Goal: Task Accomplishment & Management: Complete application form

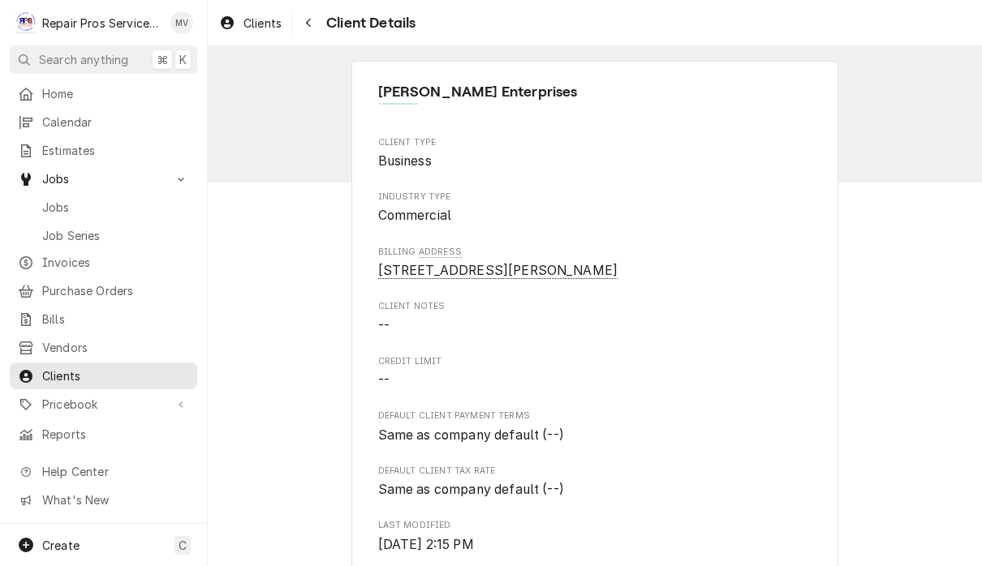
scroll to position [832, 0]
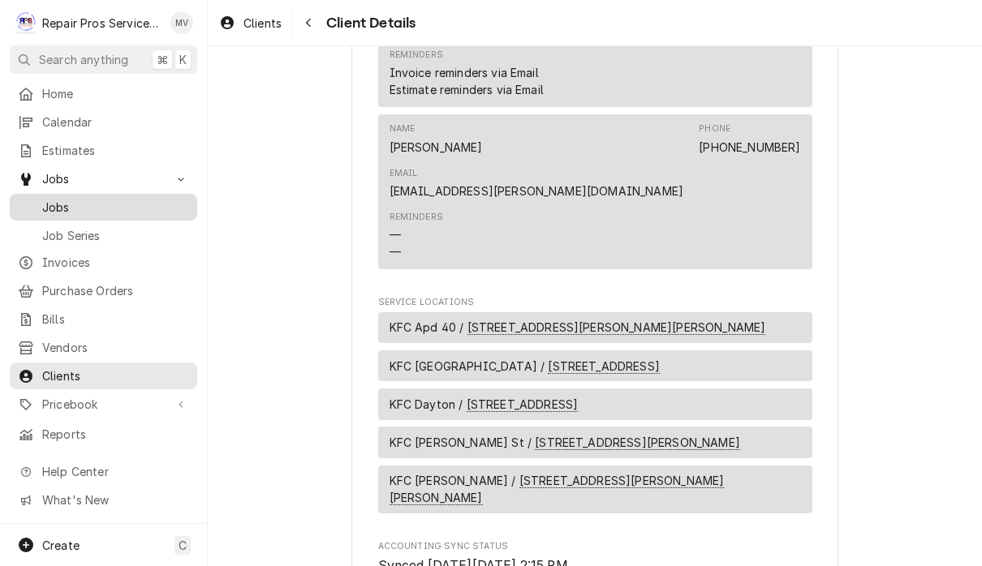
click at [118, 203] on span "Jobs" at bounding box center [115, 207] width 147 height 17
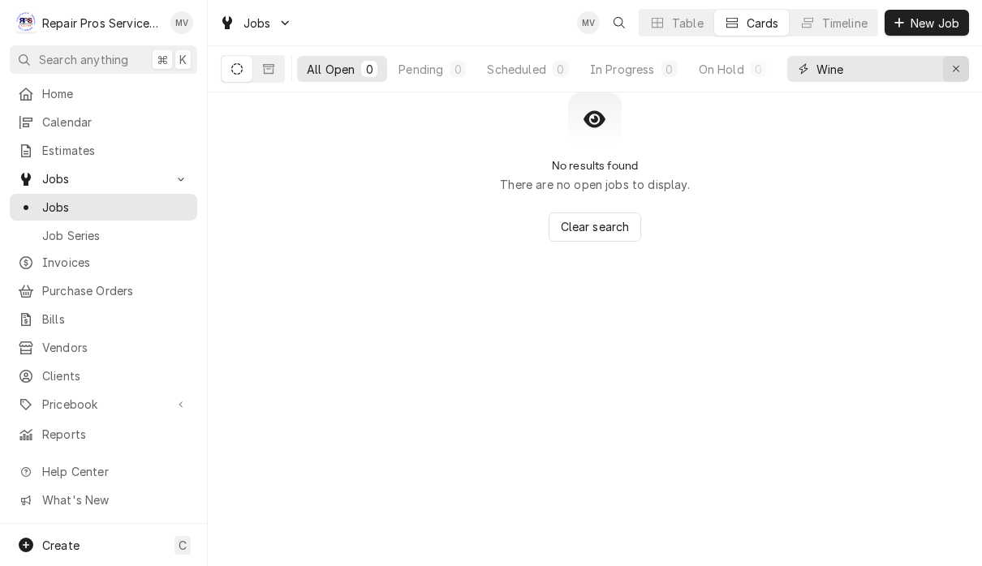
click at [958, 69] on icon "Erase input" at bounding box center [956, 68] width 9 height 11
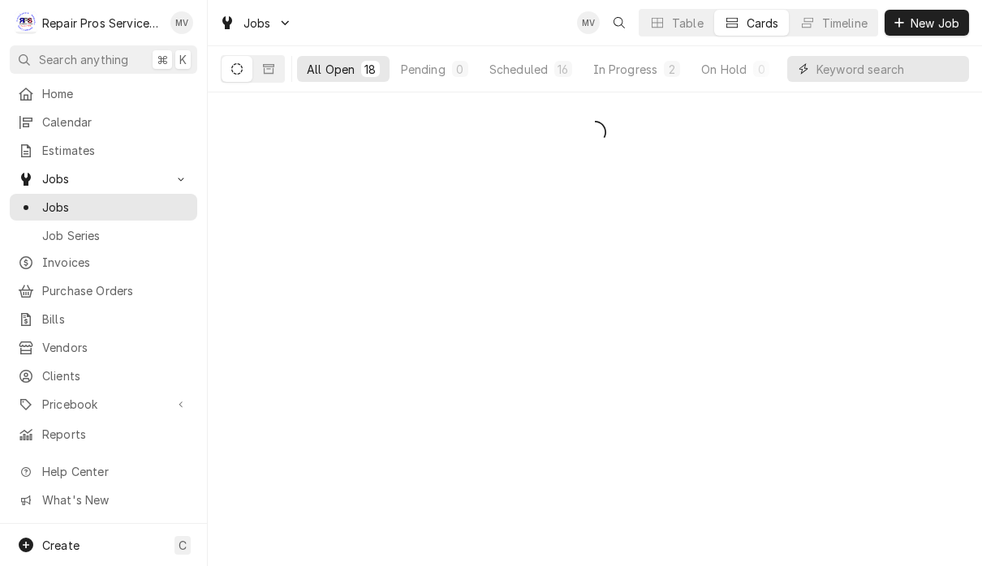
click at [854, 72] on input "Dynamic Content Wrapper" at bounding box center [888, 69] width 144 height 26
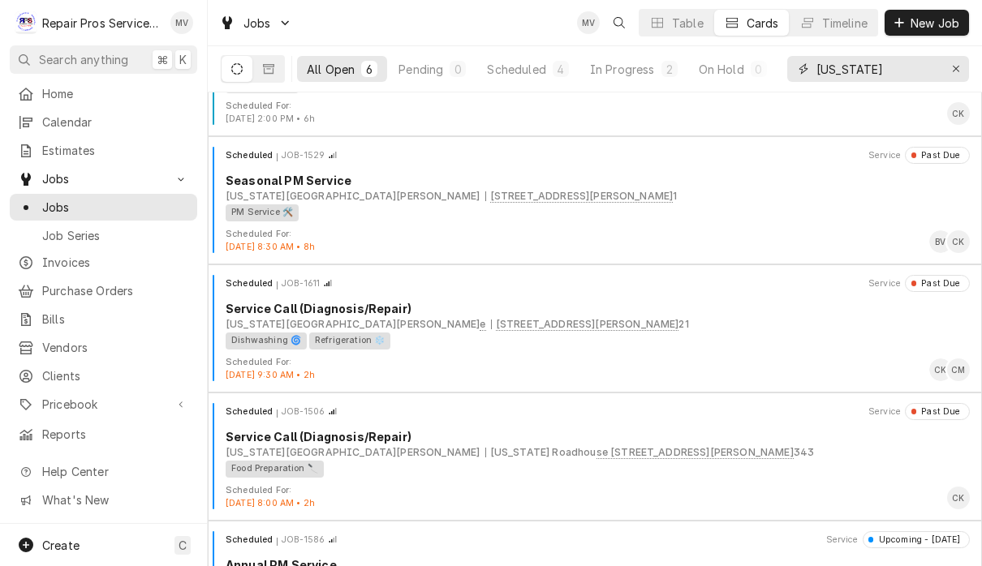
scroll to position [86, 0]
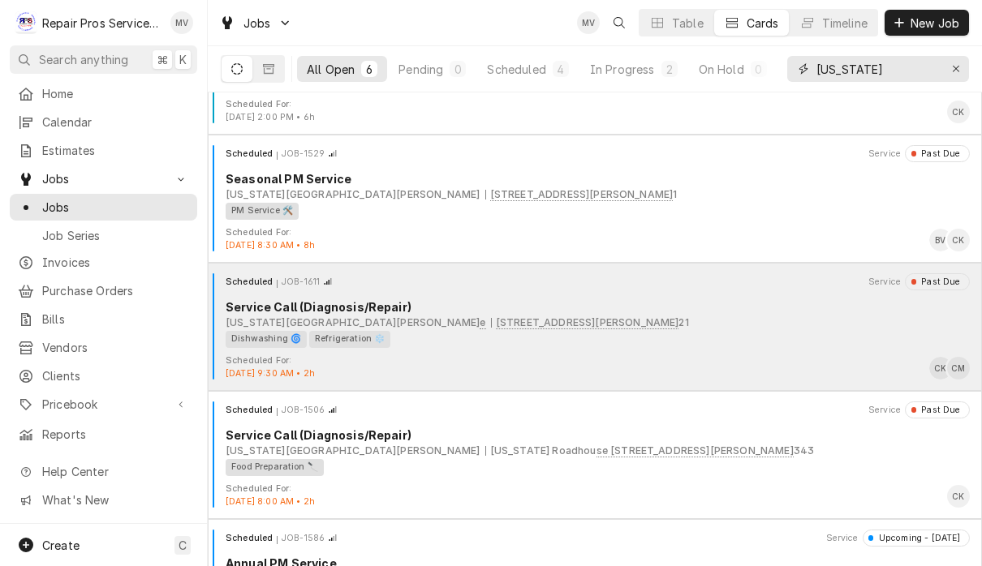
type input "Texas"
click at [732, 340] on div "Dishwashing 🌀 Refrigeration ❄️" at bounding box center [592, 339] width 733 height 17
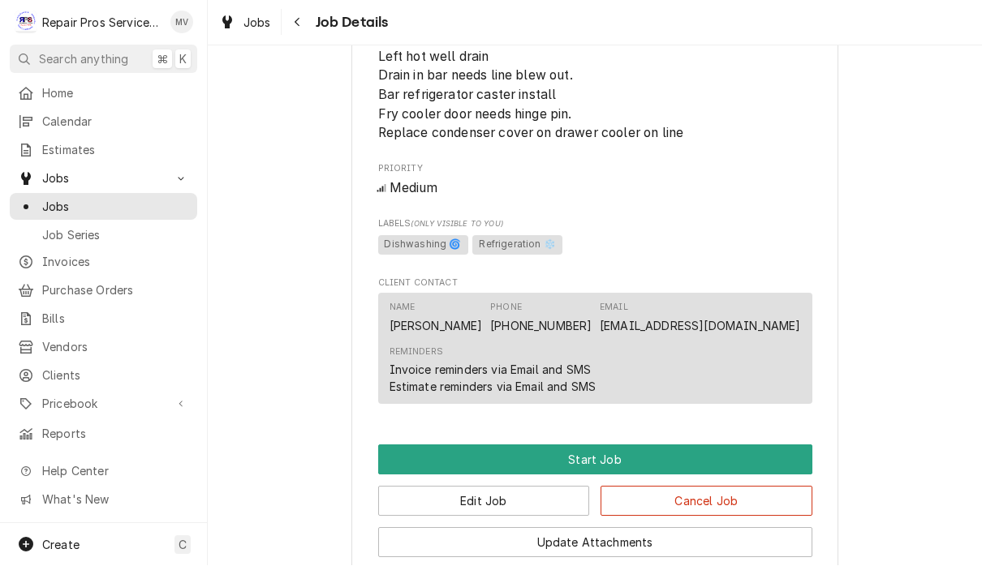
scroll to position [766, 0]
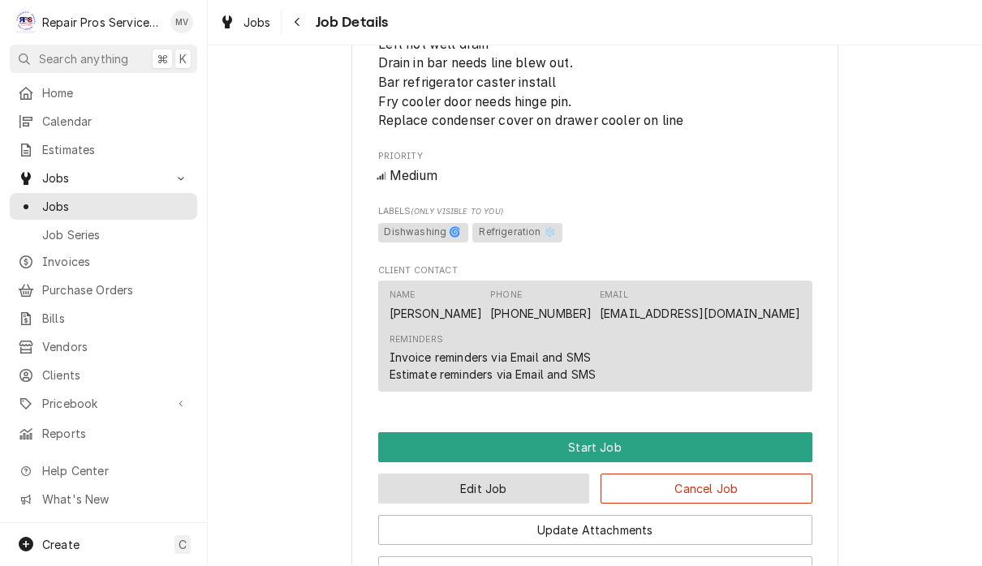
click at [547, 490] on button "Edit Job" at bounding box center [484, 490] width 212 height 30
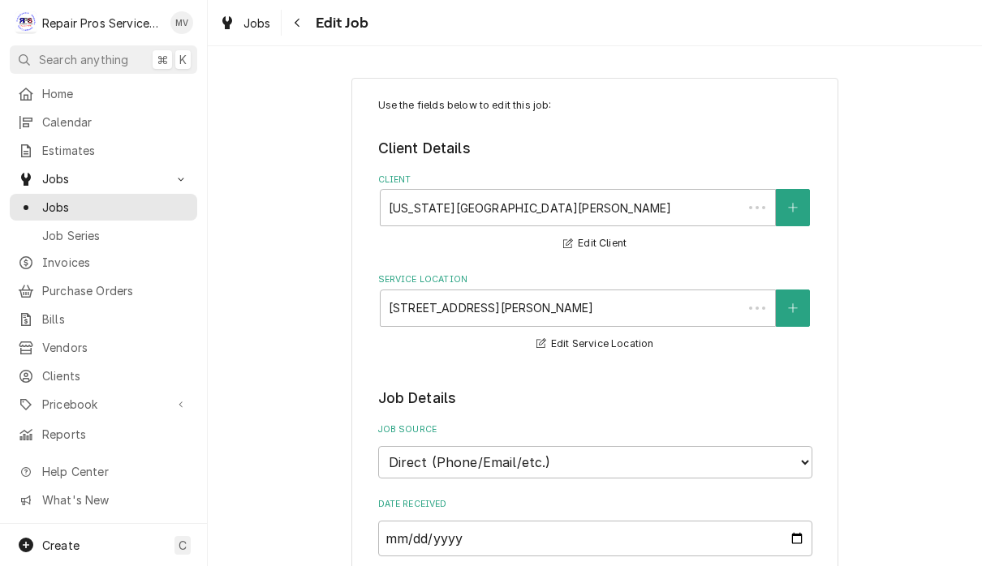
type textarea "x"
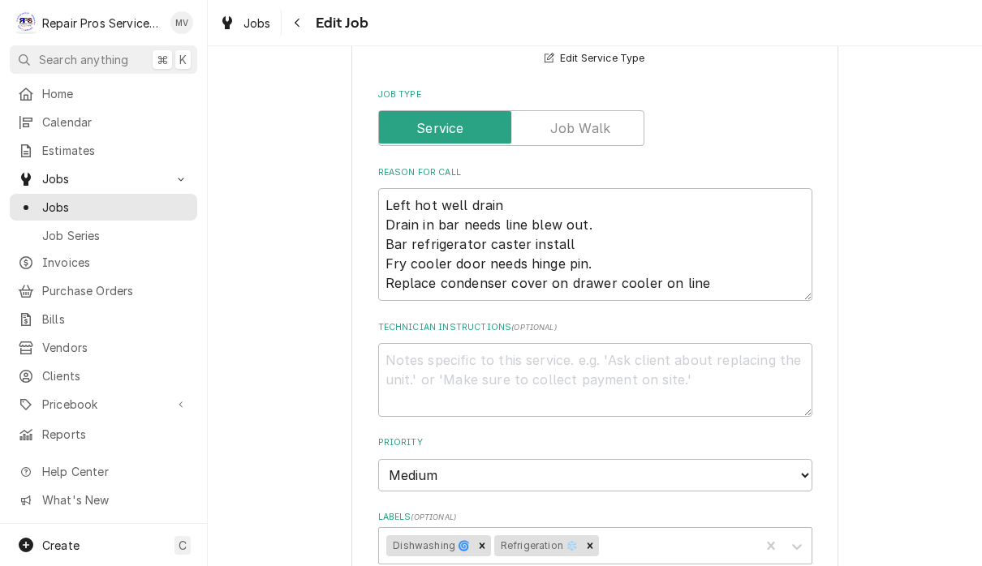
scroll to position [589, 0]
click at [726, 273] on textarea "Left hot well drain Drain in bar needs line blew out. Bar refrigerator caster i…" at bounding box center [595, 243] width 434 height 113
type textarea "Left hot well drain Drain in bar needs line blew out. Bar refrigerator caster i…"
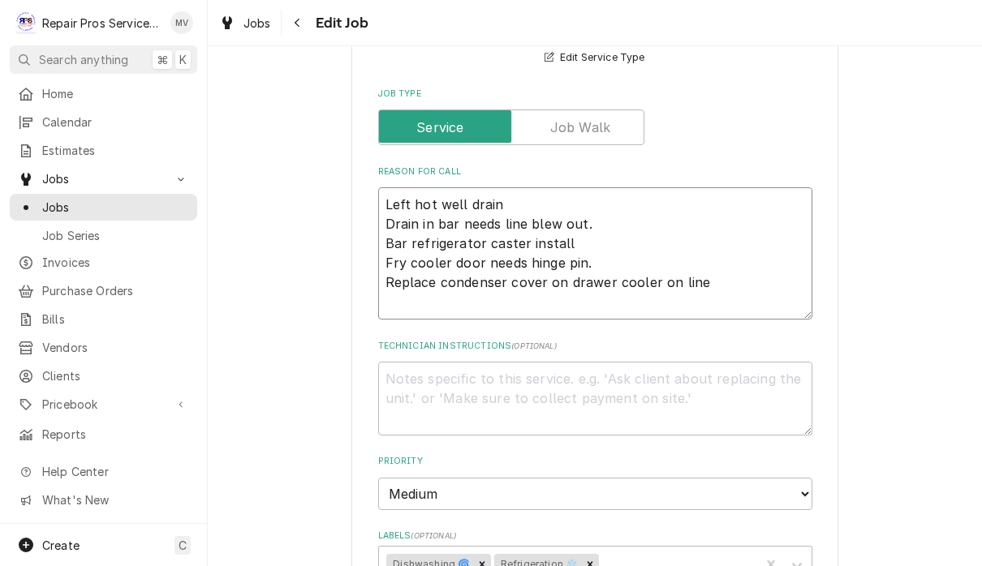
type textarea "x"
type textarea "Left hot well drain Drain in bar needs line blew out. Bar refrigerator caster i…"
type textarea "x"
type textarea "Left hot well drain Drain in bar needs line blew out. Bar refrigerator caster i…"
type textarea "x"
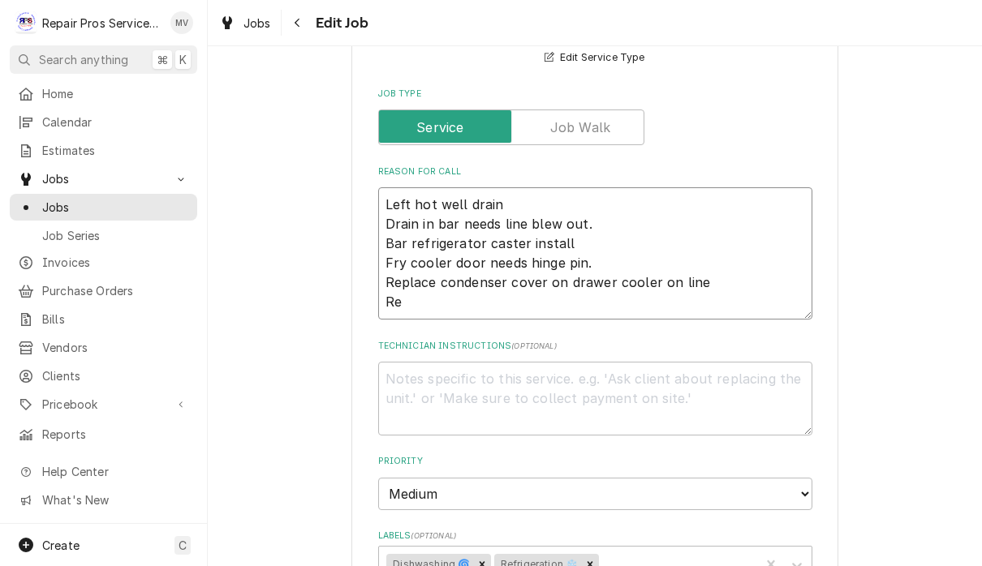
type textarea "Left hot well drain Drain in bar needs line blew out. Bar refrigerator caster i…"
type textarea "x"
type textarea "Left hot well drain Drain in bar needs line blew out. Bar refrigerator caster i…"
type textarea "x"
type textarea "Left hot well drain Drain in bar needs line blew out. Bar refrigerator caster i…"
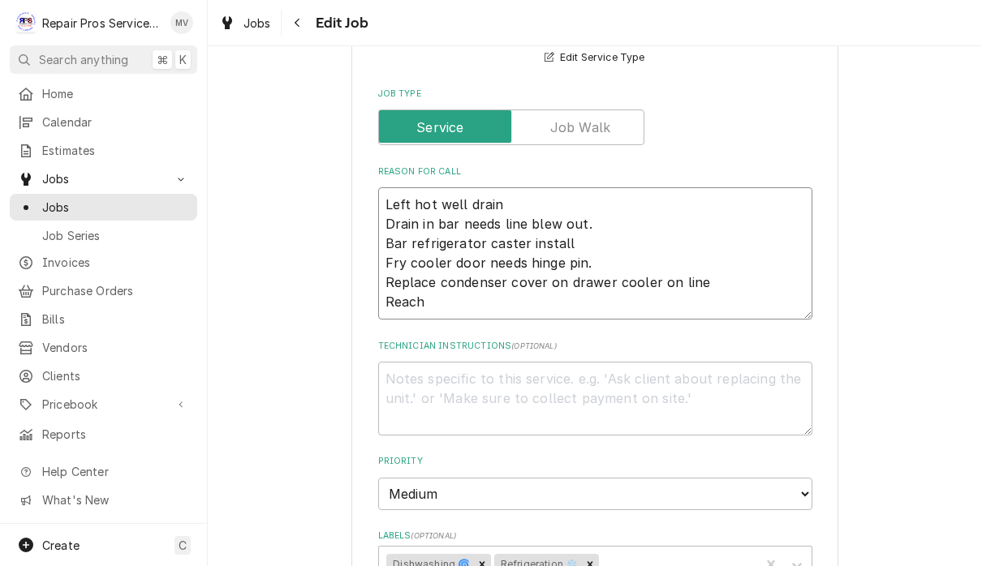
type textarea "x"
type textarea "Left hot well drain Drain in bar needs line blew out. Bar refrigerator caster i…"
type textarea "x"
type textarea "Left hot well drain Drain in bar needs line blew out. Bar refrigerator caster i…"
type textarea "x"
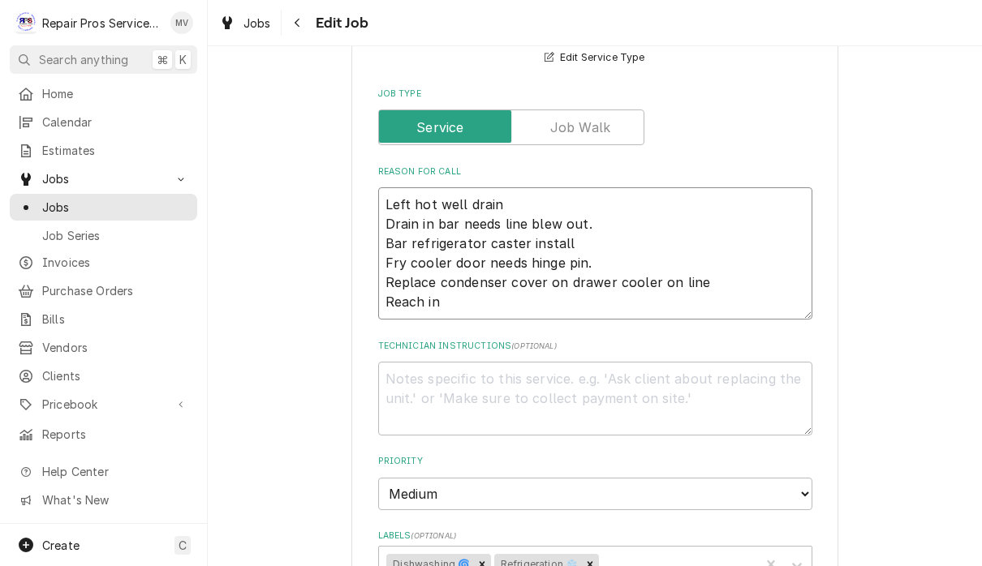
type textarea "Left hot well drain Drain in bar needs line blew out. Bar refrigerator caster i…"
type textarea "x"
type textarea "Left hot well drain Drain in bar needs line blew out. Bar refrigerator caster i…"
type textarea "x"
type textarea "Left hot well drain Drain in bar needs line blew out. Bar refrigerator caster i…"
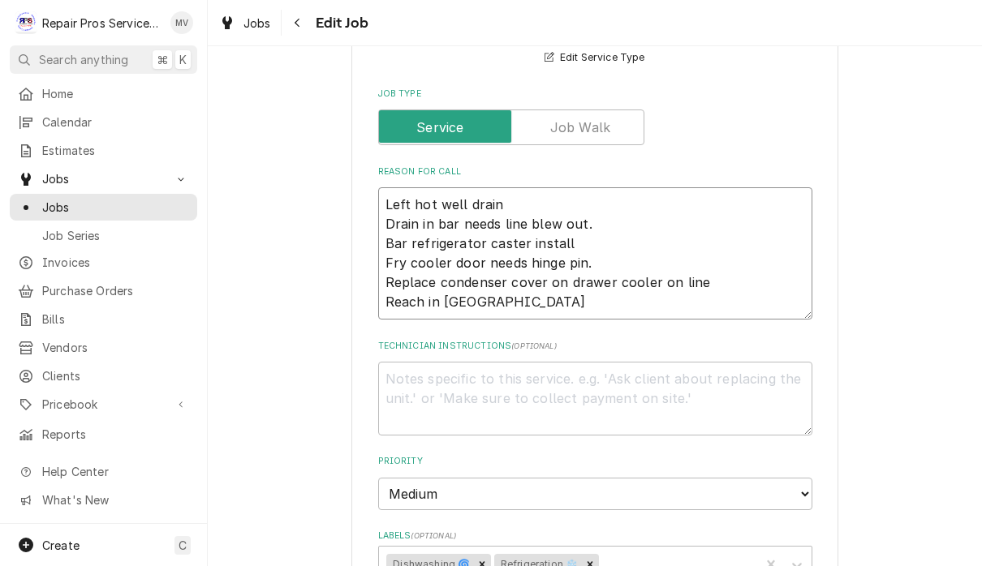
type textarea "x"
type textarea "Left hot well drain Drain in bar needs line blew out. Bar refrigerator caster i…"
type textarea "x"
type textarea "Left hot well drain Drain in bar needs line blew out. Bar refrigerator caster i…"
type textarea "x"
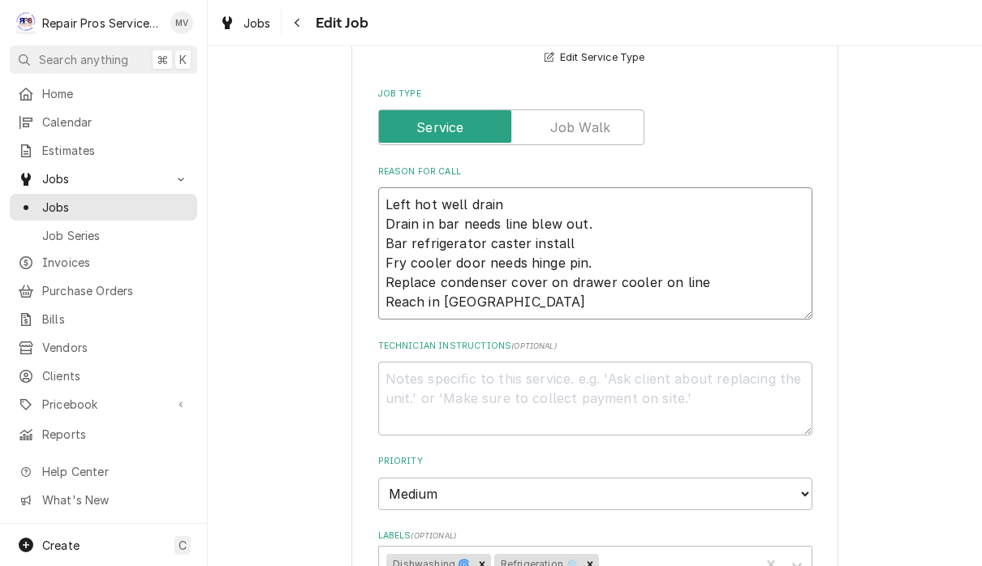
type textarea "Left hot well drain Drain in bar needs line blew out. Bar refrigerator caster i…"
type textarea "x"
type textarea "Left hot well drain Drain in bar needs line blew out. Bar refrigerator caster i…"
type textarea "x"
type textarea "Left hot well drain Drain in bar needs line blew out. Bar refrigerator caster i…"
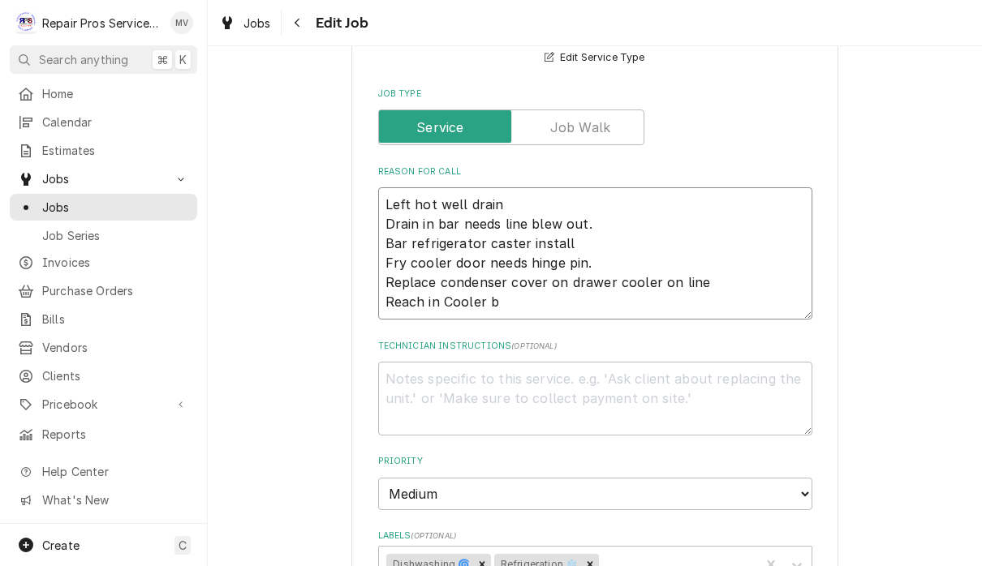
type textarea "x"
type textarea "Left hot well drain Drain in bar needs line blew out. Bar refrigerator caster i…"
type textarea "x"
type textarea "Left hot well drain Drain in bar needs line blew out. Bar refrigerator caster i…"
type textarea "x"
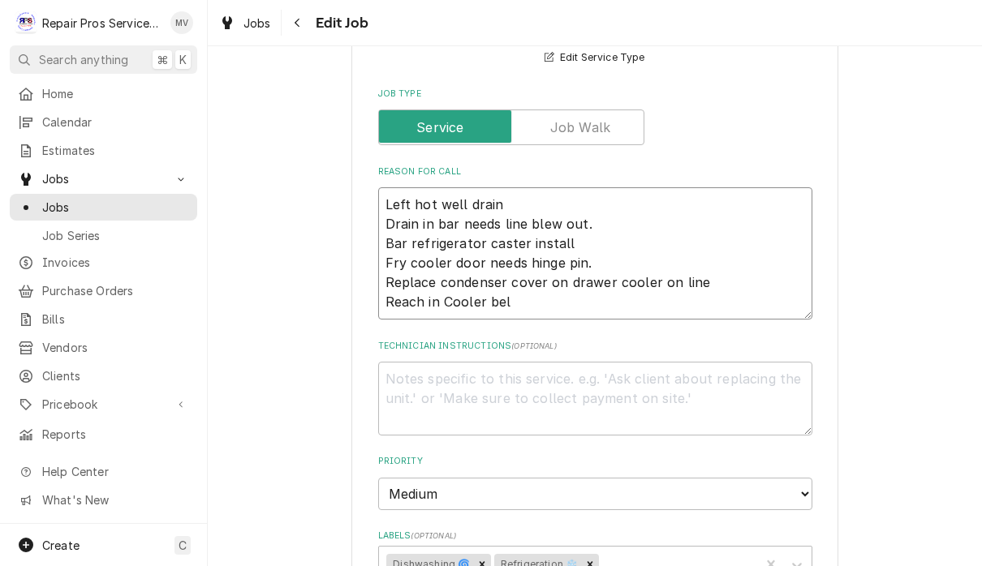
type textarea "Left hot well drain Drain in bar needs line blew out. Bar refrigerator caster i…"
type textarea "x"
type textarea "Left hot well drain Drain in bar needs line blew out. Bar refrigerator caster i…"
type textarea "x"
type textarea "Left hot well drain Drain in bar needs line blew out. Bar refrigerator caster i…"
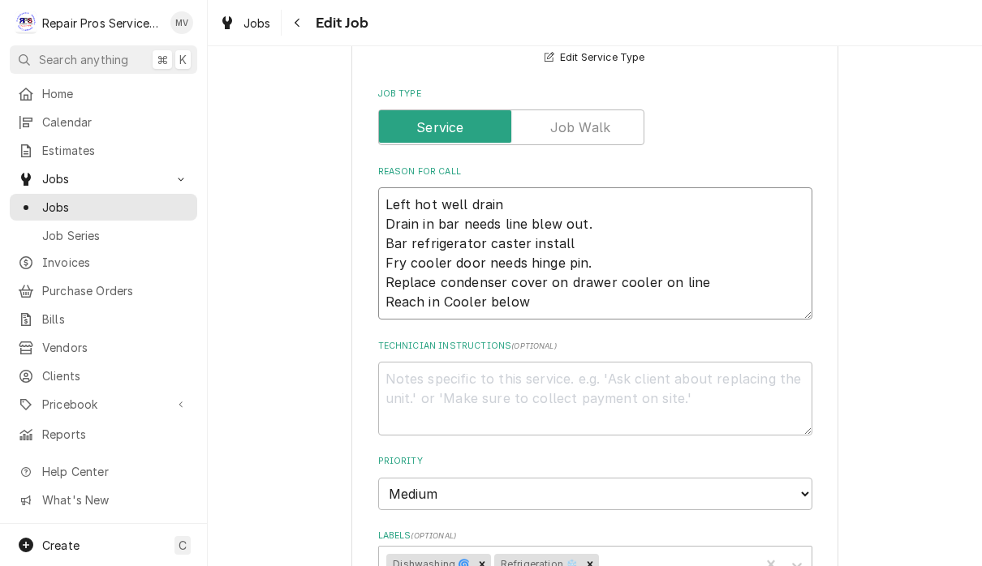
type textarea "x"
type textarea "Left hot well drain Drain in bar needs line blew out. Bar refrigerator caster i…"
type textarea "x"
type textarea "Left hot well drain Drain in bar needs line blew out. Bar refrigerator caster i…"
type textarea "x"
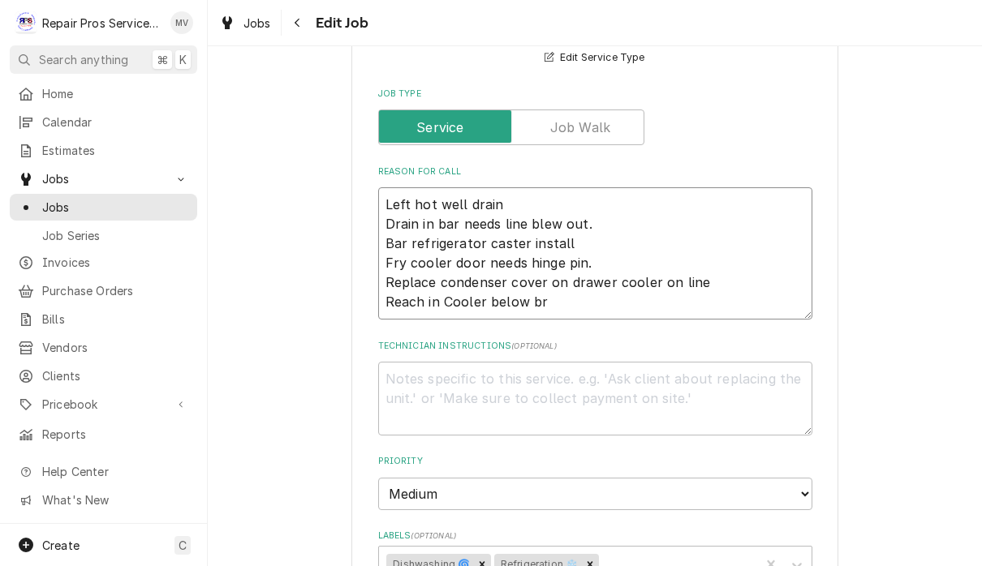
type textarea "Left hot well drain Drain in bar needs line blew out. Bar refrigerator caster i…"
type textarea "x"
type textarea "Left hot well drain Drain in bar needs line blew out. Bar refrigerator caster i…"
type textarea "x"
type textarea "Left hot well drain Drain in bar needs line blew out. Bar refrigerator caster i…"
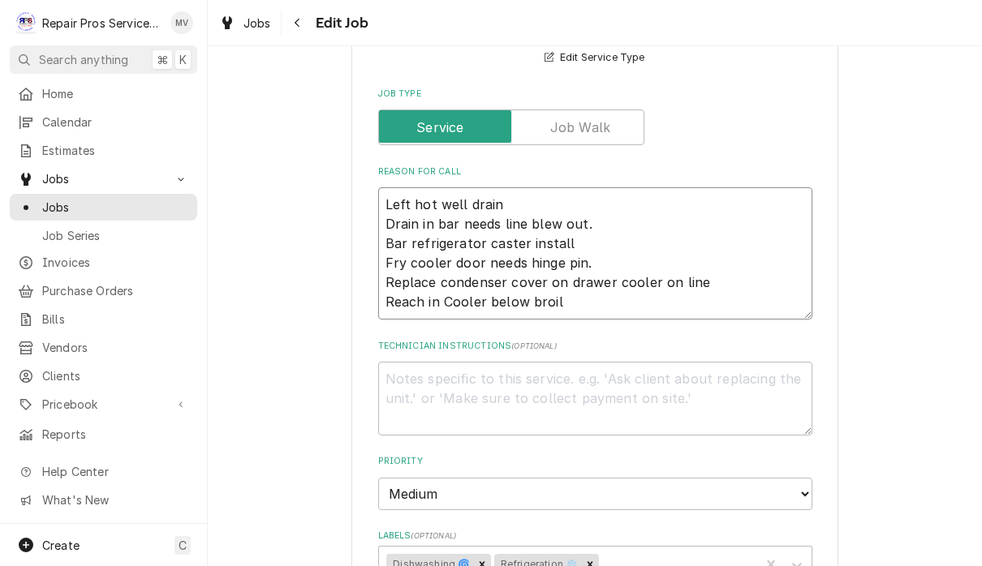
type textarea "x"
type textarea "Left hot well drain Drain in bar needs line blew out. Bar refrigerator caster i…"
type textarea "x"
type textarea "Left hot well drain Drain in bar needs line blew out. Bar refrigerator caster i…"
type textarea "x"
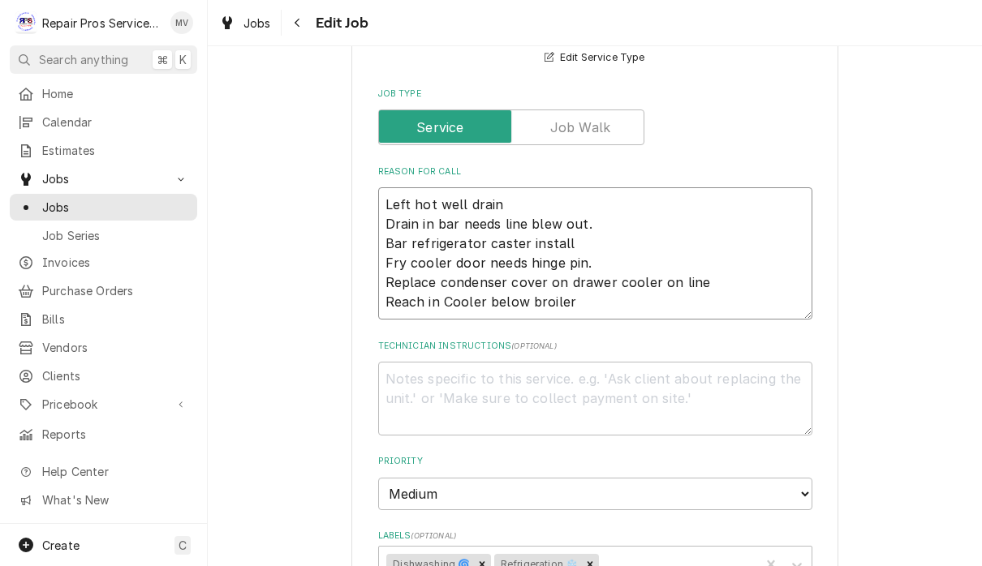
type textarea "Left hot well drain Drain in bar needs line blew out. Bar refrigerator caster i…"
type textarea "x"
type textarea "Left hot well drain Drain in bar needs line blew out. Bar refrigerator caster i…"
type textarea "x"
type textarea "Left hot well drain Drain in bar needs line blew out. Bar refrigerator caster i…"
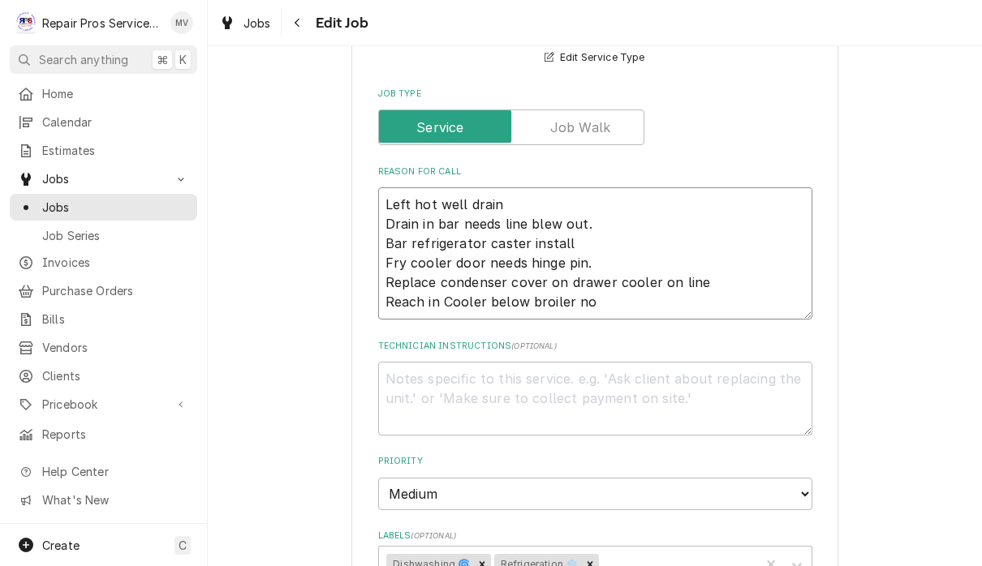
type textarea "x"
type textarea "Left hot well drain Drain in bar needs line blew out. Bar refrigerator caster i…"
type textarea "x"
type textarea "Left hot well drain Drain in bar needs line blew out. Bar refrigerator caster i…"
type textarea "x"
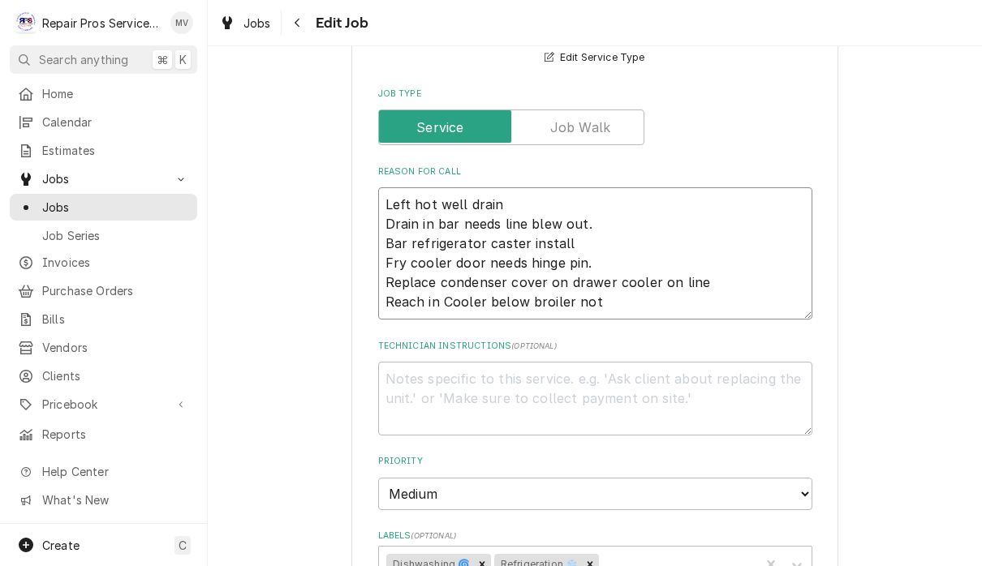
type textarea "Left hot well drain Drain in bar needs line blew out. Bar refrigerator caster i…"
type textarea "x"
type textarea "Left hot well drain Drain in bar needs line blew out. Bar refrigerator caster i…"
type textarea "x"
type textarea "Left hot well drain Drain in bar needs line blew out. Bar refrigerator caster i…"
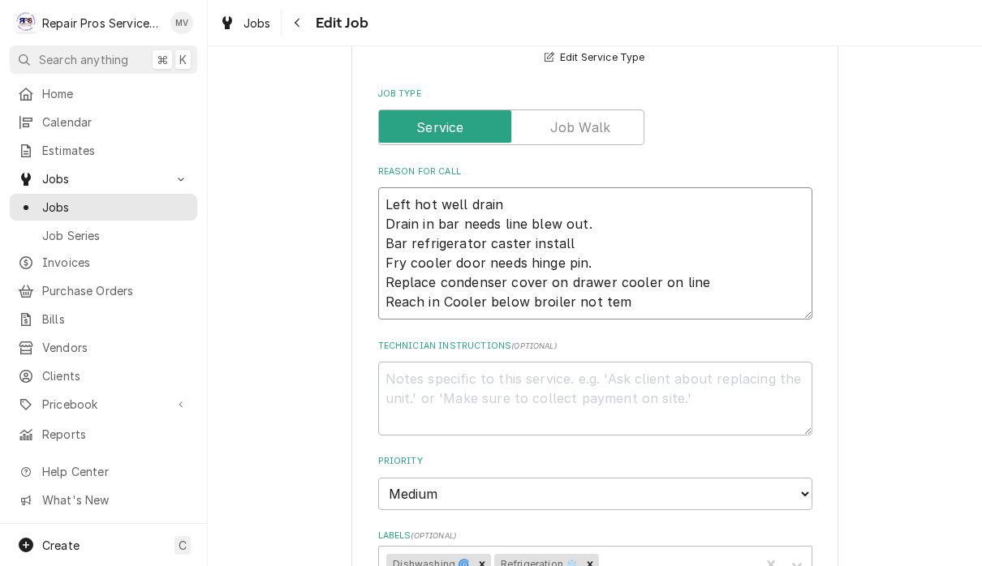
type textarea "x"
type textarea "Left hot well drain Drain in bar needs line blew out. Bar refrigerator caster i…"
type textarea "x"
type textarea "Left hot well drain Drain in bar needs line blew out. Bar refrigerator caster i…"
type textarea "x"
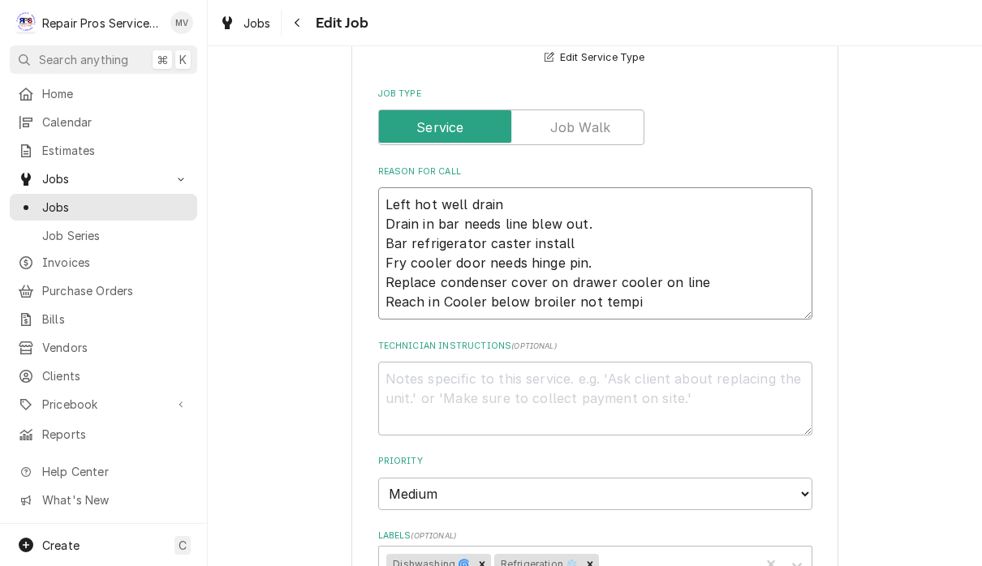
type textarea "Left hot well drain Drain in bar needs line blew out. Bar refrigerator caster i…"
type textarea "x"
type textarea "Left hot well drain Drain in bar needs line blew out. Bar refrigerator caster i…"
click at [454, 295] on textarea "Left hot well drain Drain in bar needs line blew out. Bar refrigerator caster i…" at bounding box center [595, 253] width 434 height 132
type textarea "x"
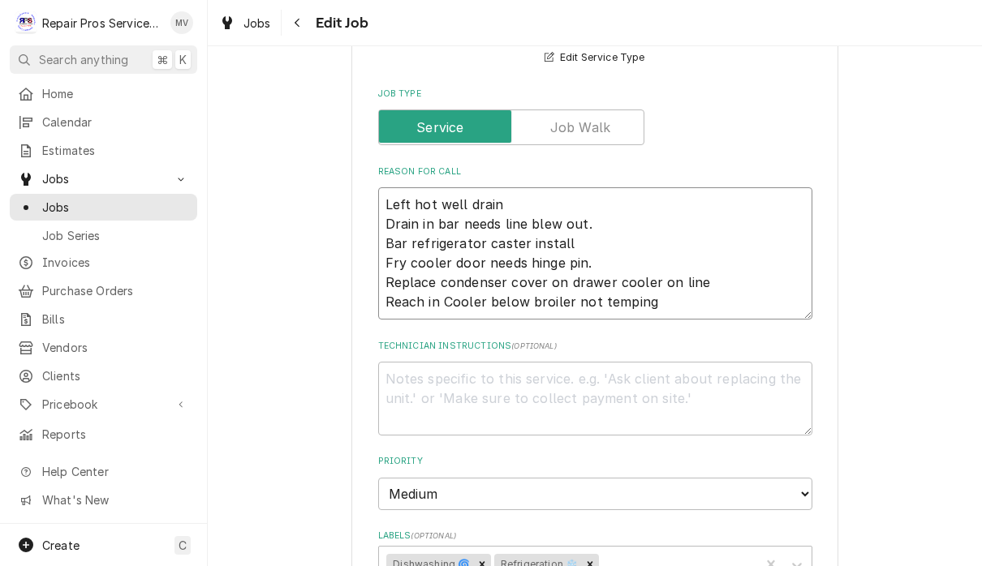
type textarea "Left hot well drain Drain in bar needs line blew out. Bar refrigerator caster i…"
type textarea "x"
type textarea "Left hot well drain Drain in bar needs line blew out. Bar refrigerator caster i…"
type textarea "x"
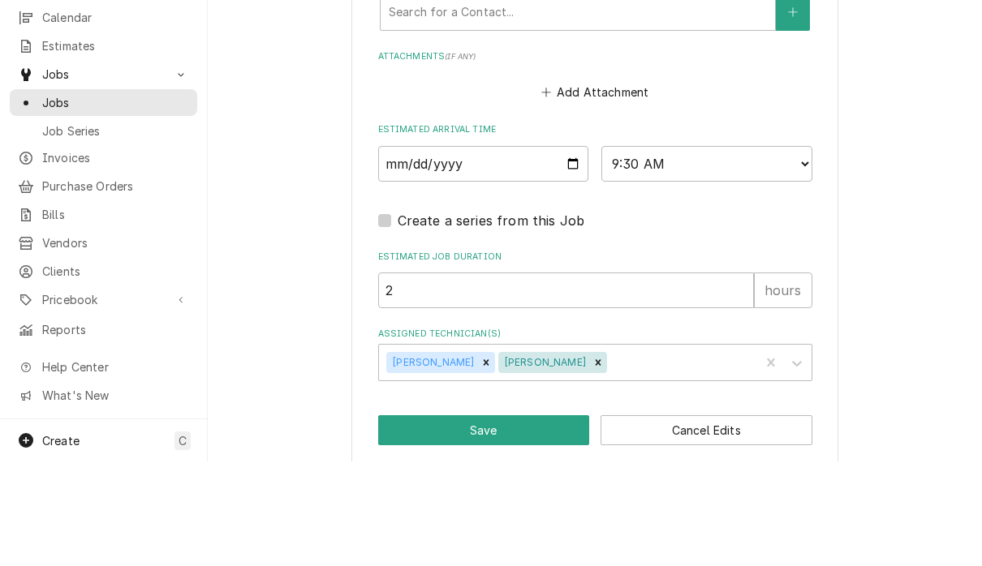
scroll to position [1, 0]
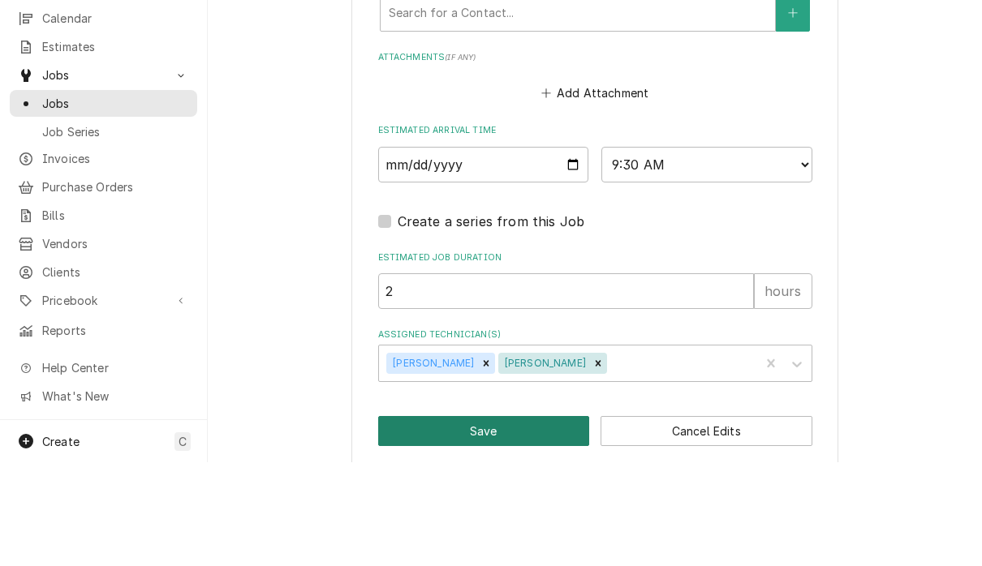
type textarea "Left hot well drain Drain in bar needs line blew out. Bar refrigerator caster i…"
click at [501, 520] on button "Save" at bounding box center [484, 535] width 212 height 30
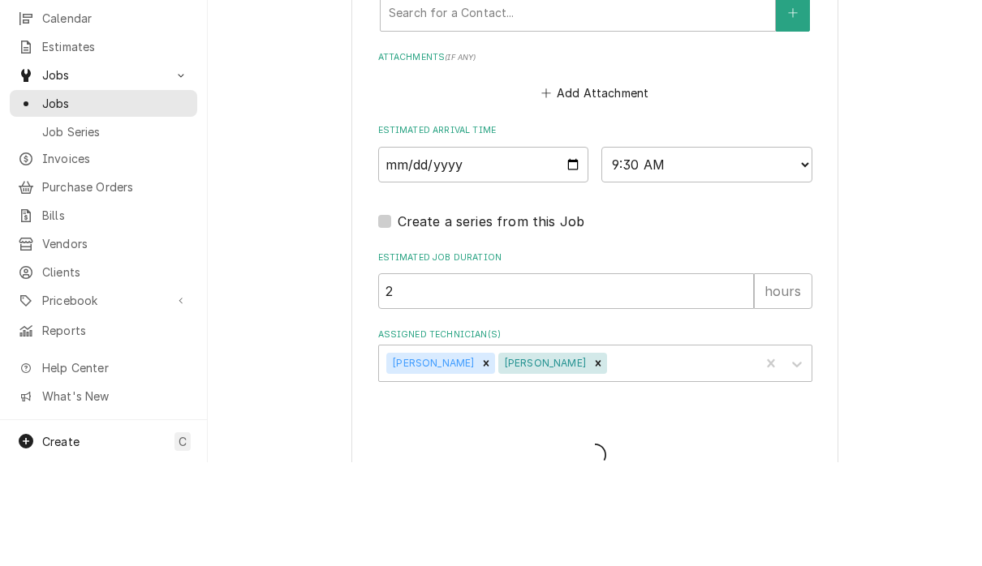
type textarea "x"
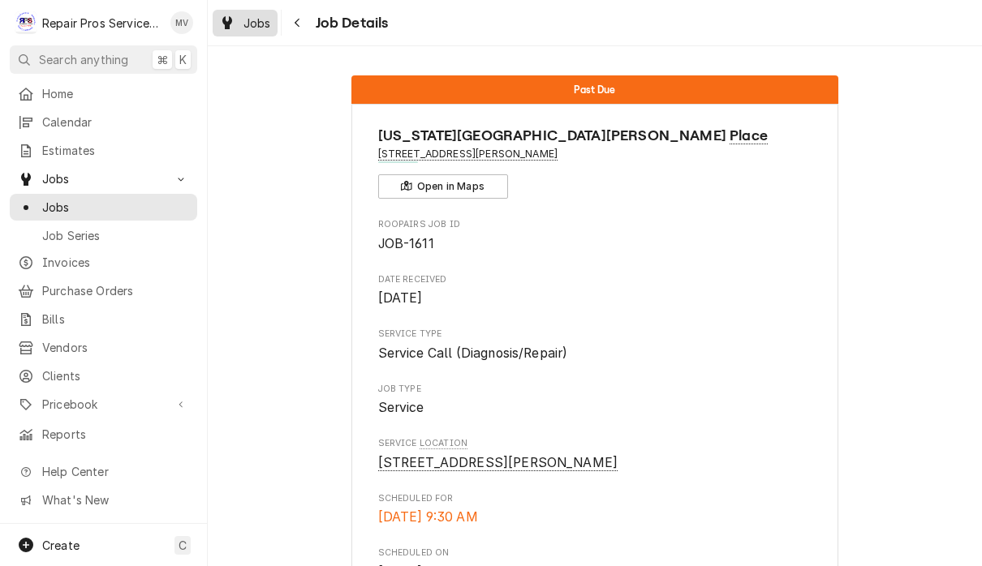
click at [258, 21] on span "Jobs" at bounding box center [257, 23] width 28 height 17
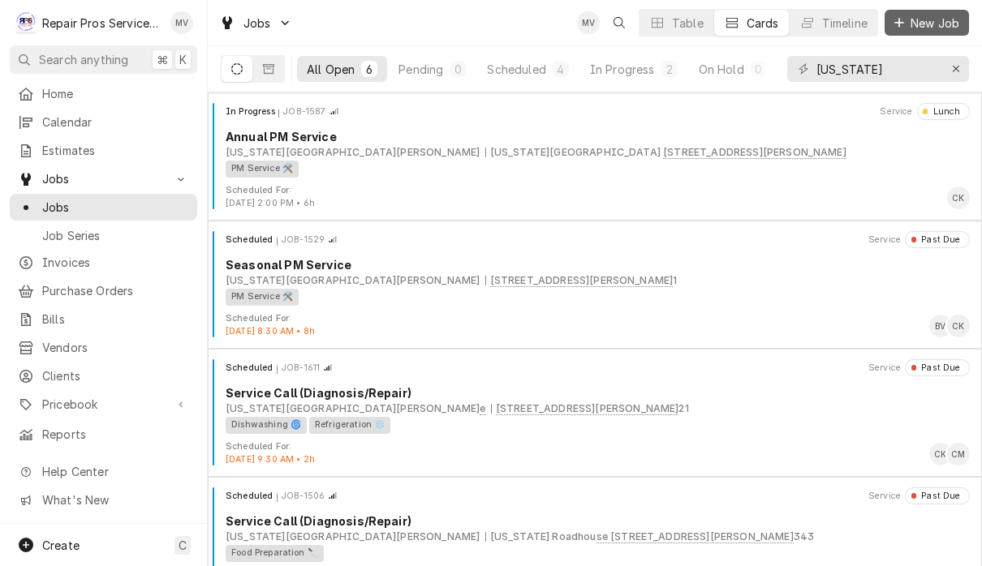
click at [934, 25] on span "New Job" at bounding box center [934, 23] width 55 height 17
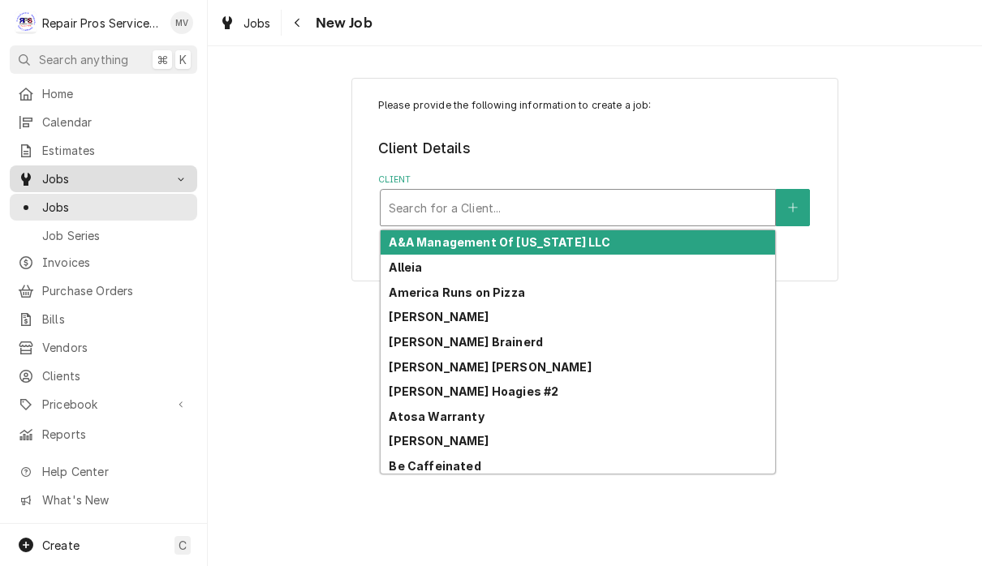
click at [76, 181] on span "Jobs" at bounding box center [103, 178] width 123 height 17
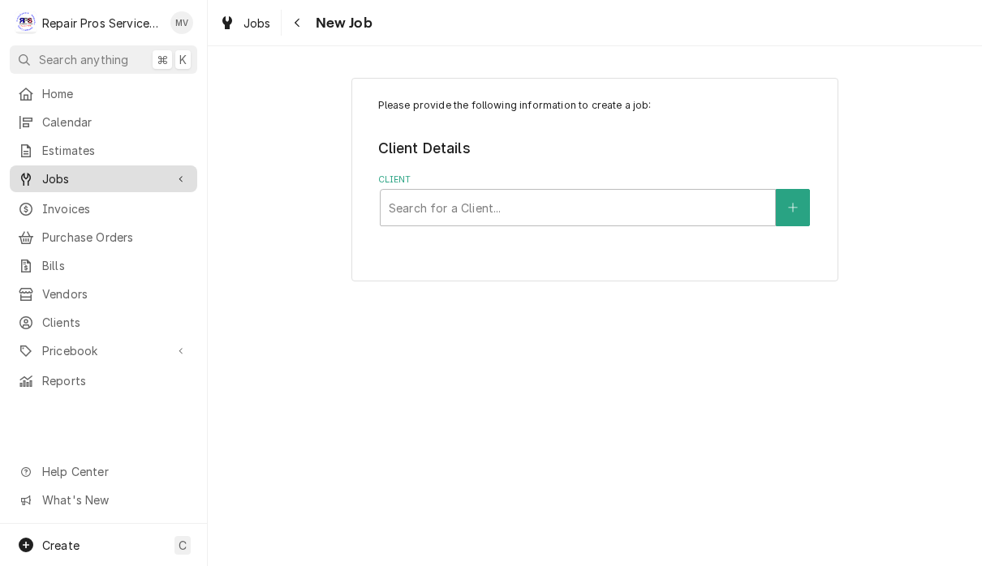
click at [81, 179] on span "Jobs" at bounding box center [103, 178] width 123 height 17
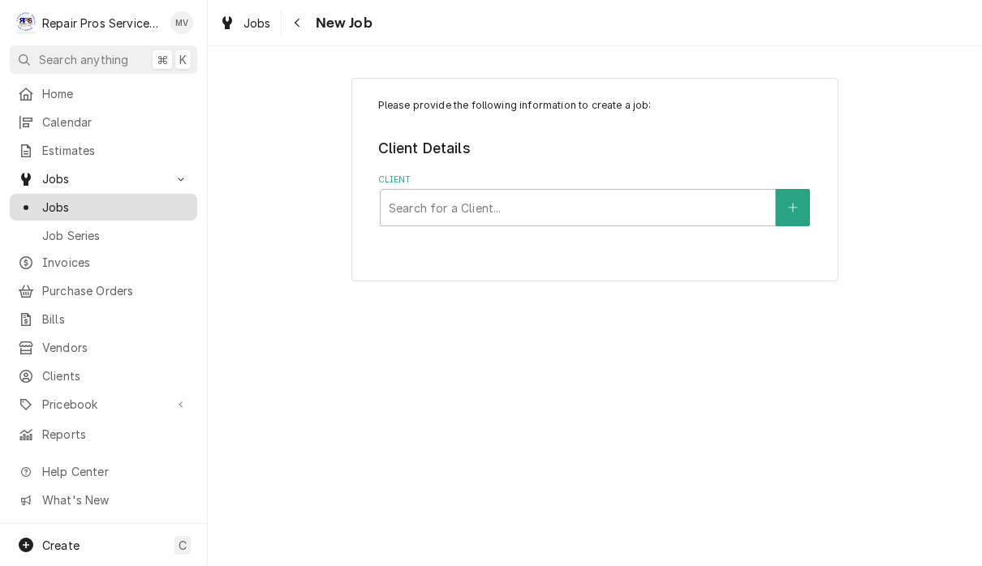
click at [84, 205] on span "Jobs" at bounding box center [115, 207] width 147 height 17
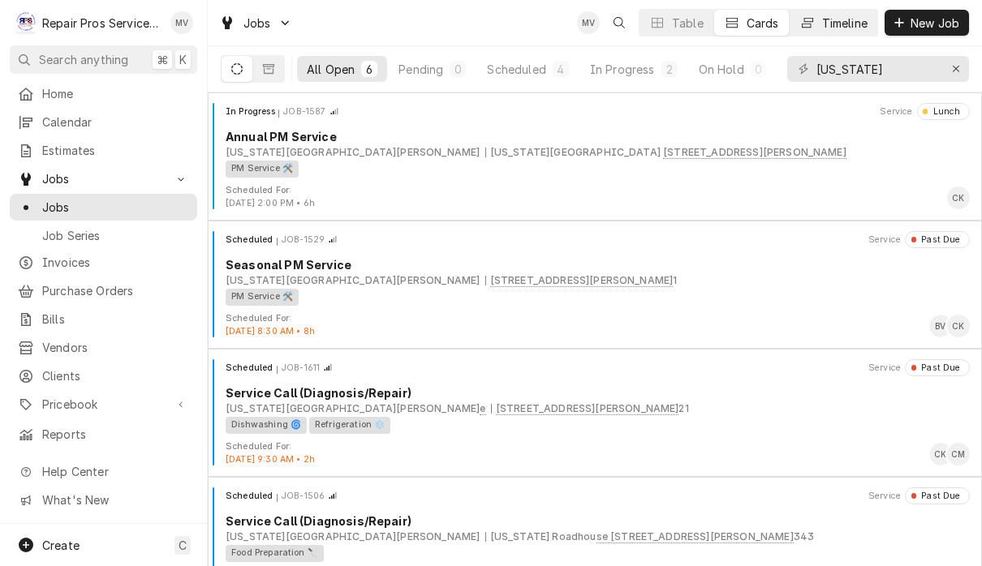
click at [837, 25] on div "Timeline" at bounding box center [844, 23] width 45 height 17
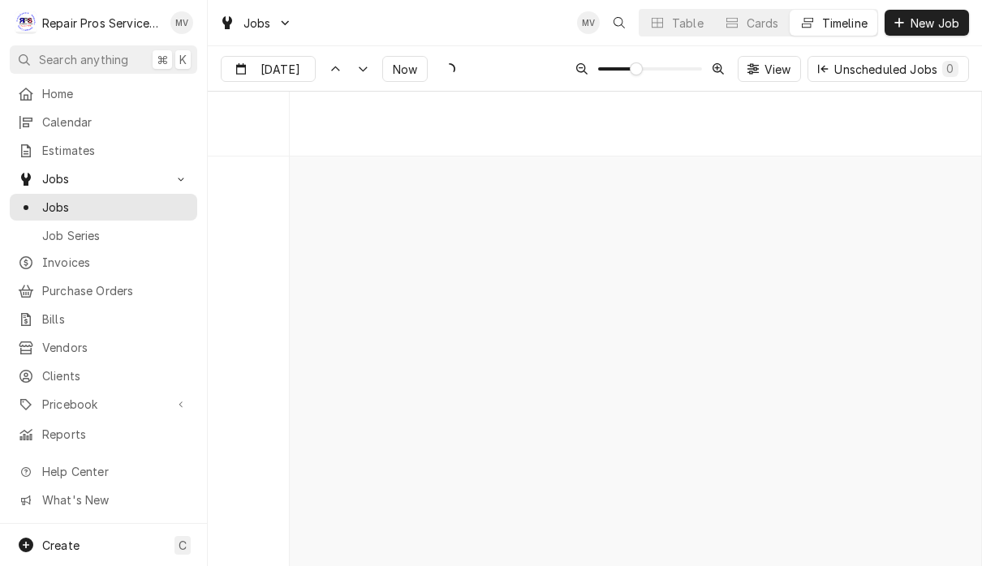
scroll to position [8755, 0]
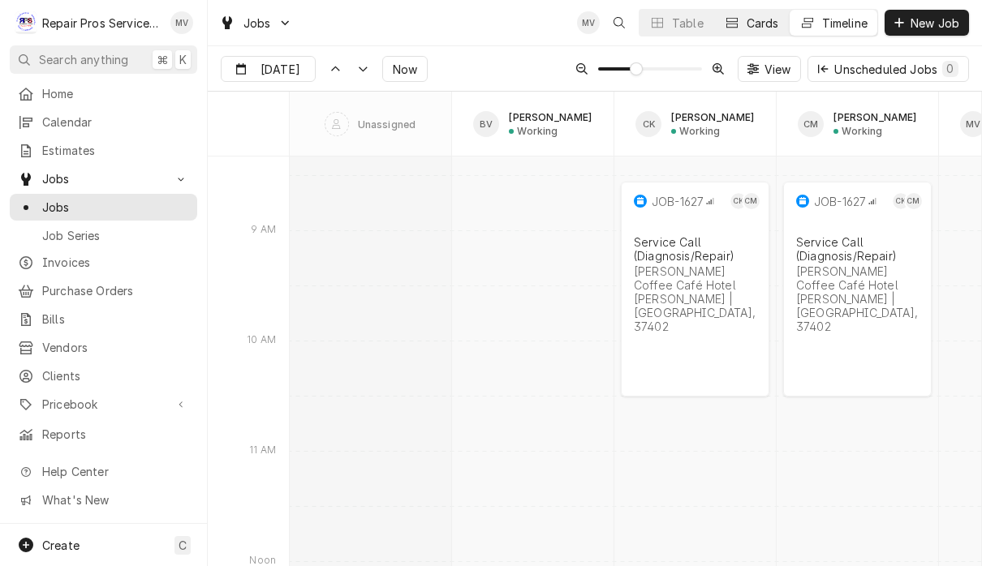
click at [757, 24] on div "Cards" at bounding box center [763, 23] width 32 height 17
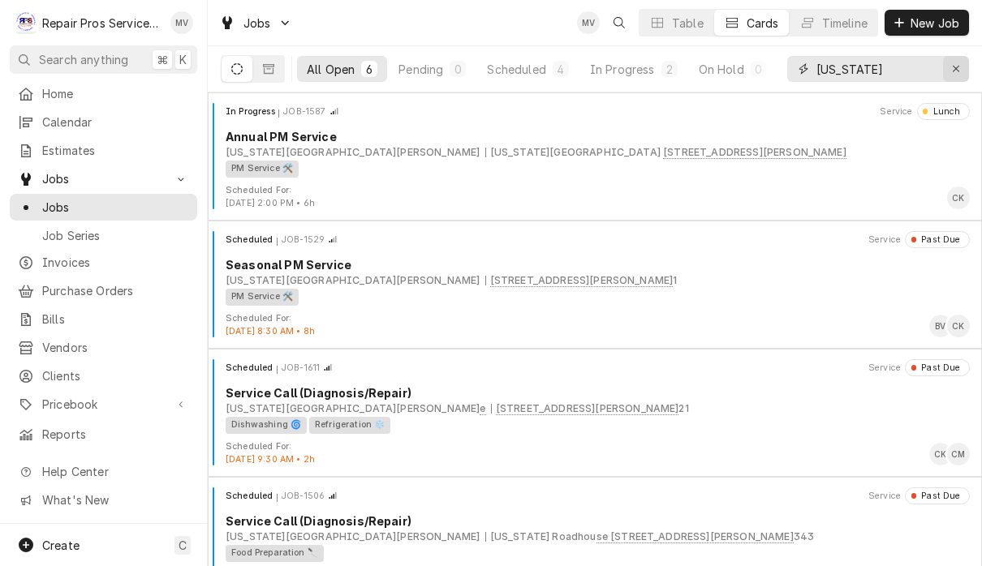
click at [952, 62] on div "Erase input" at bounding box center [956, 69] width 16 height 16
click at [830, 24] on div "Timeline" at bounding box center [844, 23] width 45 height 17
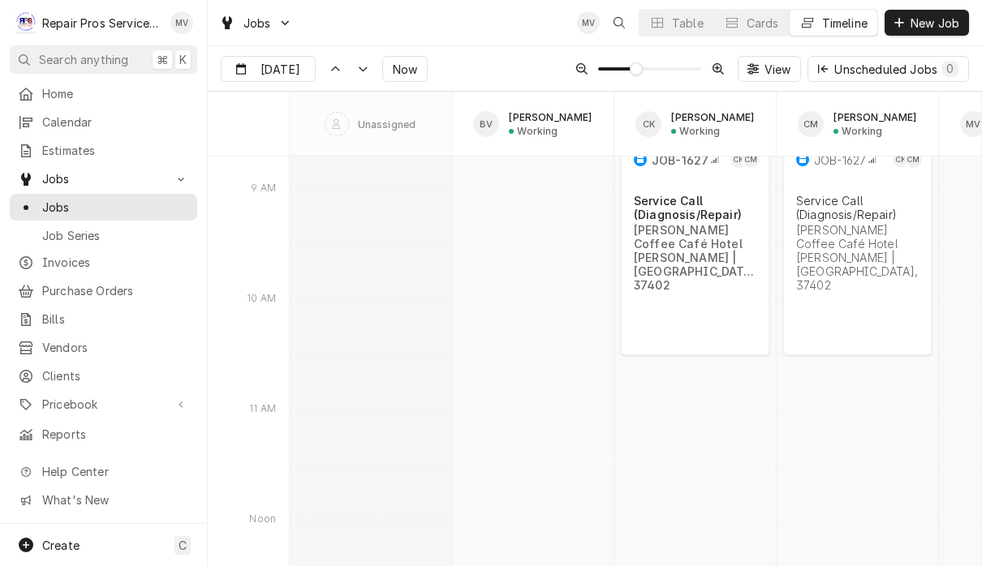
scroll to position [8800, 0]
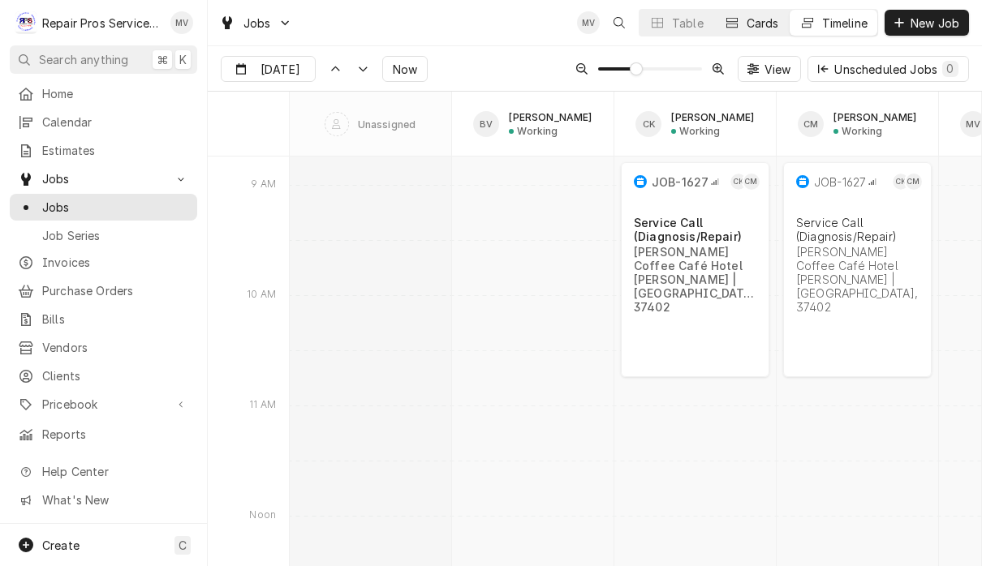
click at [760, 27] on div "Cards" at bounding box center [763, 23] width 32 height 17
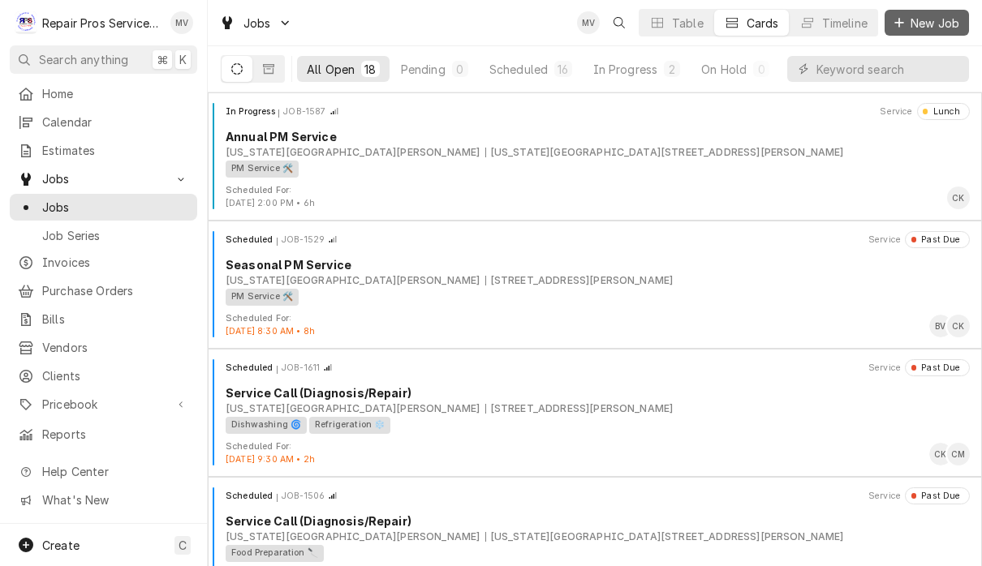
click at [927, 25] on span "New Job" at bounding box center [934, 23] width 55 height 17
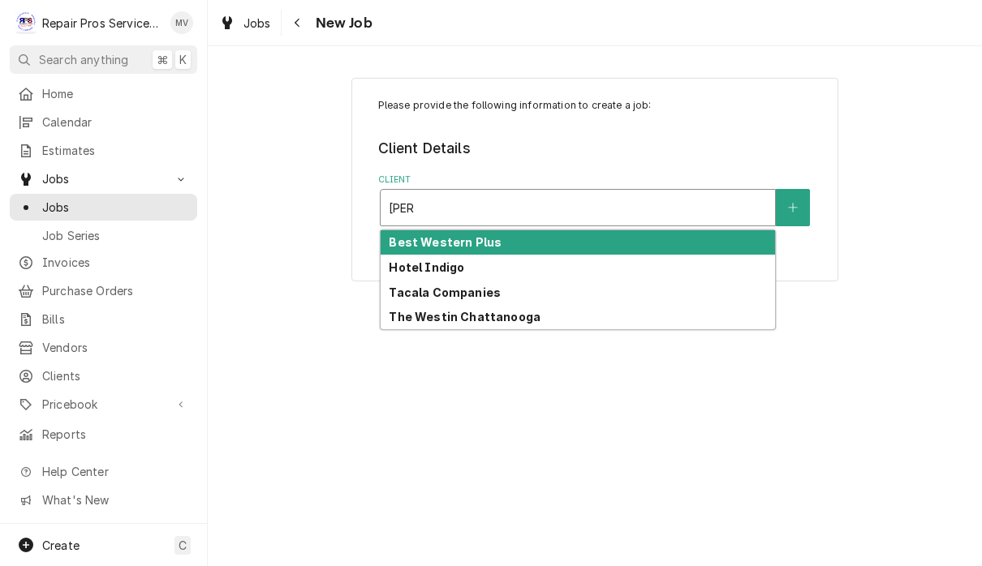
type input "[PERSON_NAME]"
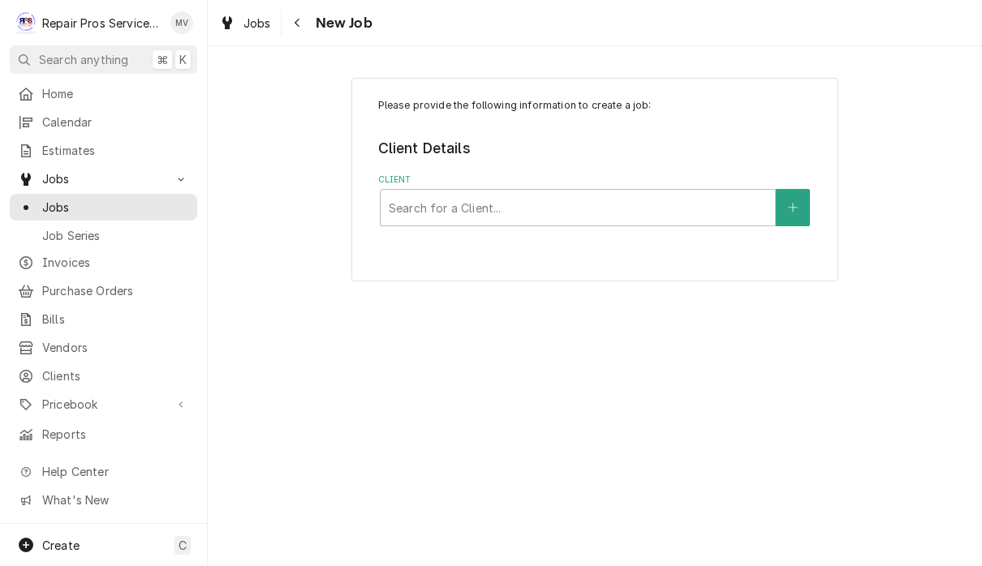
click at [606, 264] on div "Please provide the following information to create a job: Client Details Client…" at bounding box center [594, 180] width 487 height 204
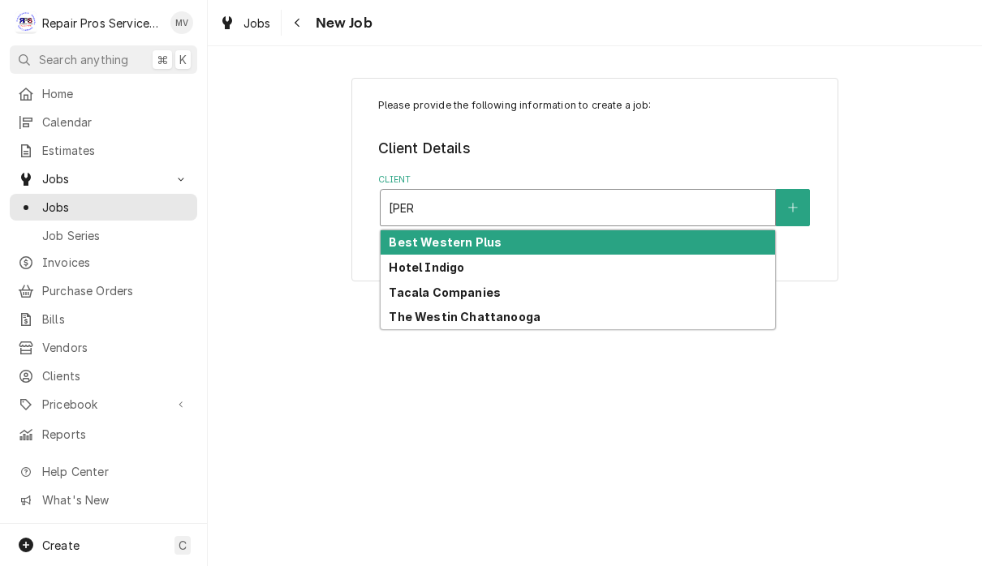
click at [555, 316] on div "The Westin Chattanooga" at bounding box center [578, 317] width 394 height 25
type input "[PERSON_NAME]"
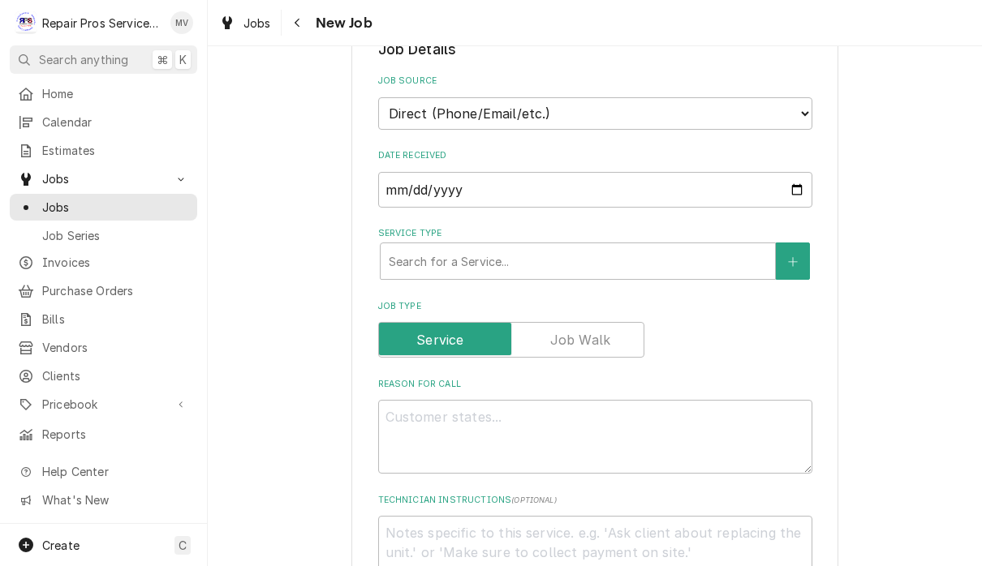
scroll to position [355, 0]
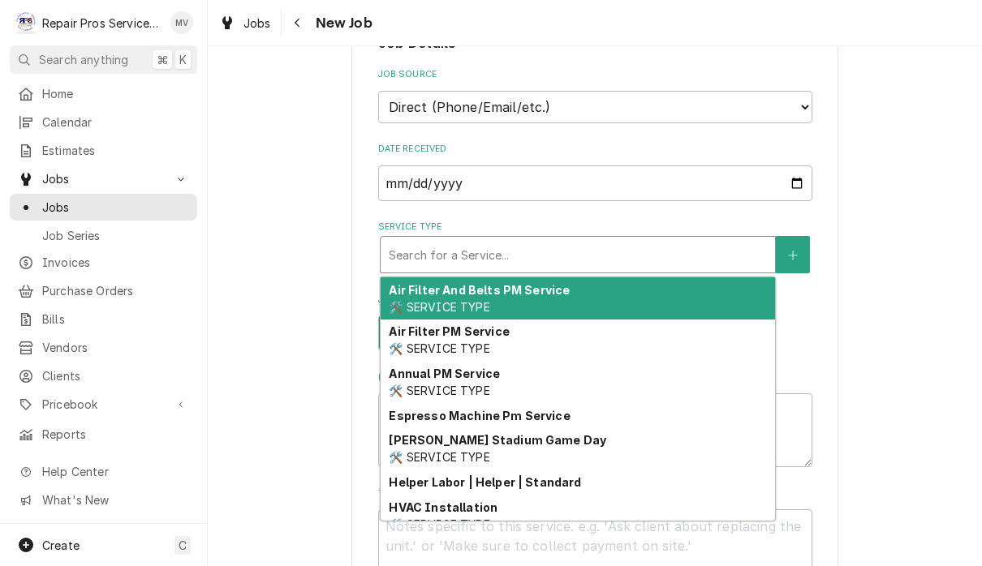
type textarea "x"
type input "d"
type textarea "x"
type input "di"
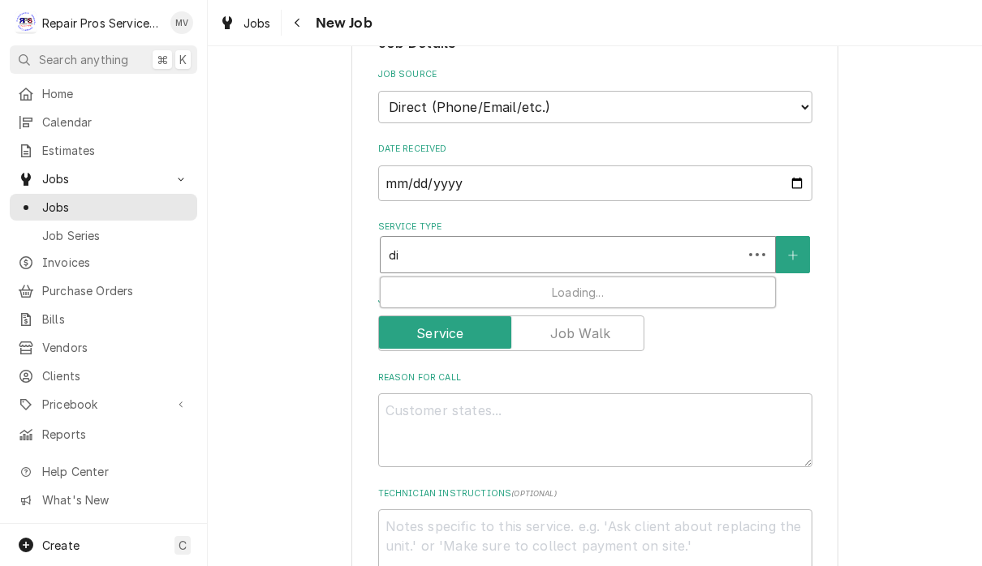
type textarea "x"
type input "dia"
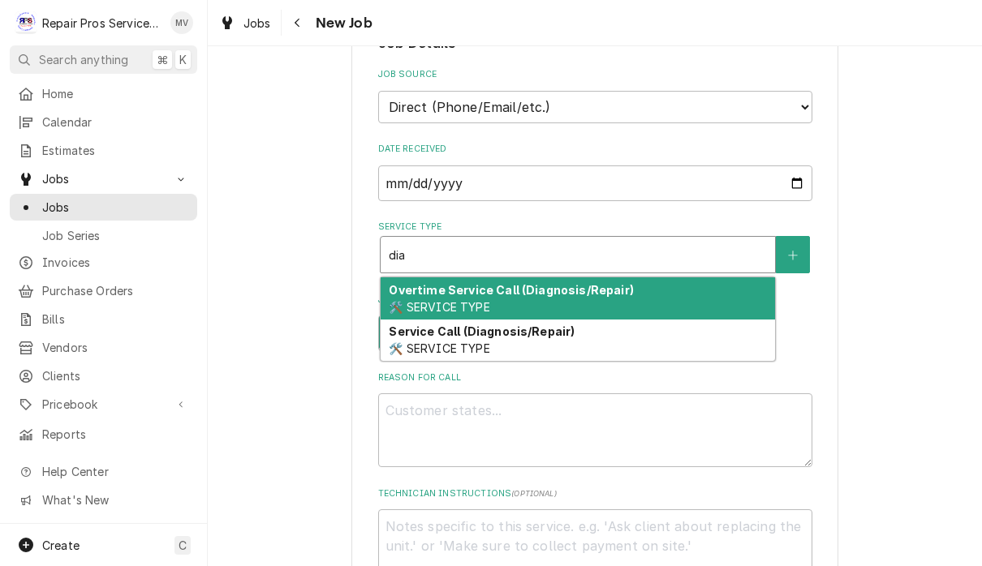
type textarea "x"
type input "di"
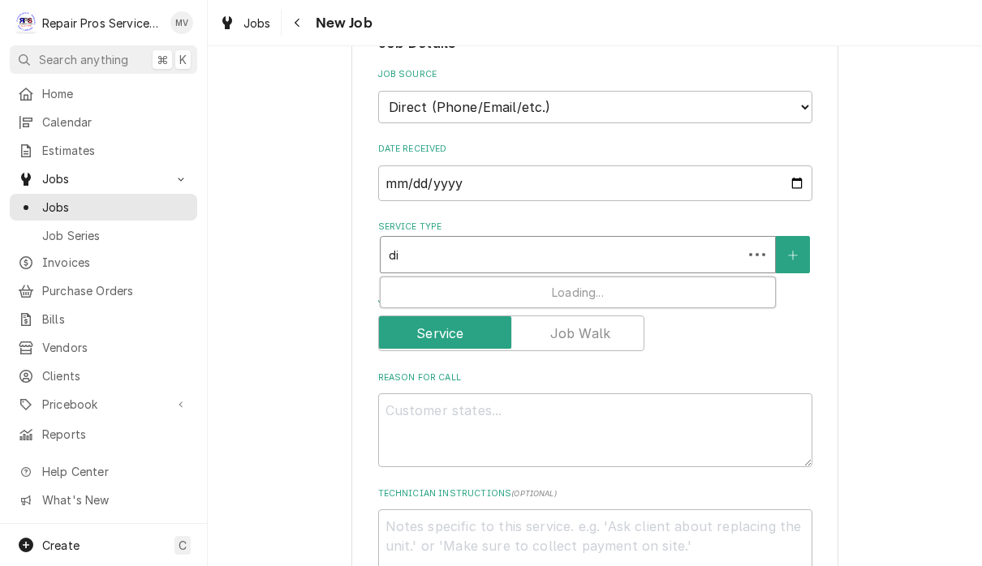
type textarea "x"
type input "d"
type textarea "x"
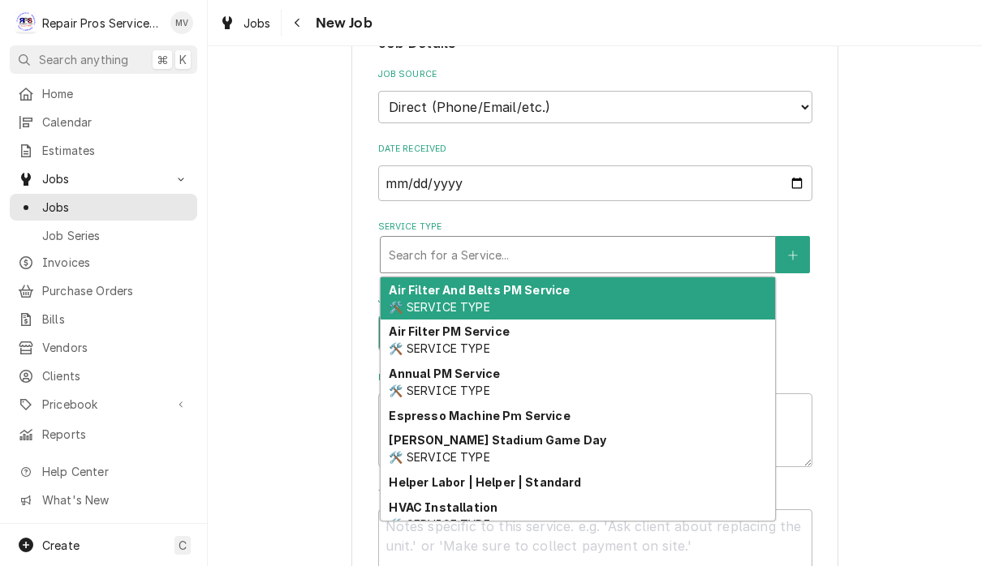
type textarea "x"
type input "p"
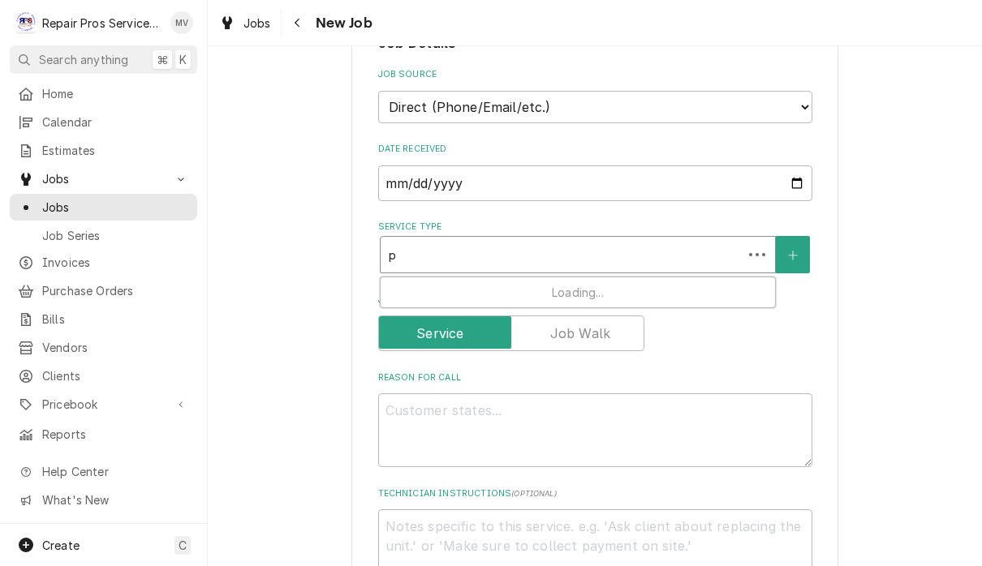
type textarea "x"
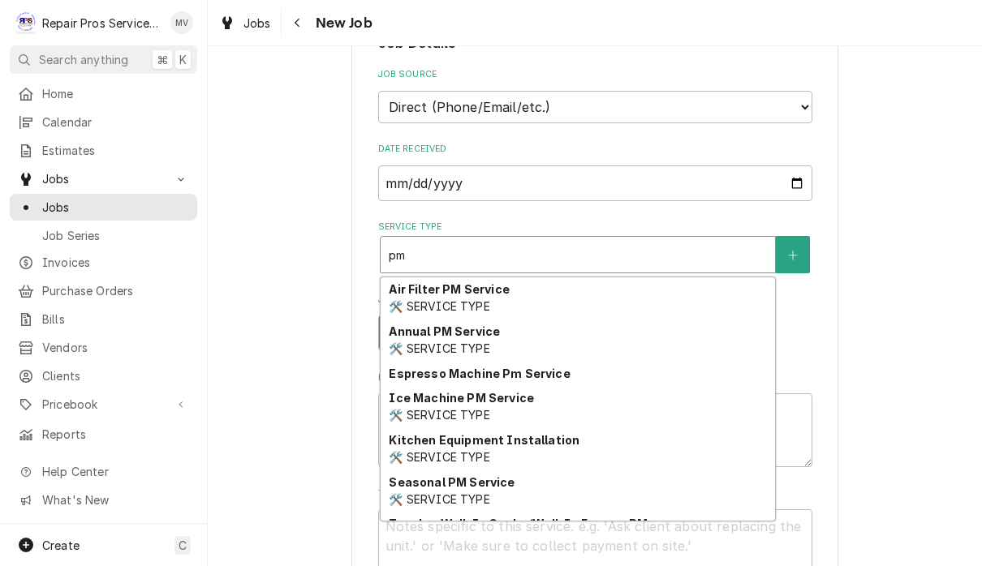
scroll to position [43, 0]
click at [704, 364] on div "Espresso Machine Pm Service" at bounding box center [578, 372] width 394 height 25
type input "pm"
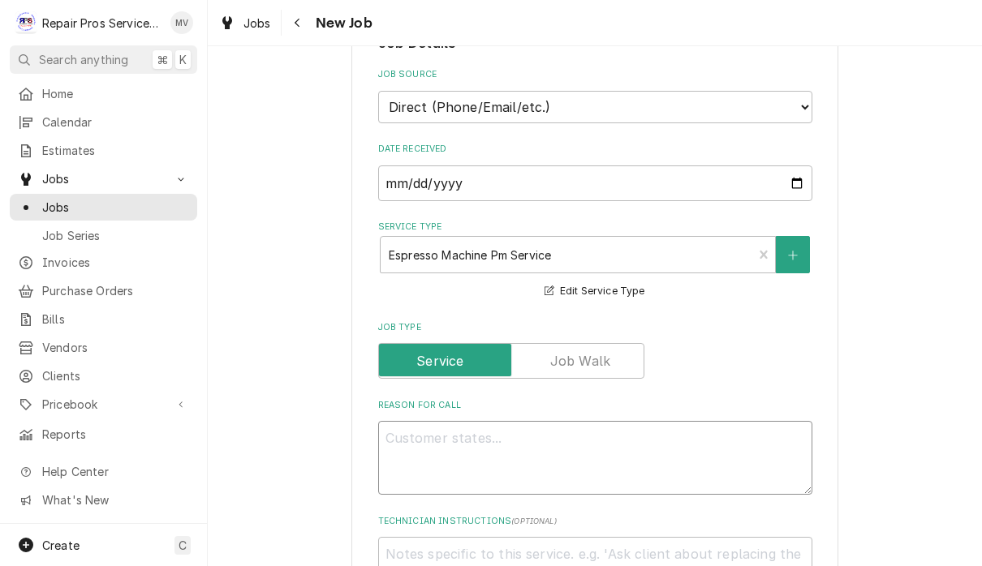
click at [528, 437] on textarea "Reason For Call" at bounding box center [595, 458] width 434 height 74
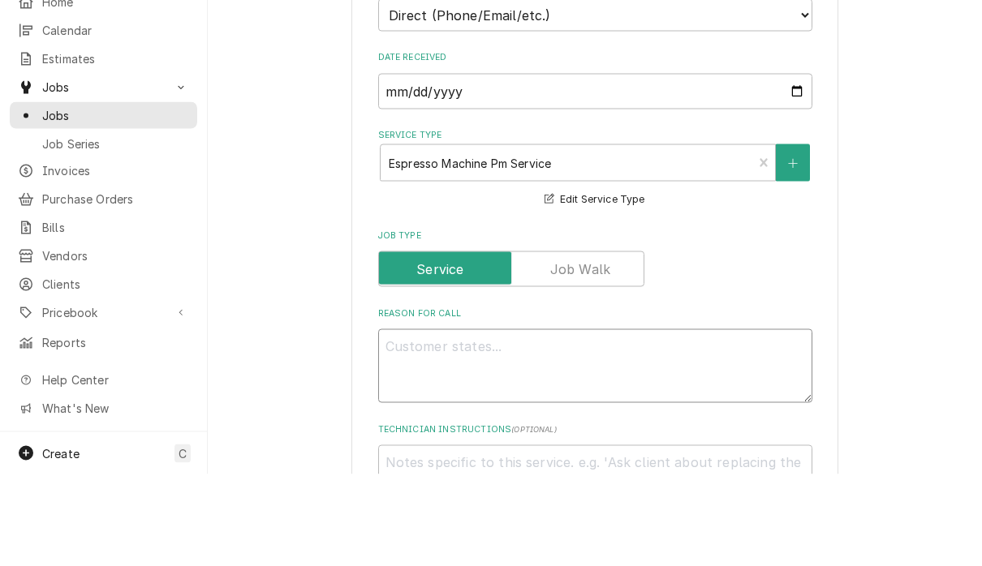
type textarea "x"
type textarea "C"
type textarea "x"
type textarea "Co"
type textarea "x"
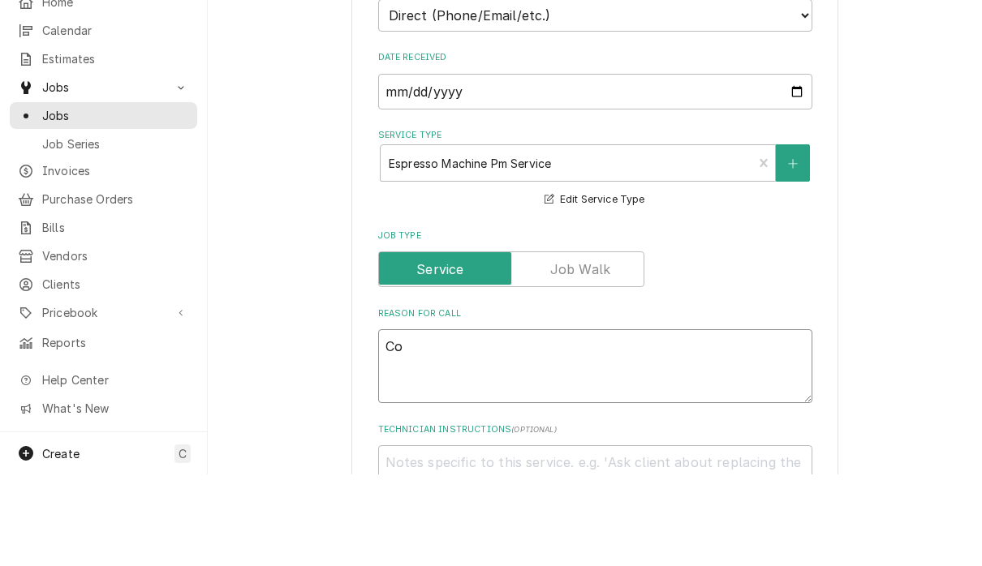
type textarea "Cof"
type textarea "x"
type textarea "Coff"
type textarea "x"
type textarea "Coffe"
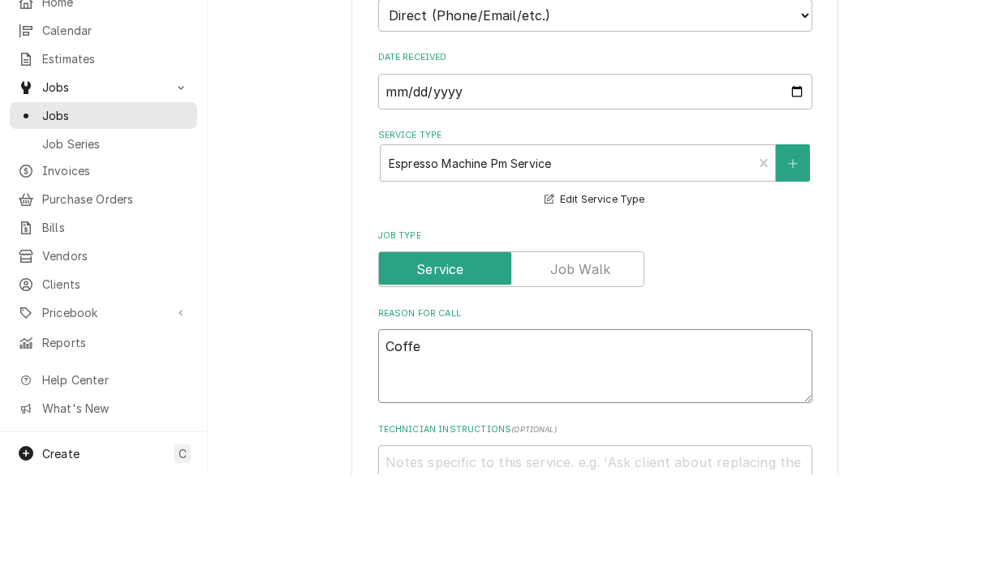
type textarea "x"
type textarea "Coffee"
type textarea "x"
type textarea "Coffee"
type textarea "x"
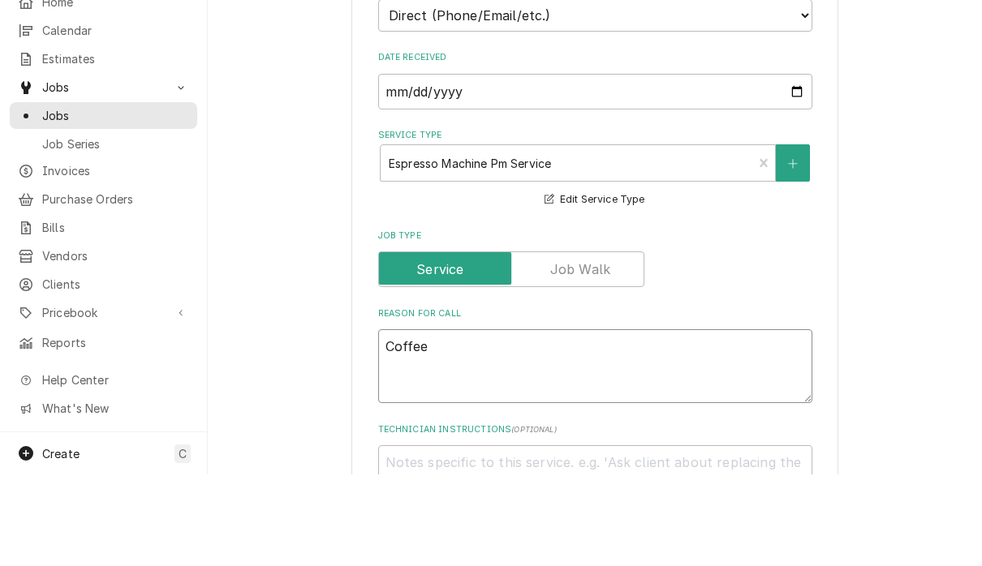
type textarea "Coffee m"
type textarea "x"
type textarea "Coffee ma"
type textarea "x"
type textarea "Coffee mac"
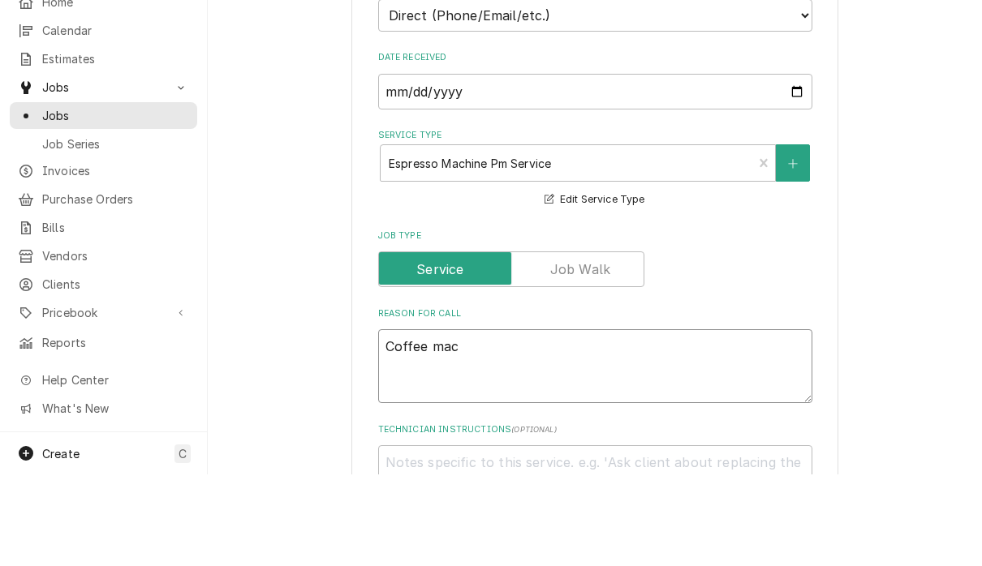
type textarea "x"
type textarea "Coffee mach"
type textarea "x"
type textarea "Coffee machi"
type textarea "x"
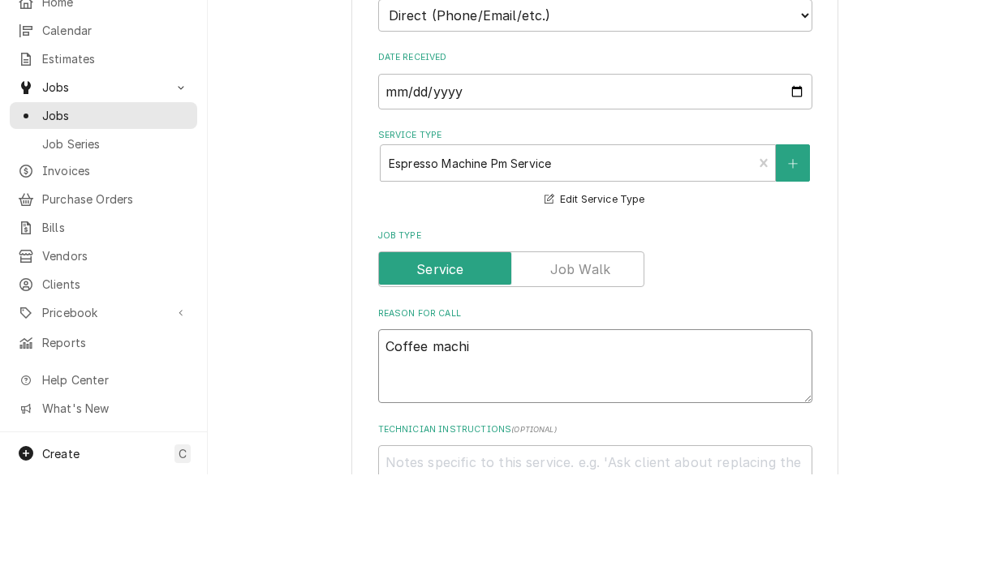
type textarea "Coffee machin"
type textarea "x"
type textarea "Coffee machine"
type textarea "x"
type textarea "Coffee machine"
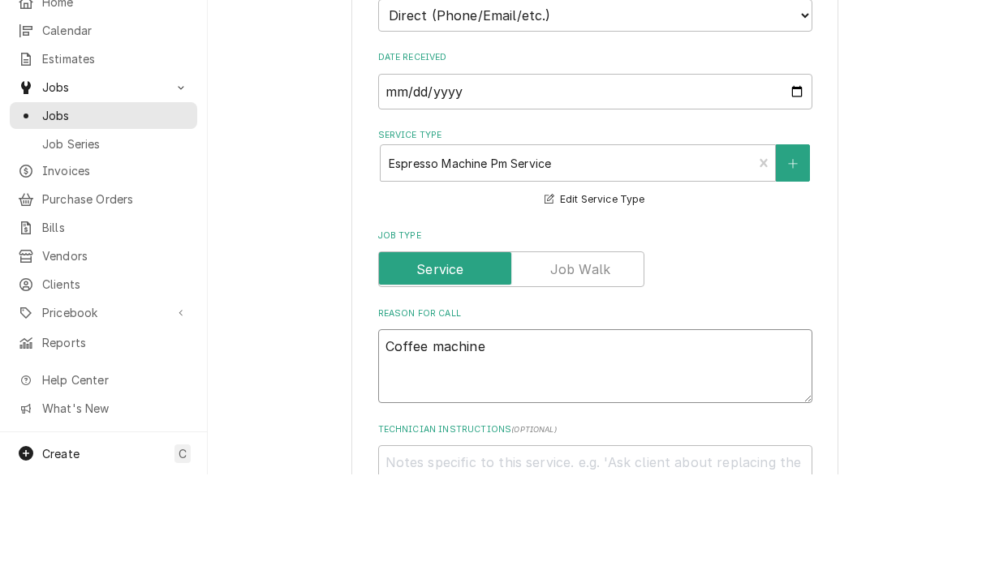
type textarea "x"
type textarea "Coffee machine an"
type textarea "x"
type textarea "Coffee machine and"
type textarea "x"
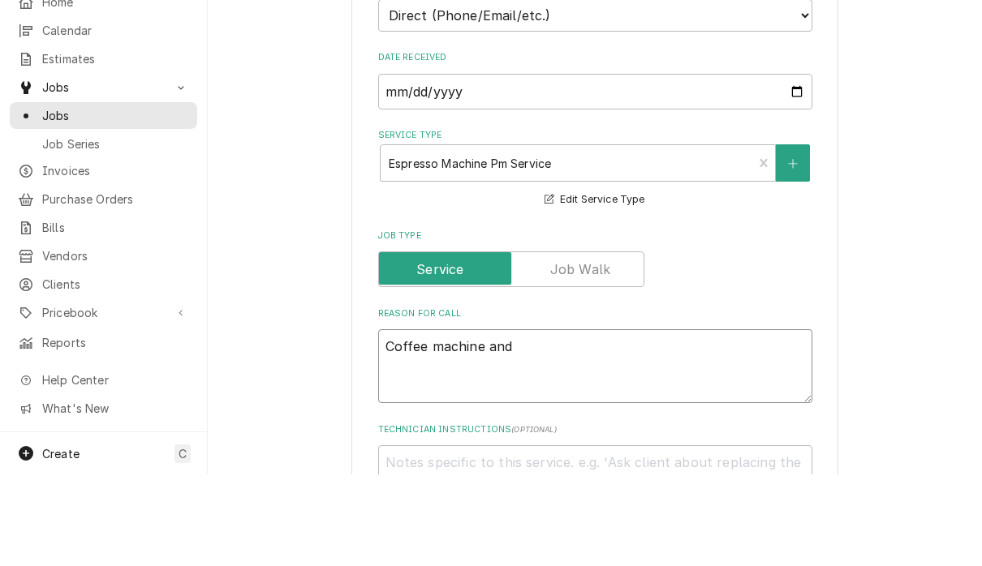
type textarea "Coffee machine and"
type textarea "x"
type textarea "Coffee machine and e"
type textarea "x"
type textarea "Coffee machine and ex"
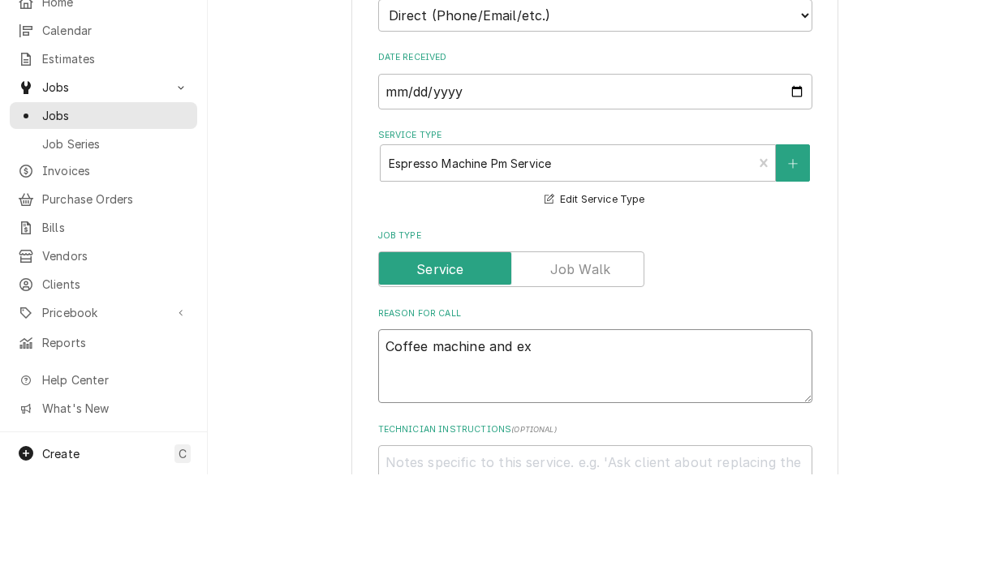
type textarea "x"
type textarea "Coffee machine and exp"
type textarea "x"
type textarea "Coffee machine and ex"
type textarea "x"
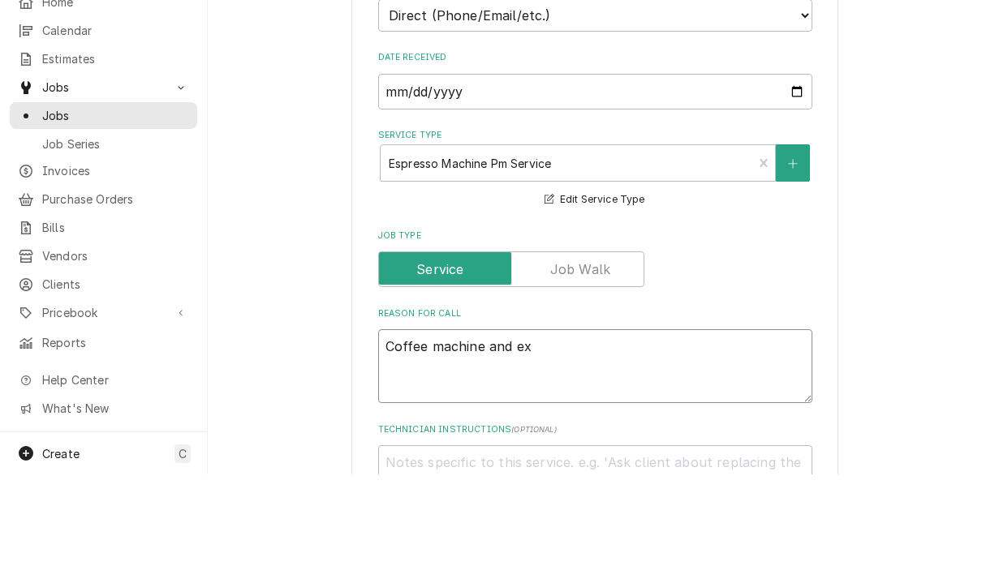
type textarea "Coffee machine and e"
type textarea "x"
type textarea "Coffee machine and es"
type textarea "x"
type textarea "Coffee machine and esp"
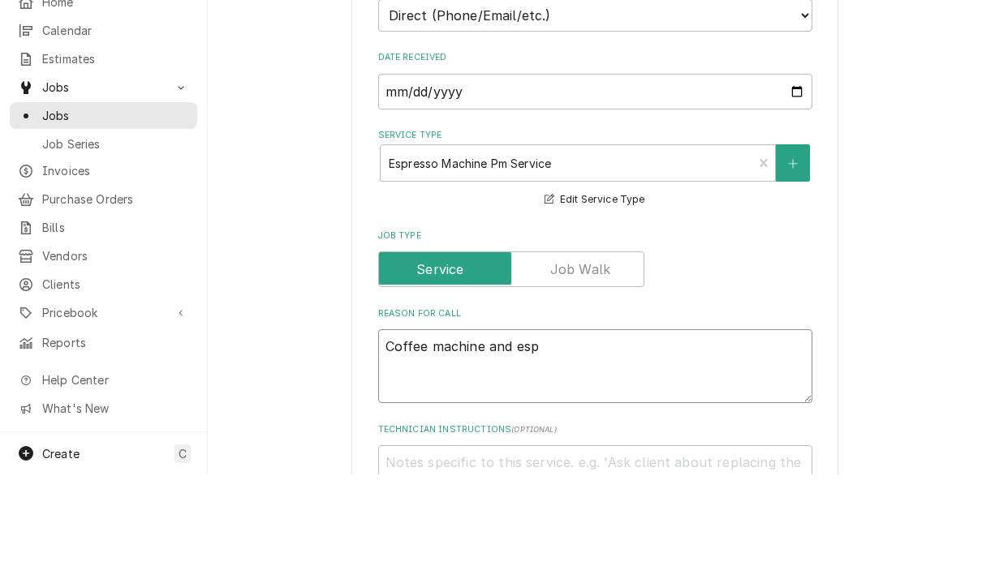
type textarea "x"
type textarea "Coffee machine and espr"
type textarea "x"
type textarea "Coffee machine and espre"
type textarea "x"
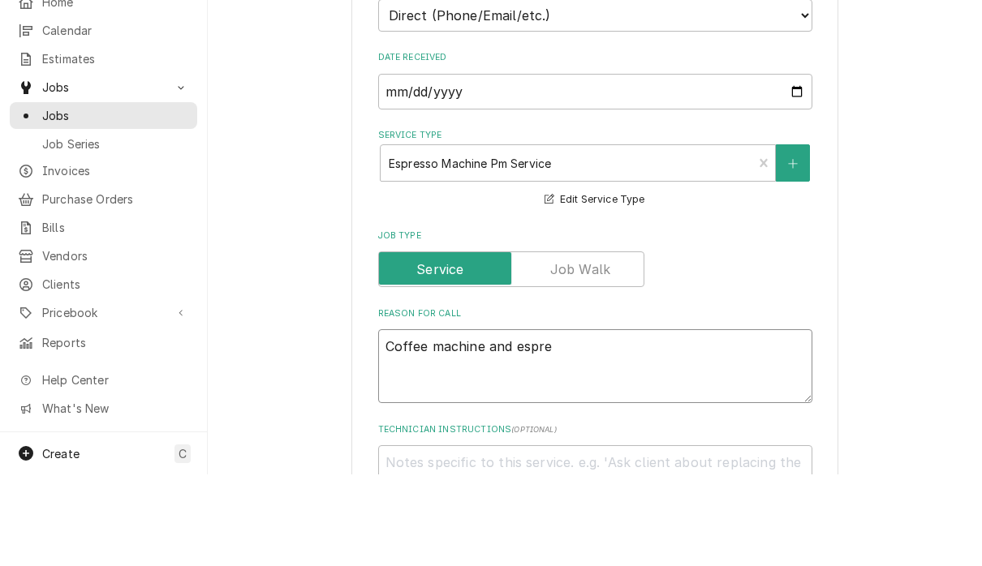
type textarea "Coffee machine and espres"
type textarea "x"
type textarea "Coffee machine and espress"
type textarea "x"
type textarea "Coffee machine and espresso"
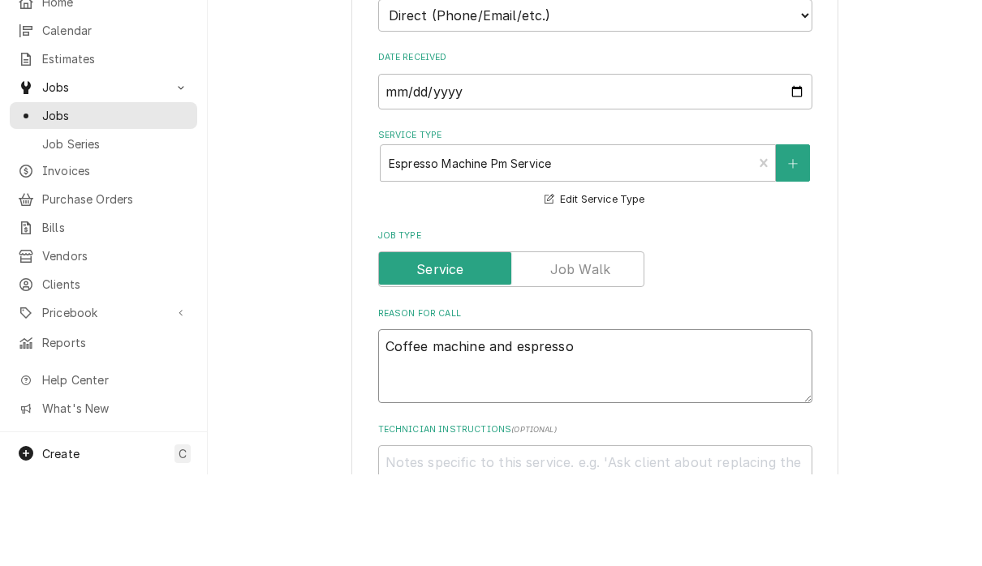
type textarea "x"
type textarea "Coffee machine and espresso"
type textarea "x"
type textarea "Coffee machine and espresso m"
type textarea "x"
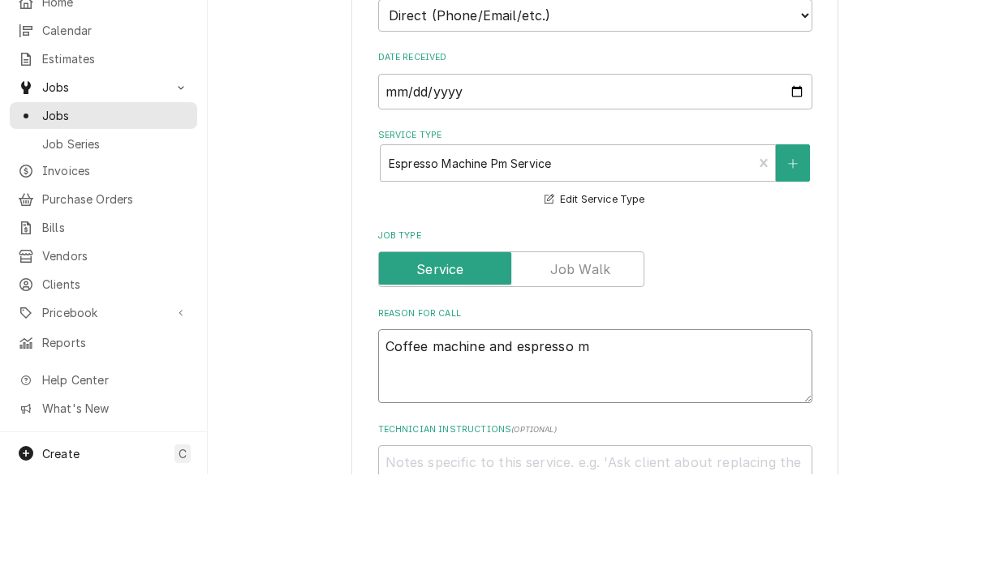
type textarea "Coffee machine and espresso ma"
type textarea "x"
type textarea "Coffee machine and espresso mac"
type textarea "x"
type textarea "Coffee machine and espresso mach"
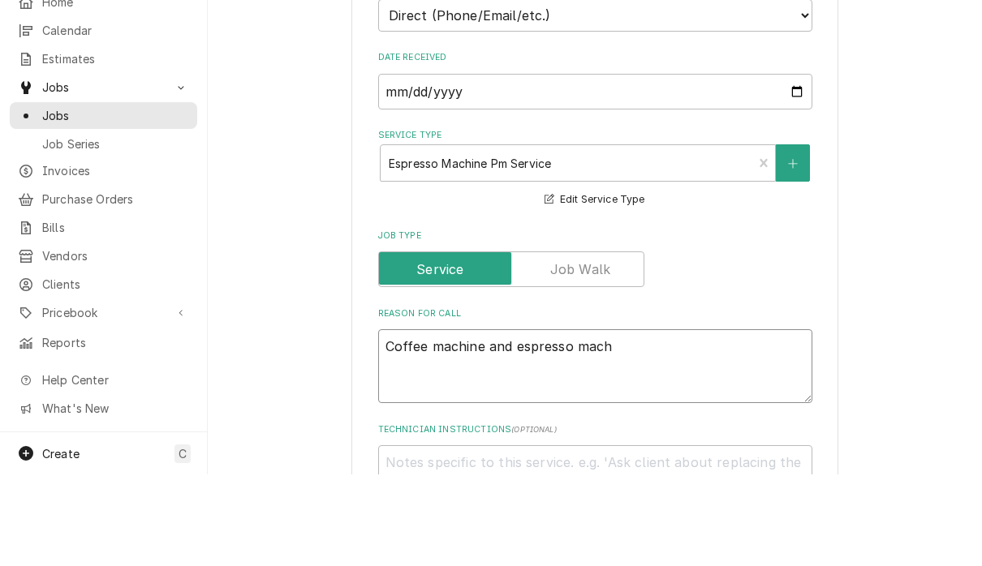
type textarea "x"
type textarea "Coffee machine and espresso machi"
type textarea "x"
type textarea "Coffee machine and espresso machin"
type textarea "x"
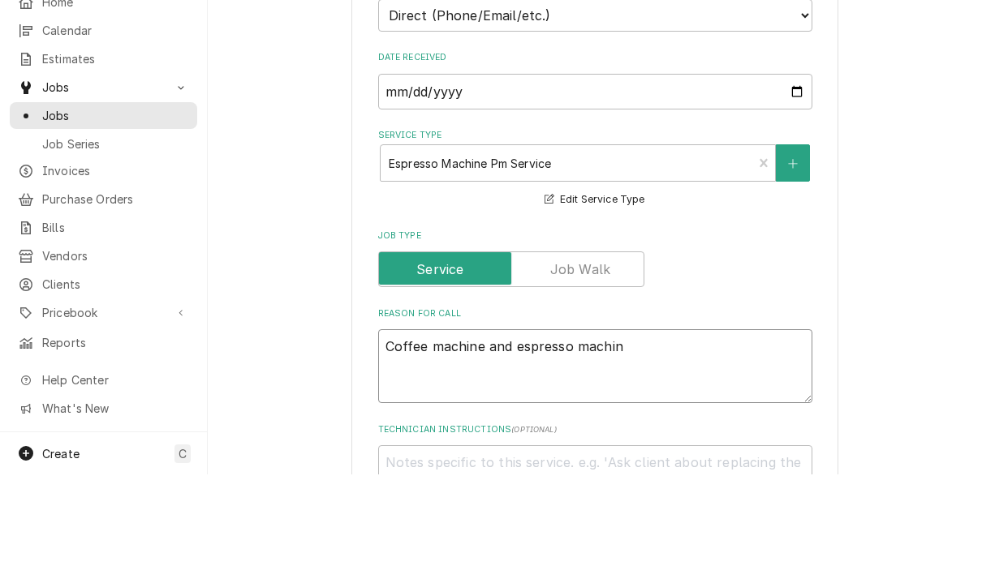
type textarea "Coffee machine and espresso machine"
type textarea "x"
type textarea "Coffee machine and espresso machine"
type textarea "x"
type textarea "Coffee machine and espresso machine P"
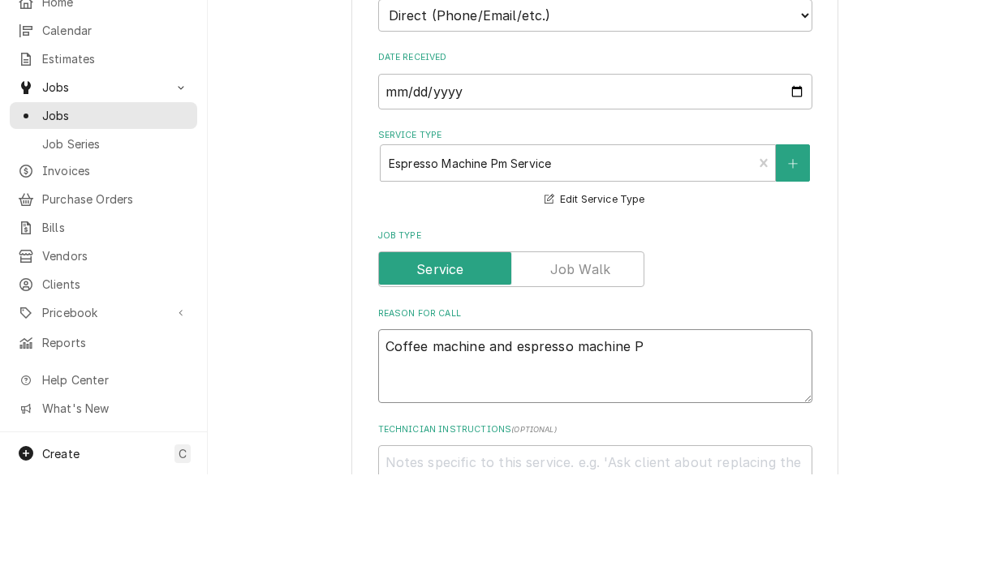
type textarea "x"
type textarea "Coffee machine and espresso machine PM"
type textarea "x"
type textarea "Coffee machine and espresso machine PMs"
type textarea "x"
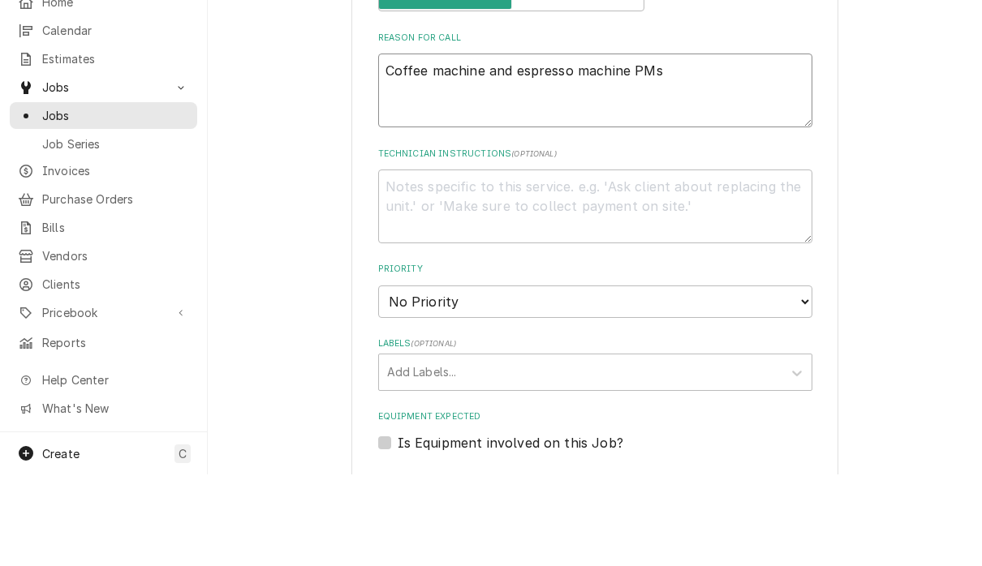
scroll to position [632, 0]
type textarea "Coffee machine and espresso machine PMs"
click at [747, 377] on select "No Priority Urgent High Medium Low" at bounding box center [595, 393] width 434 height 32
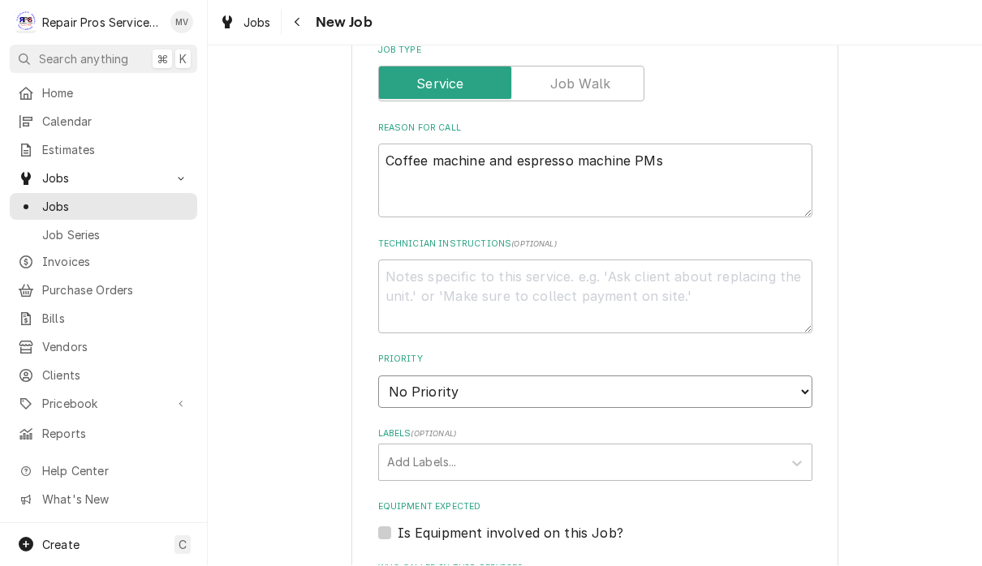
select select "3"
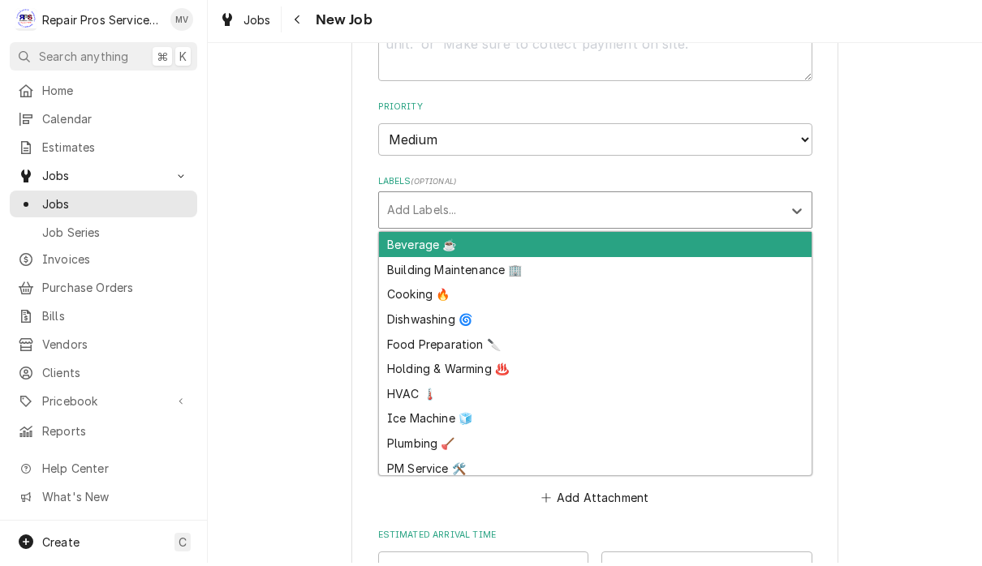
scroll to position [881, 0]
click at [440, 236] on div "Beverage ☕" at bounding box center [595, 248] width 433 height 25
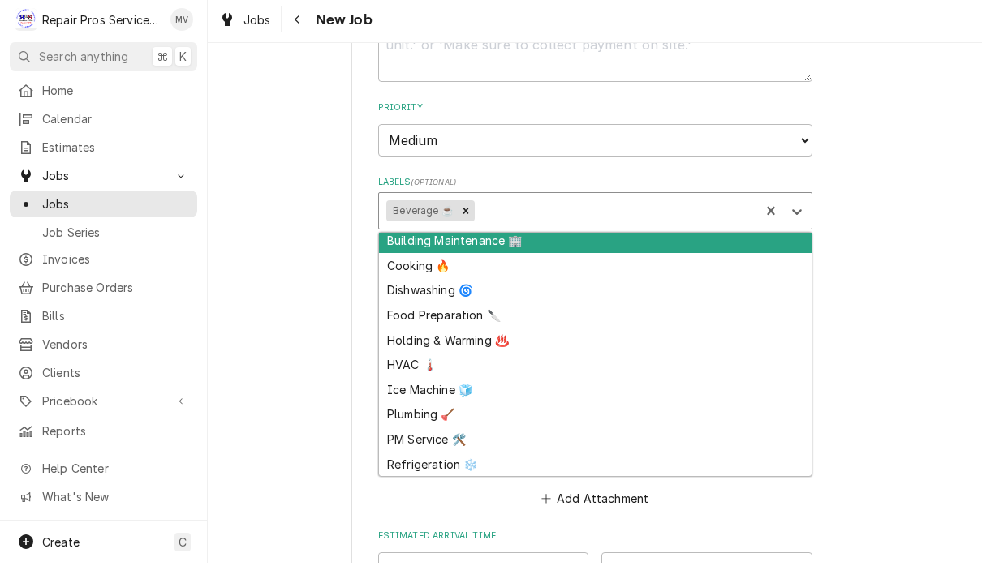
scroll to position [5, 0]
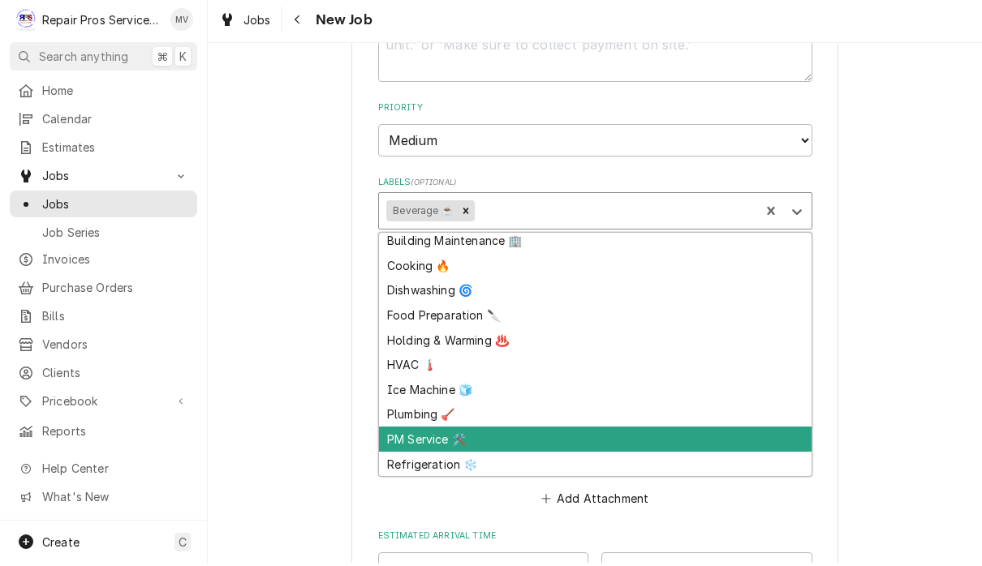
click at [435, 430] on div "PM Service 🛠️" at bounding box center [595, 442] width 433 height 25
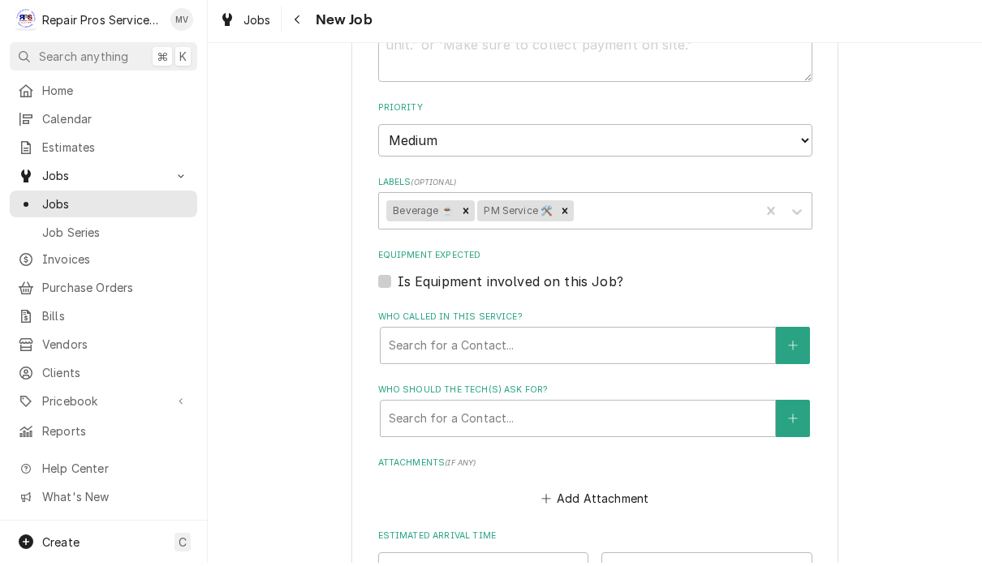
type textarea "x"
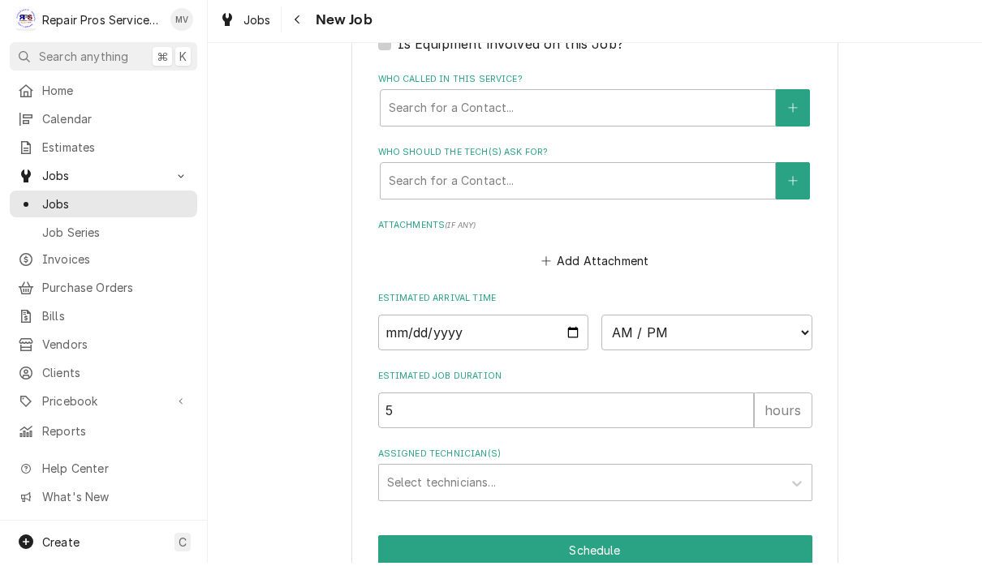
scroll to position [1120, 0]
click at [445, 317] on input "Date" at bounding box center [483, 335] width 211 height 36
type input "2025-10-15"
type textarea "x"
type input "2025-10-20"
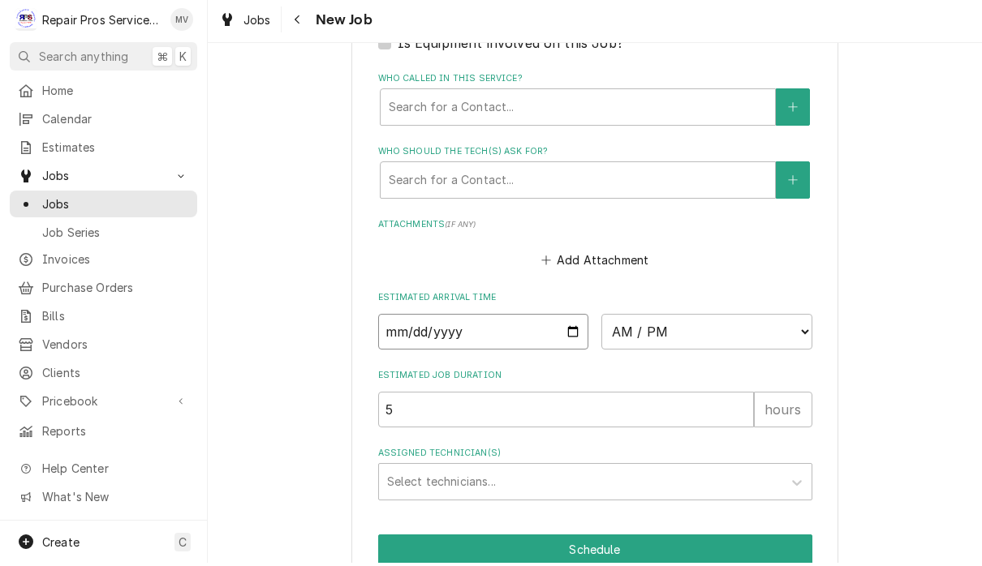
type textarea "x"
click at [622, 317] on select "AM / PM 6:00 AM 6:15 AM 6:30 AM 6:45 AM 7:00 AM 7:15 AM 7:30 AM 7:45 AM 8:00 AM…" at bounding box center [706, 335] width 211 height 36
select select "11:30:00"
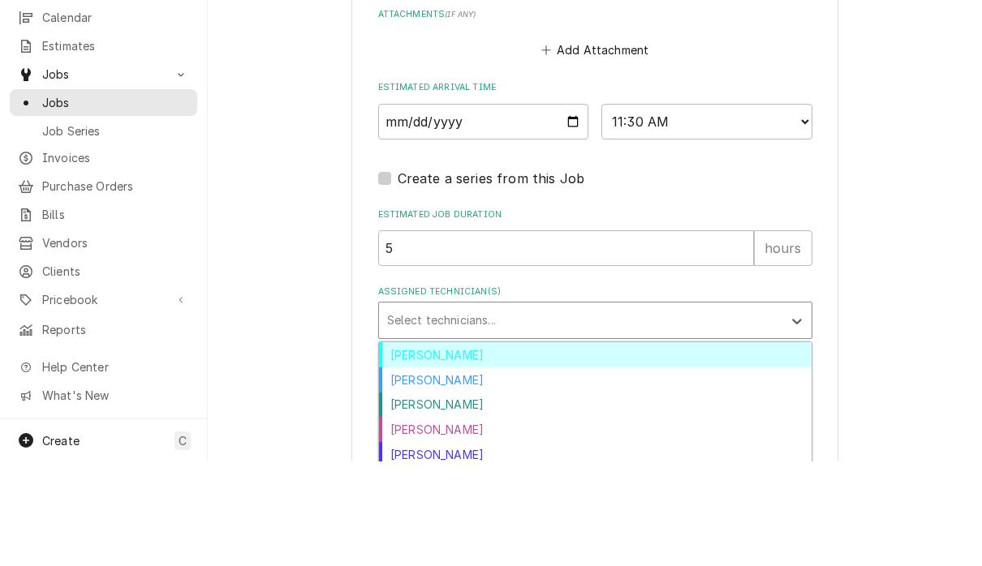
scroll to position [1, 0]
click at [462, 472] on div "Caleb Kvale" at bounding box center [595, 484] width 433 height 25
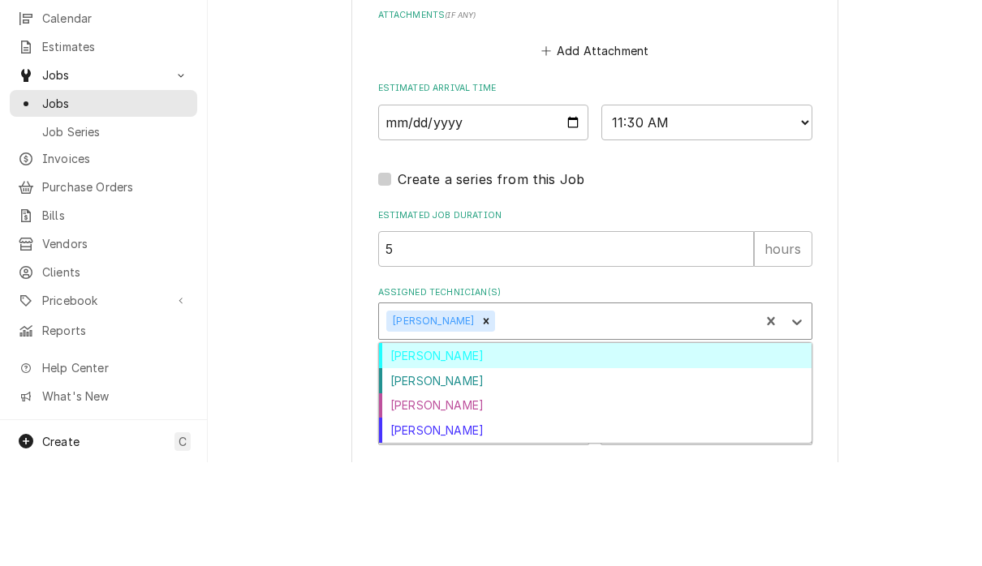
scroll to position [0, 0]
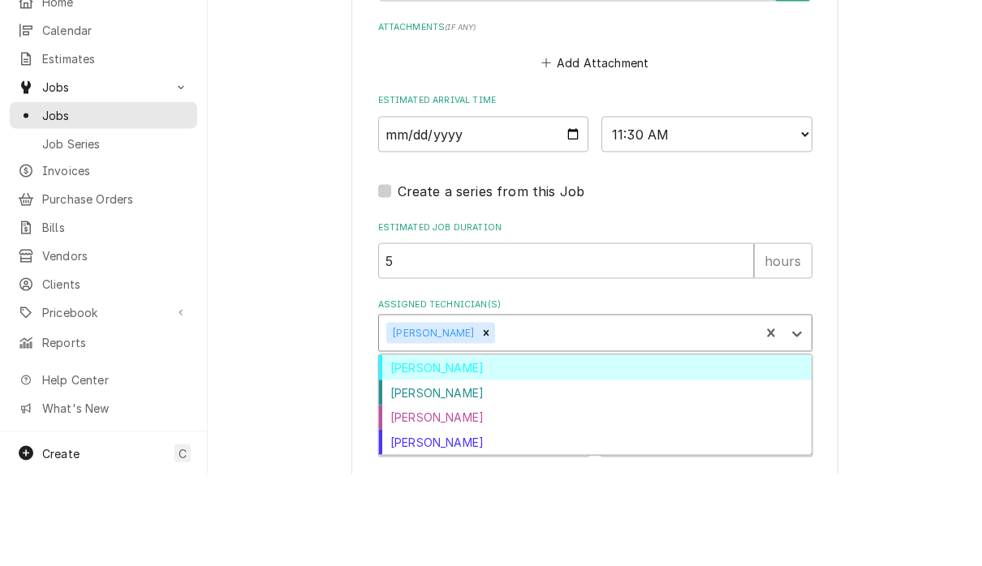
click at [491, 472] on div "Colten McCurry" at bounding box center [595, 484] width 433 height 25
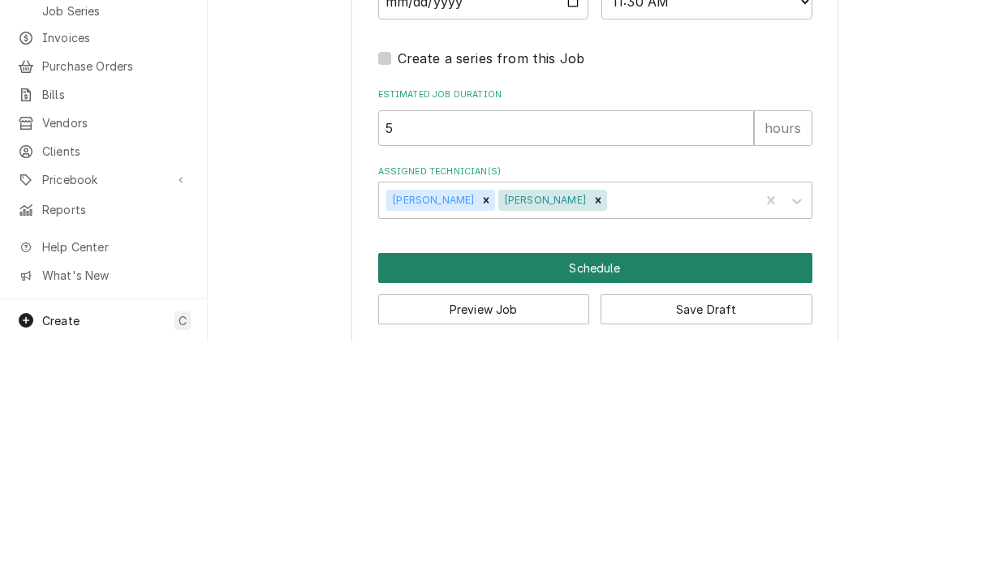
click at [616, 478] on button "Schedule" at bounding box center [595, 493] width 434 height 30
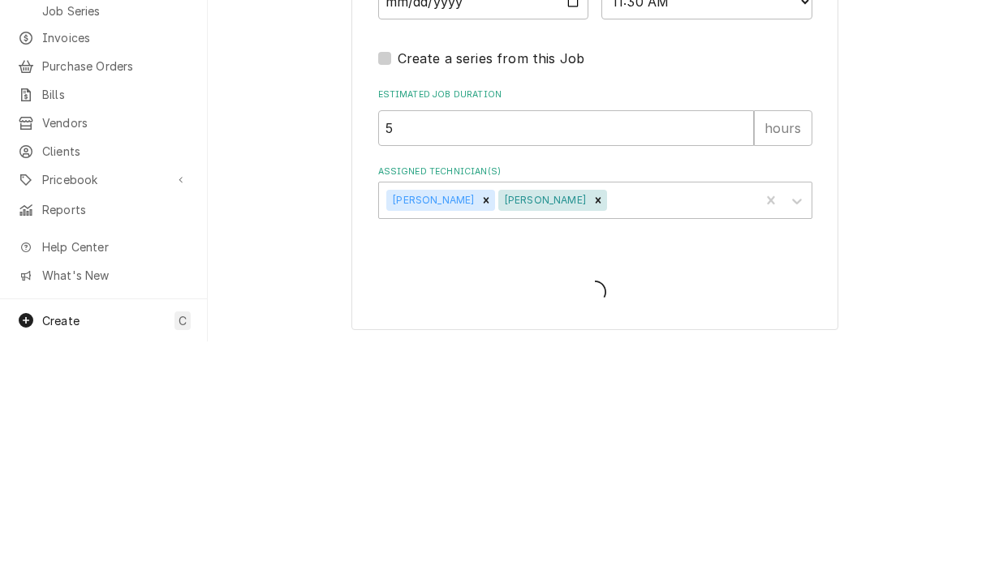
scroll to position [1212, 0]
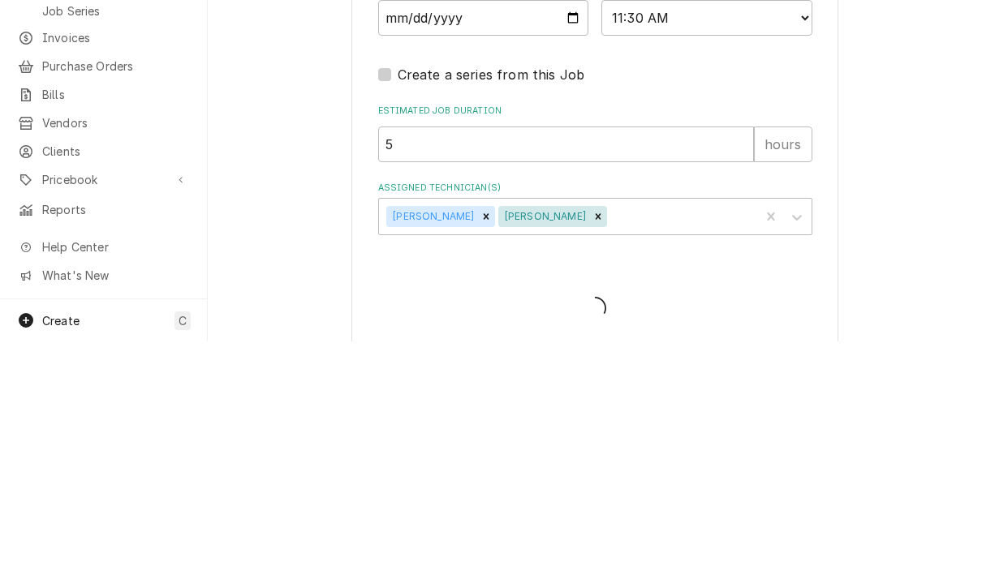
type textarea "x"
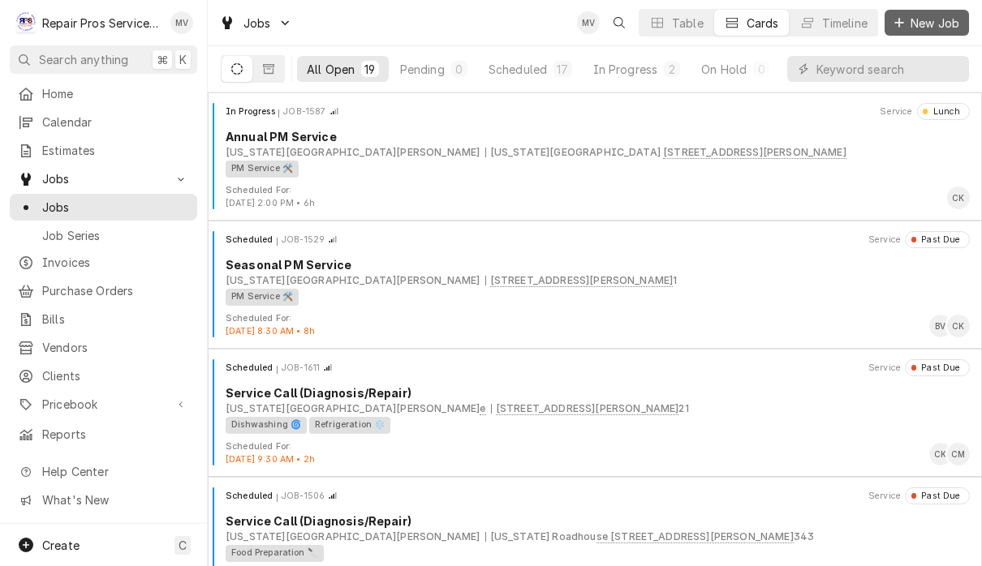
click at [929, 18] on span "New Job" at bounding box center [934, 23] width 55 height 17
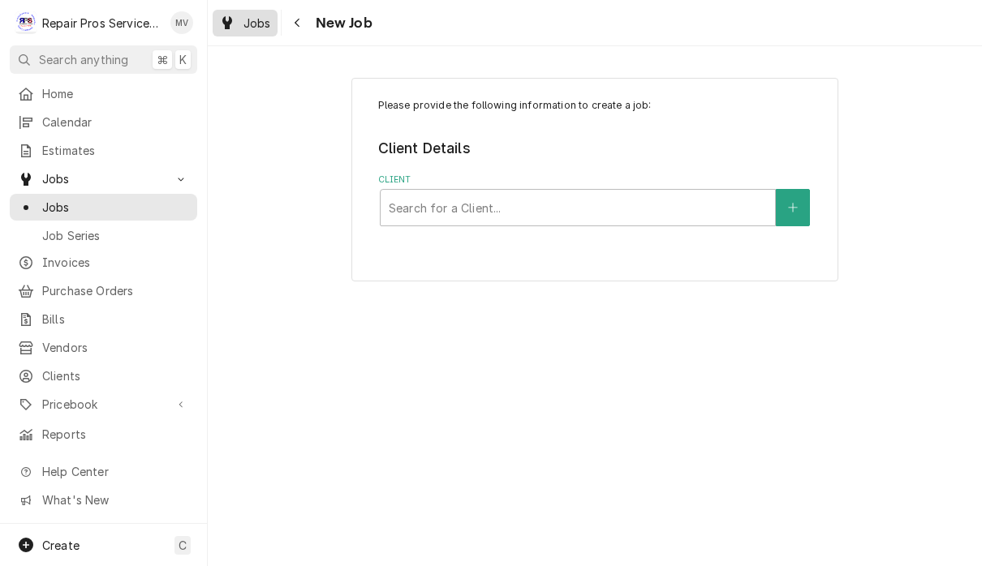
click at [242, 22] on div "Jobs" at bounding box center [245, 23] width 58 height 20
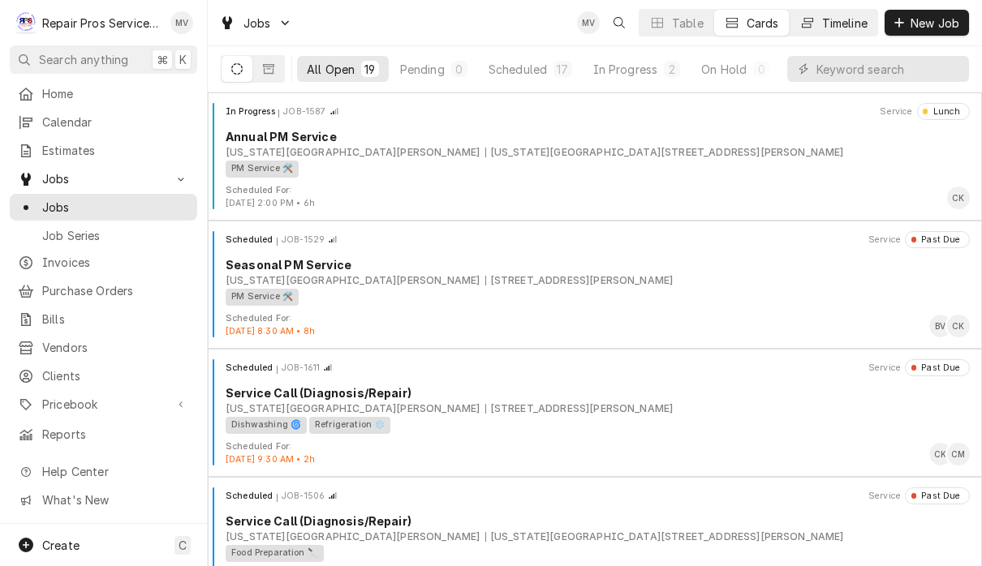
click at [844, 27] on div "Timeline" at bounding box center [844, 23] width 45 height 17
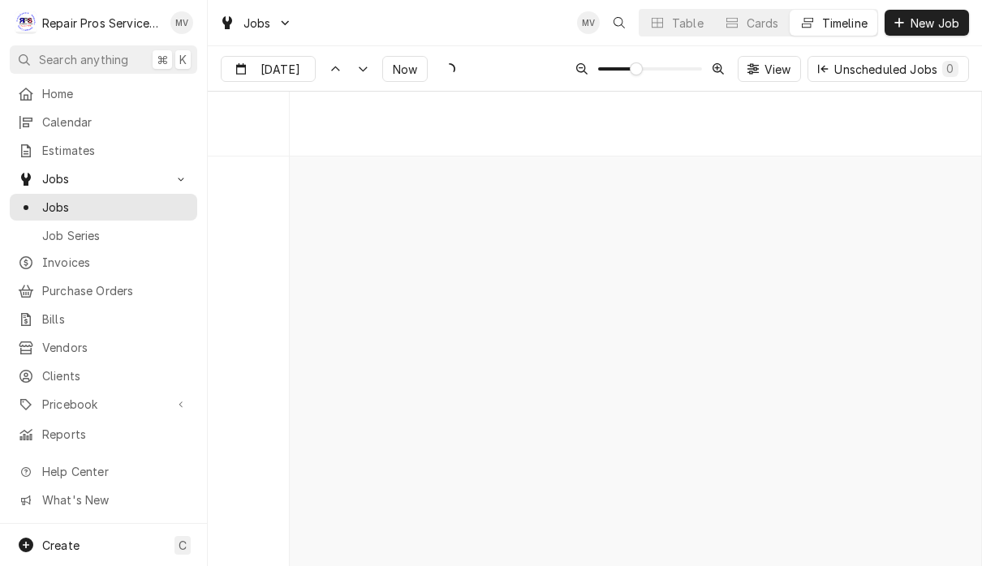
scroll to position [8773, 0]
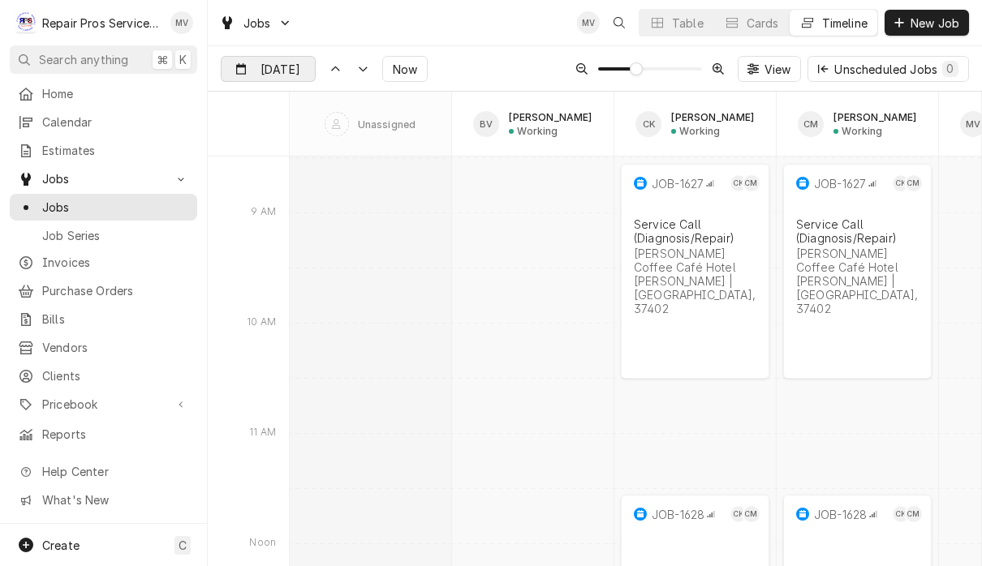
click at [282, 75] on input "[DATE]" at bounding box center [257, 73] width 71 height 32
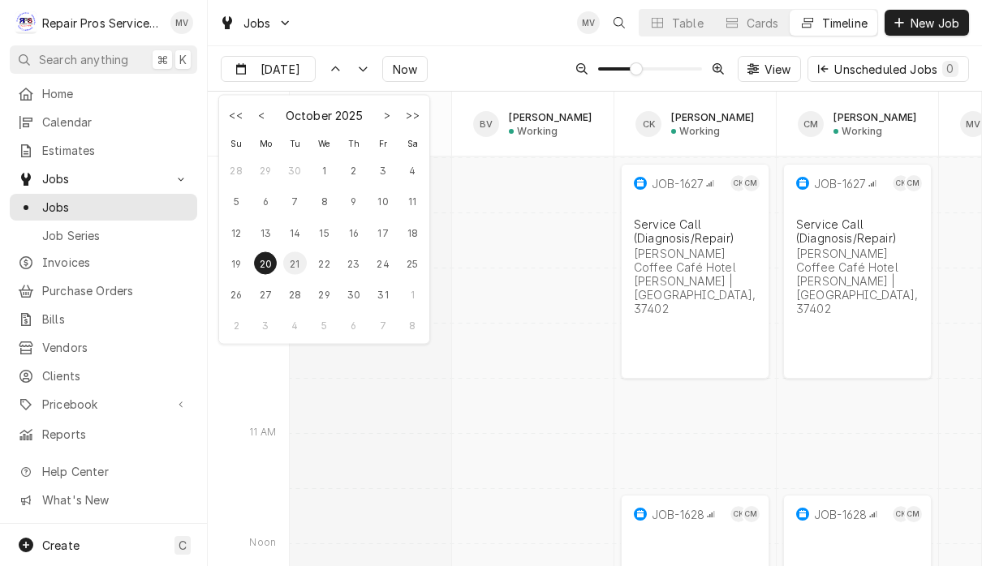
click at [290, 269] on div "21" at bounding box center [294, 263] width 23 height 23
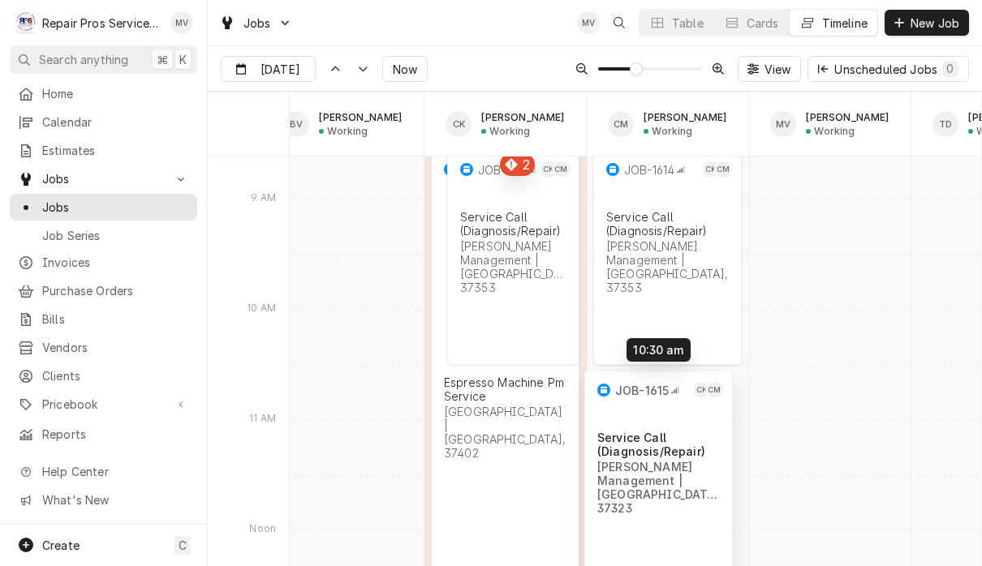
scroll to position [11422, 0]
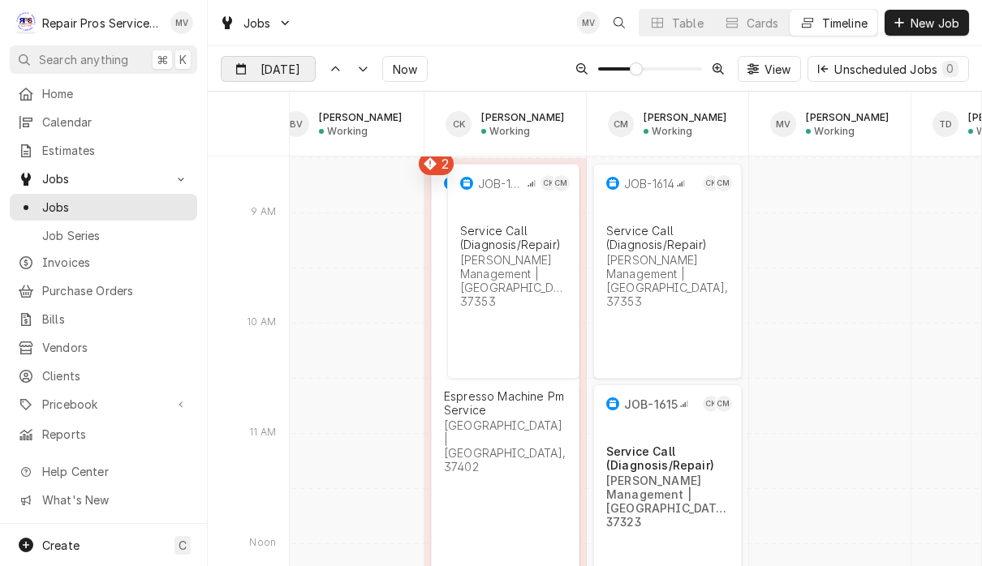
click at [275, 68] on input "Oct 21" at bounding box center [257, 73] width 71 height 32
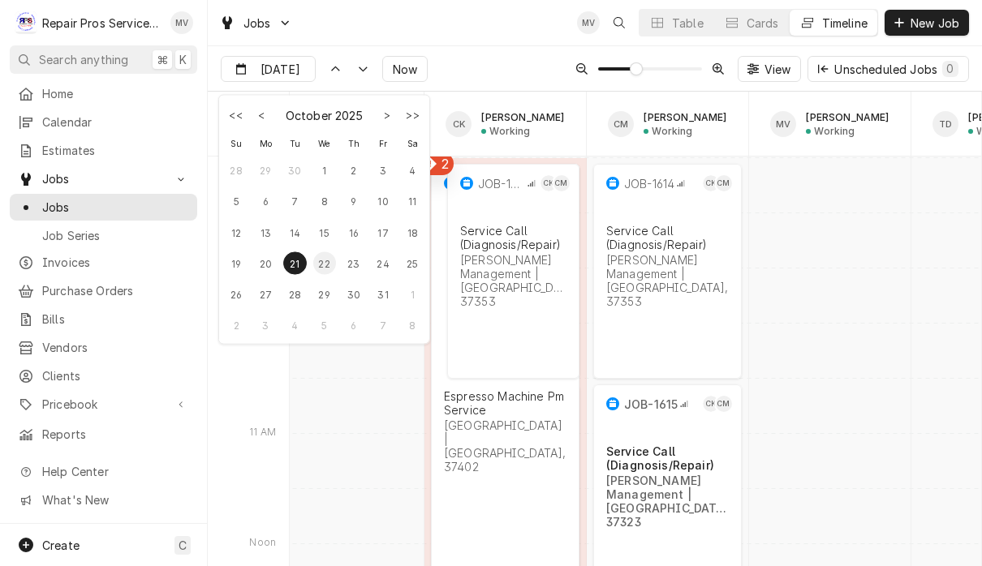
click at [319, 270] on div "22" at bounding box center [324, 263] width 23 height 23
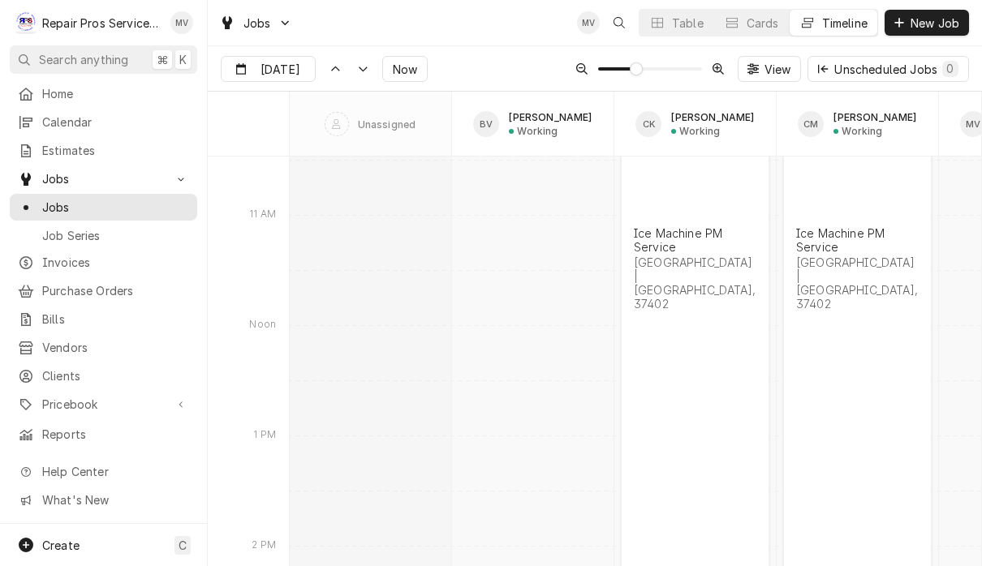
scroll to position [14287, 0]
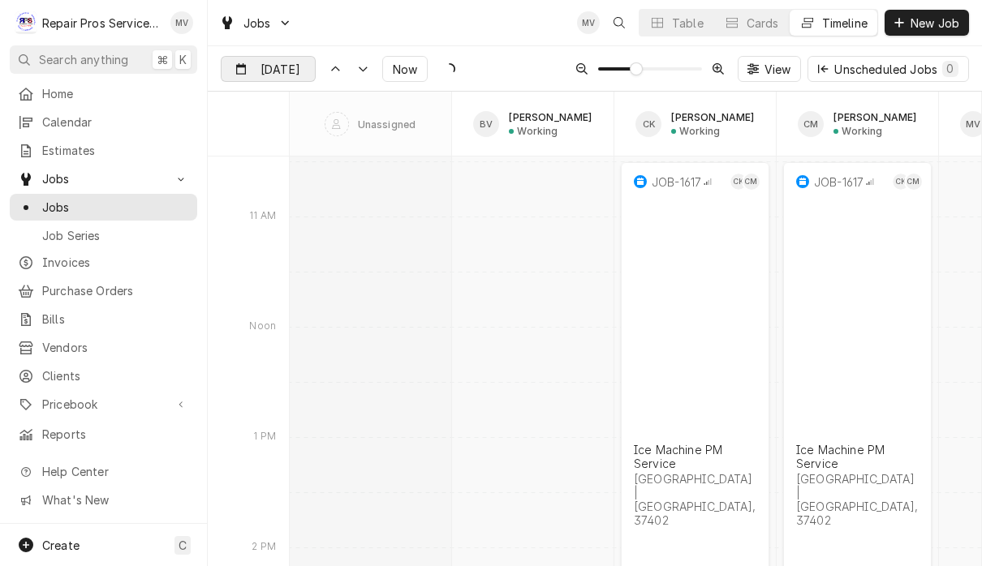
click at [285, 72] on input "Oct 22" at bounding box center [257, 73] width 71 height 32
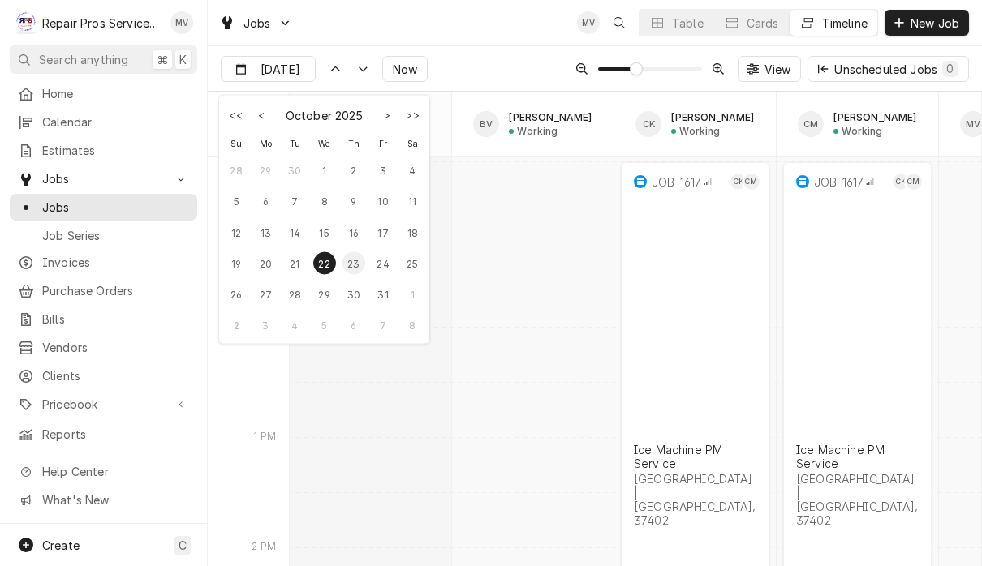
click at [357, 268] on div "23" at bounding box center [353, 263] width 23 height 23
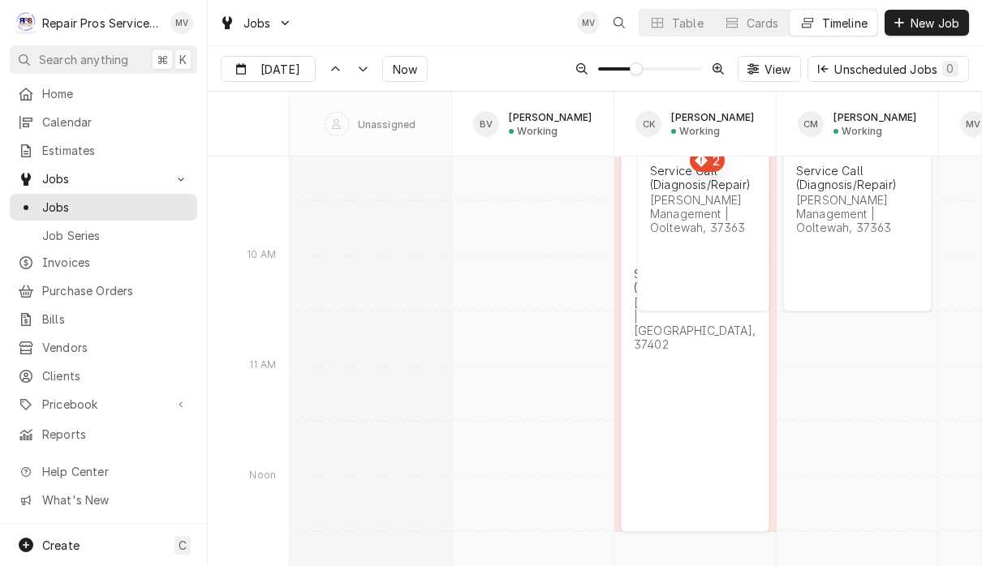
scroll to position [16750, 0]
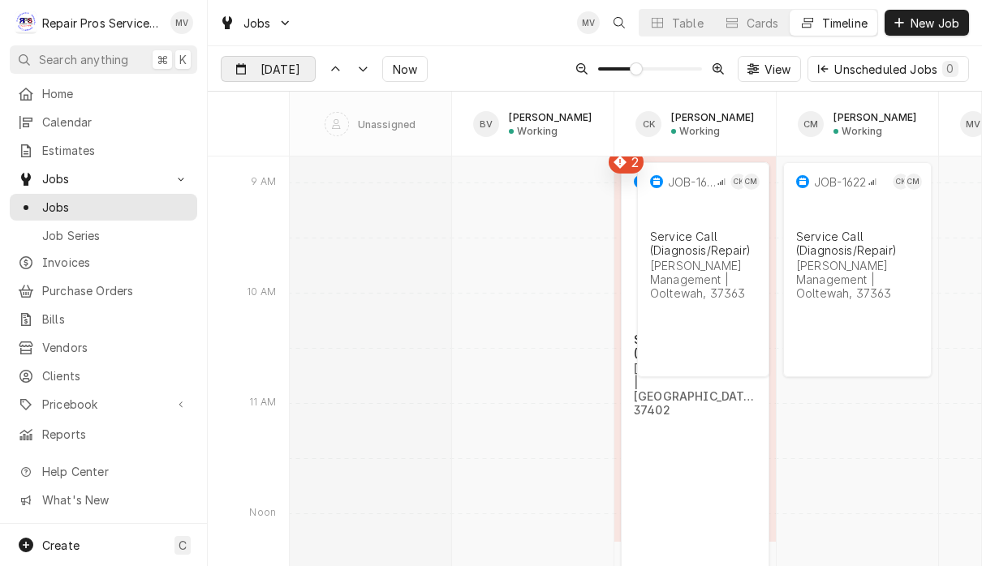
click at [284, 63] on input "Oct 23" at bounding box center [257, 73] width 71 height 32
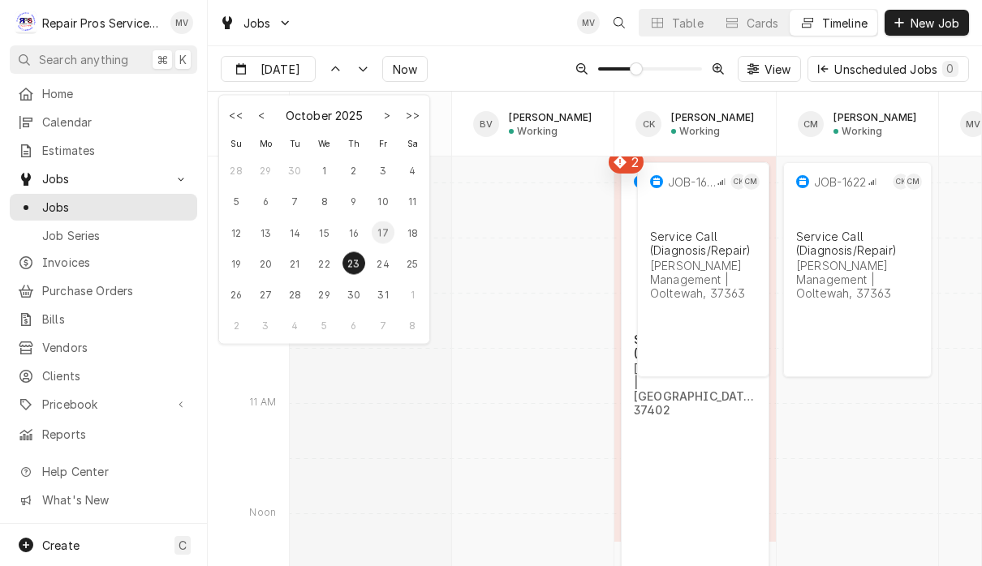
click at [384, 230] on div "17" at bounding box center [383, 232] width 23 height 23
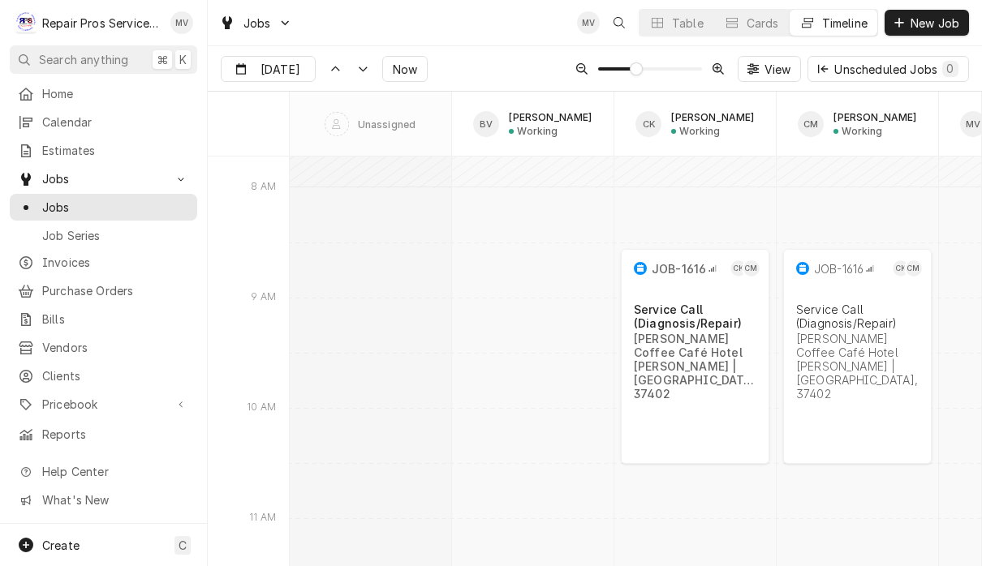
scroll to position [744, 0]
click at [295, 67] on div "Dynamic Content Wrapper" at bounding box center [303, 70] width 23 height 26
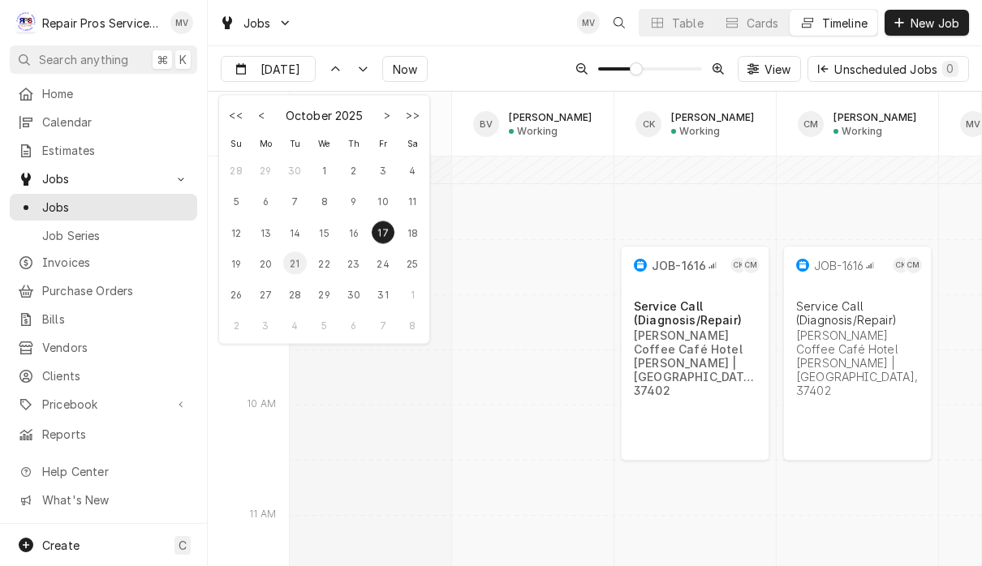
click at [293, 273] on div "21" at bounding box center [294, 263] width 23 height 23
type input "Oct 21"
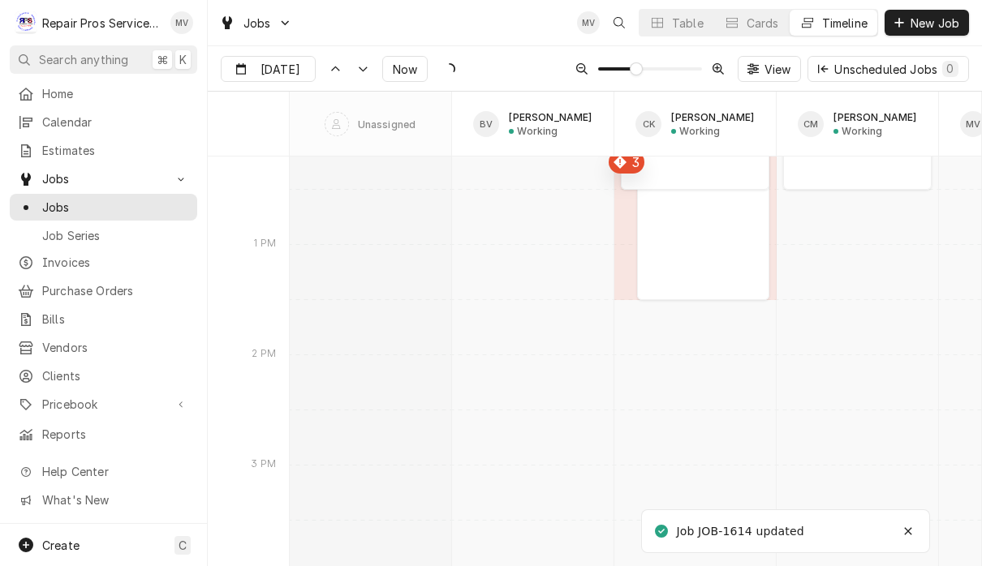
scroll to position [11819, 0]
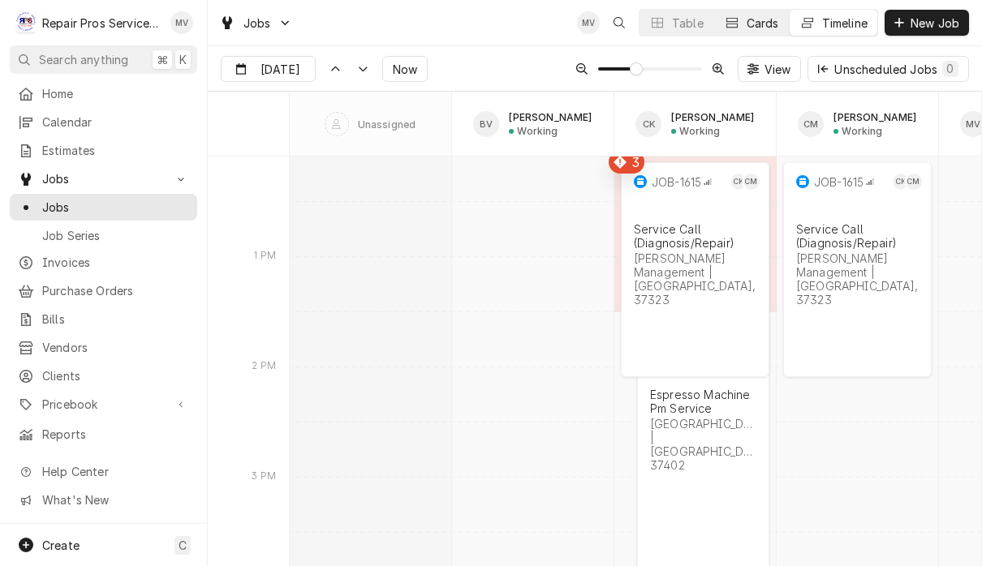
click at [756, 23] on div "Cards" at bounding box center [763, 23] width 32 height 17
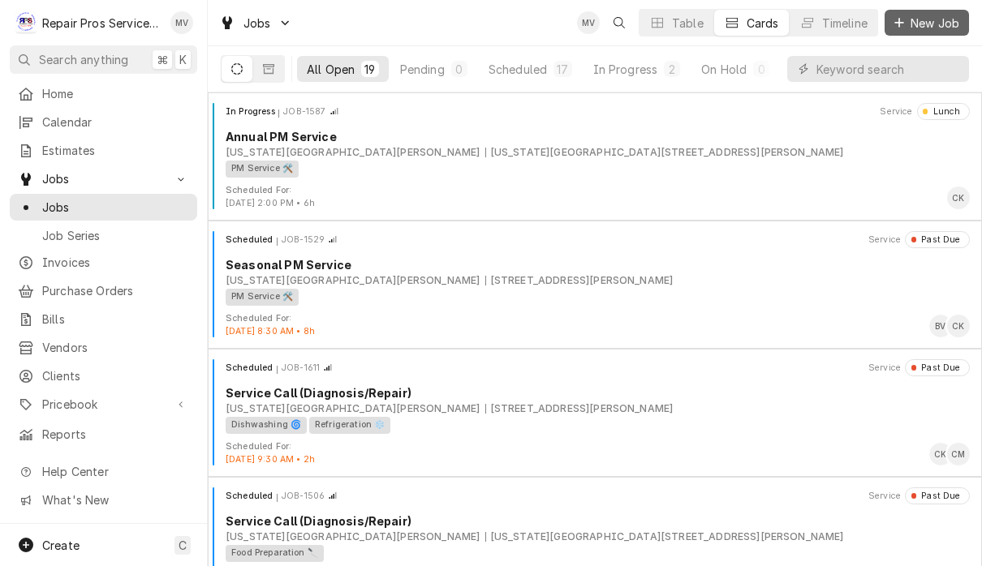
click at [929, 24] on span "New Job" at bounding box center [934, 23] width 55 height 17
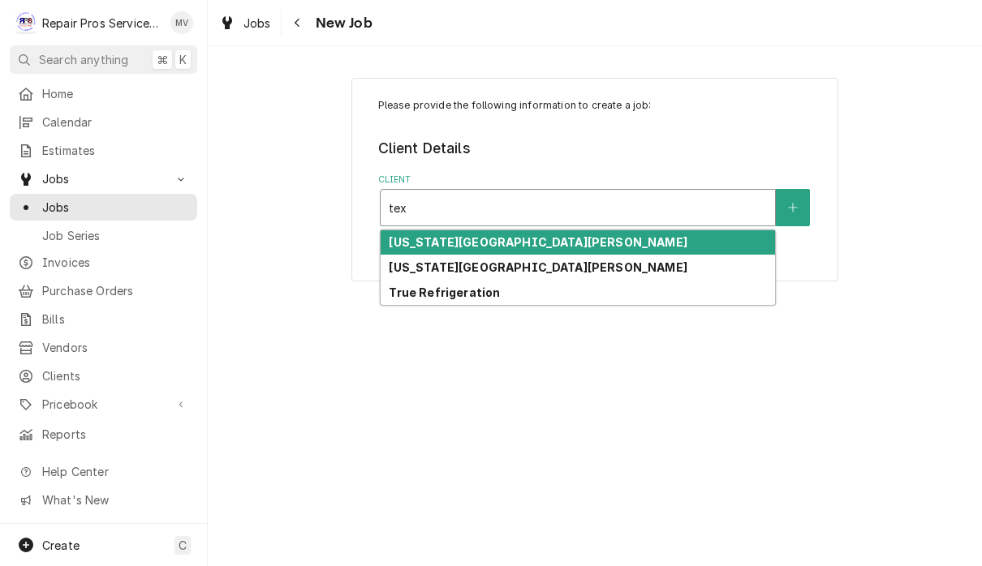
click at [607, 262] on div "[US_STATE][GEOGRAPHIC_DATA][PERSON_NAME]" at bounding box center [578, 267] width 394 height 25
type input "tex"
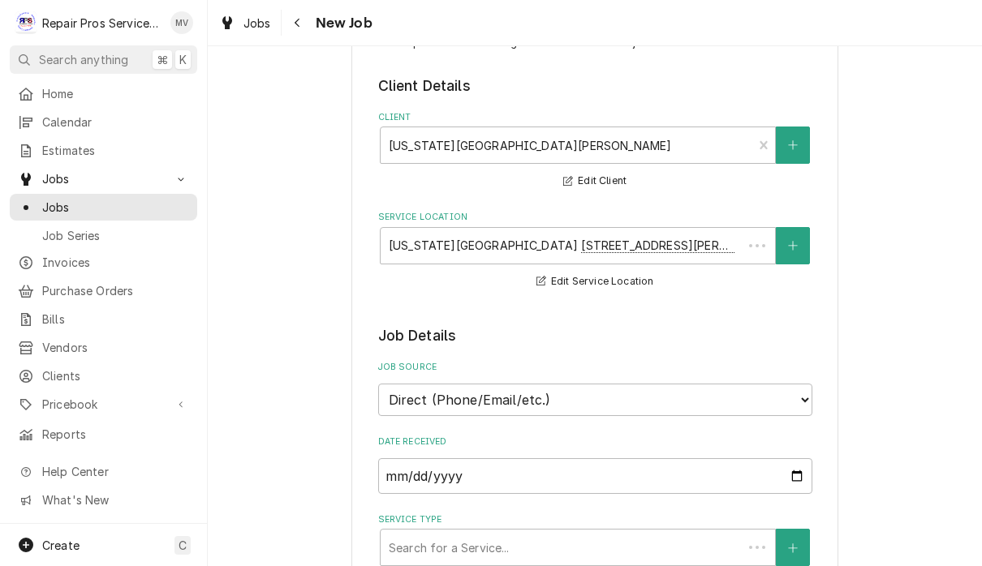
scroll to position [207, 0]
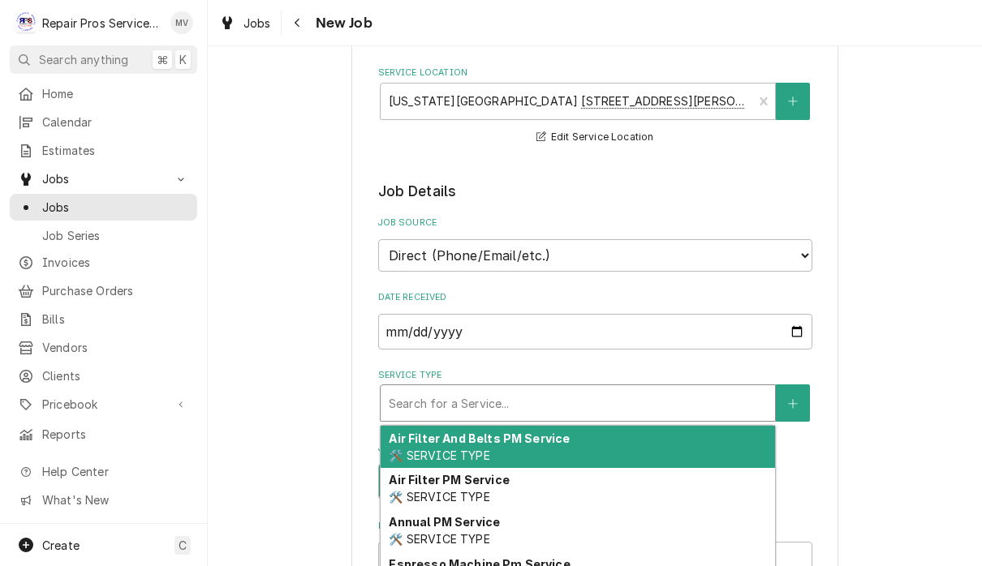
type textarea "x"
type input "d"
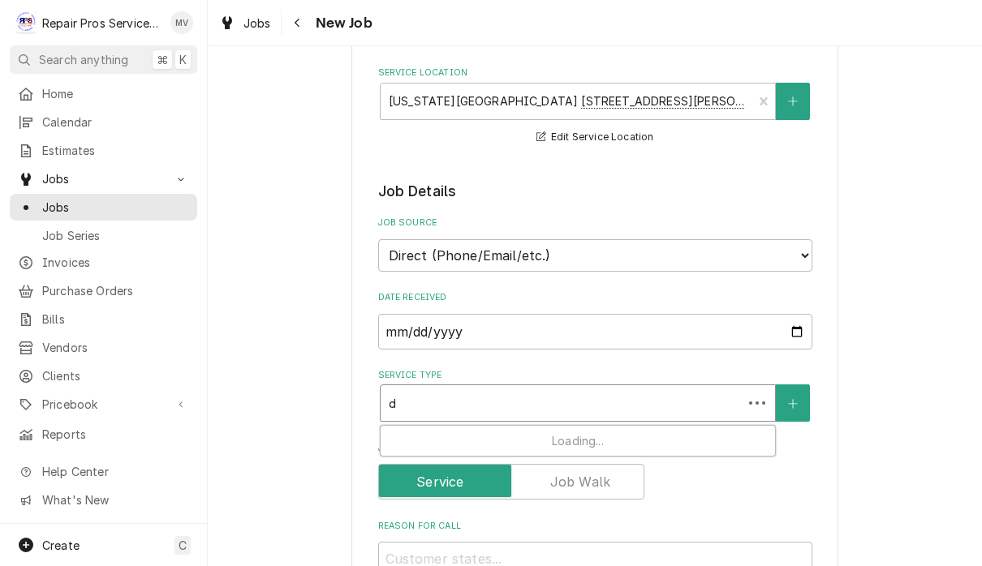
type textarea "x"
type input "dia"
type textarea "x"
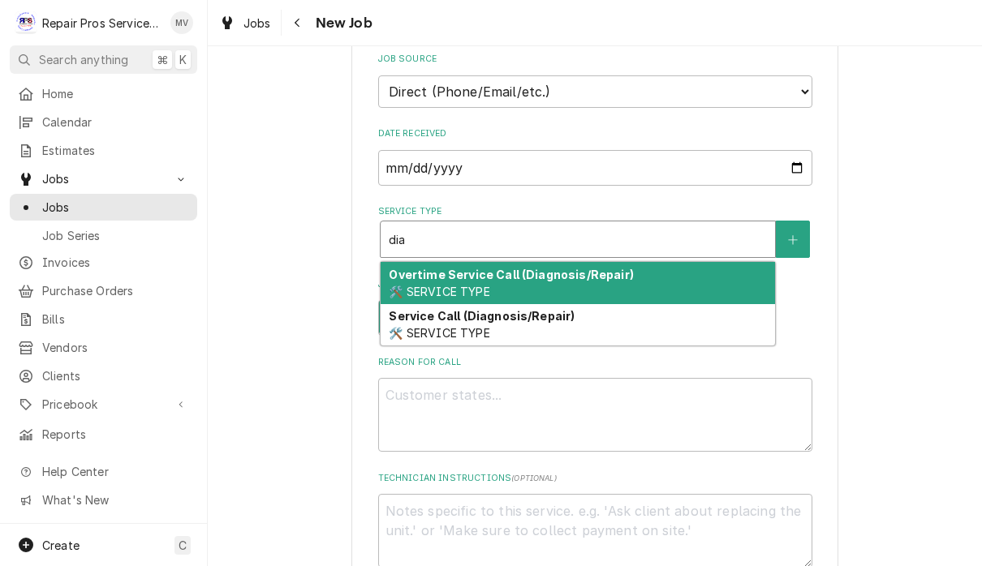
scroll to position [381, 0]
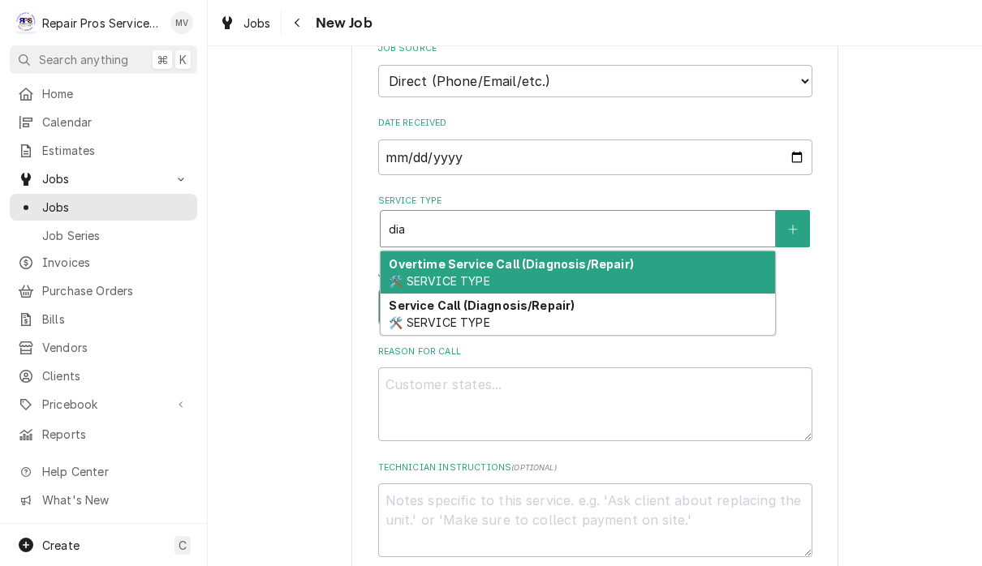
click at [566, 308] on div "Service Call (Diagnosis/Repair) 🛠️ SERVICE TYPE" at bounding box center [578, 315] width 394 height 42
type input "dia"
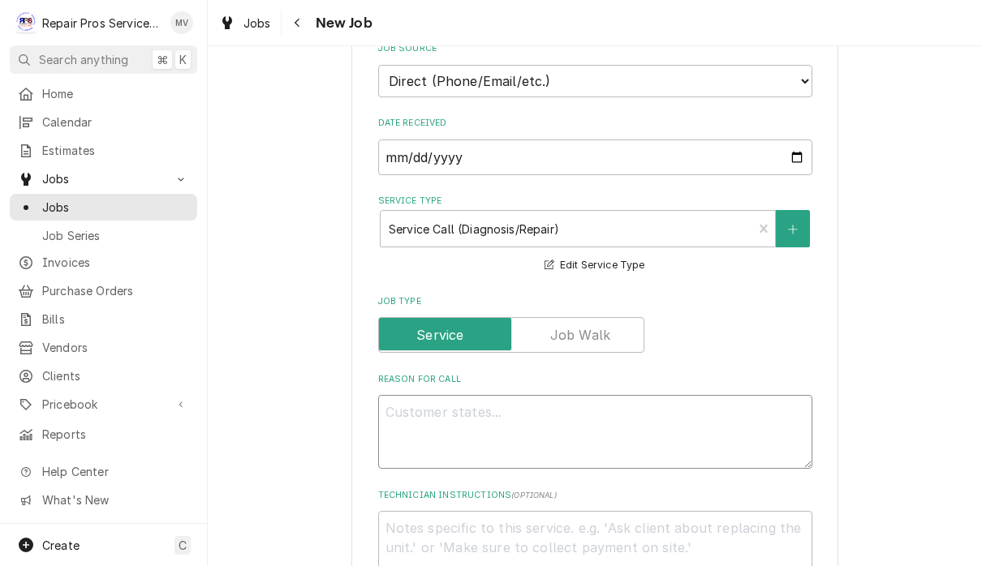
click at [497, 395] on textarea "Reason For Call" at bounding box center [595, 432] width 434 height 74
type textarea "x"
type textarea "R"
type textarea "x"
type textarea "Re"
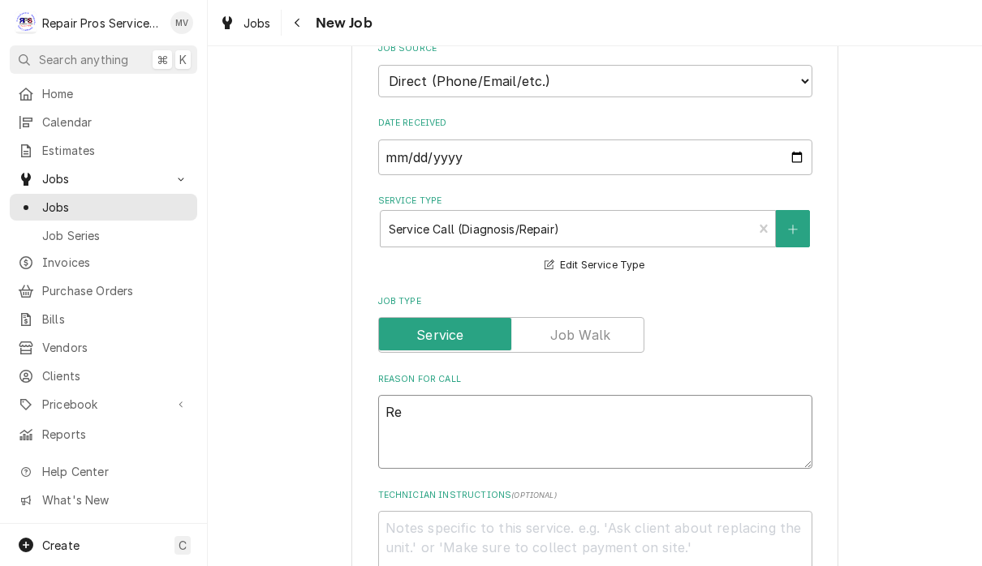
type textarea "x"
type textarea "Rep"
type textarea "x"
type textarea "Repl"
type textarea "x"
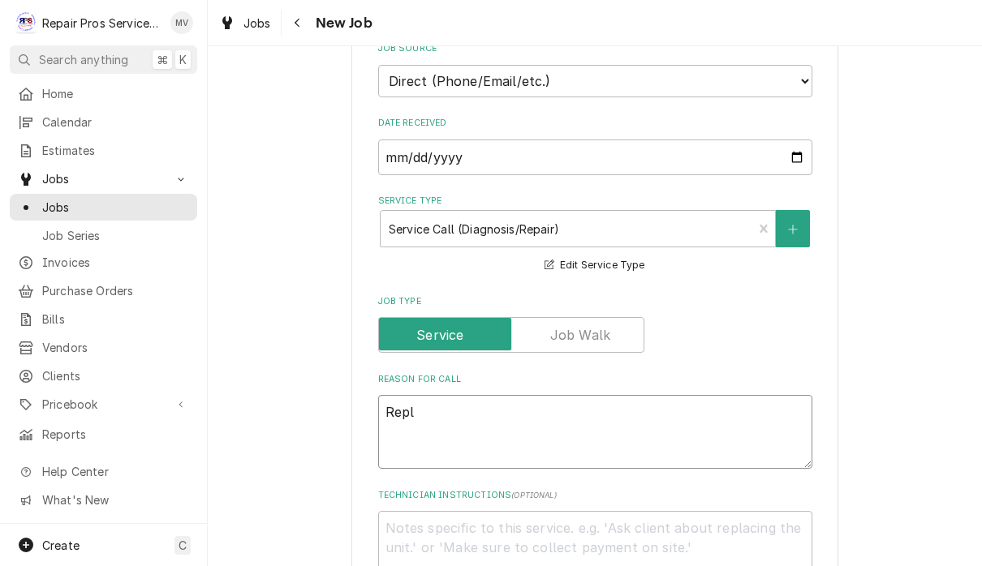
type textarea "Repla"
type textarea "x"
type textarea "Replac"
type textarea "x"
type textarea "Replace"
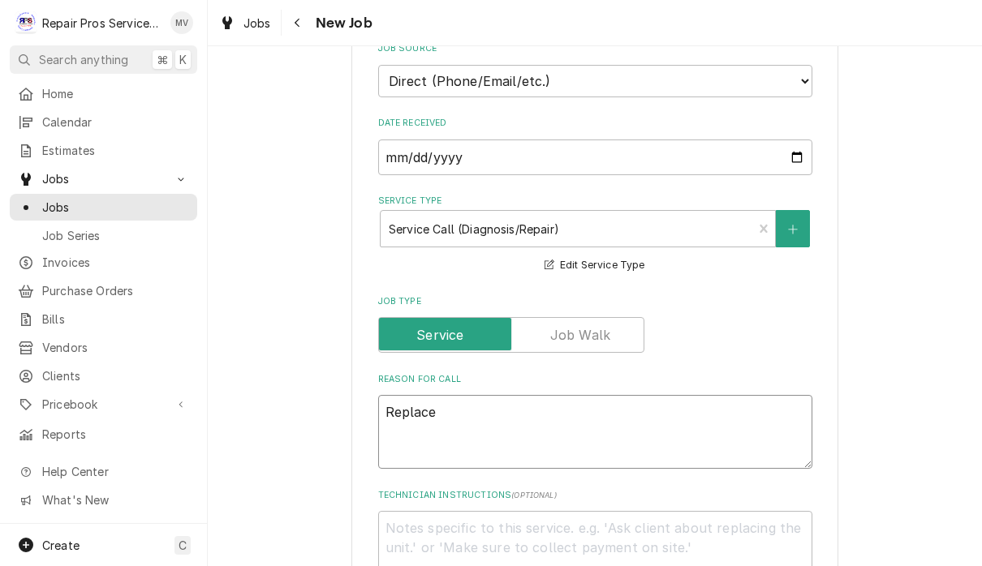
type textarea "x"
type textarea "Replace"
type textarea "x"
type textarea "Replace c"
type textarea "x"
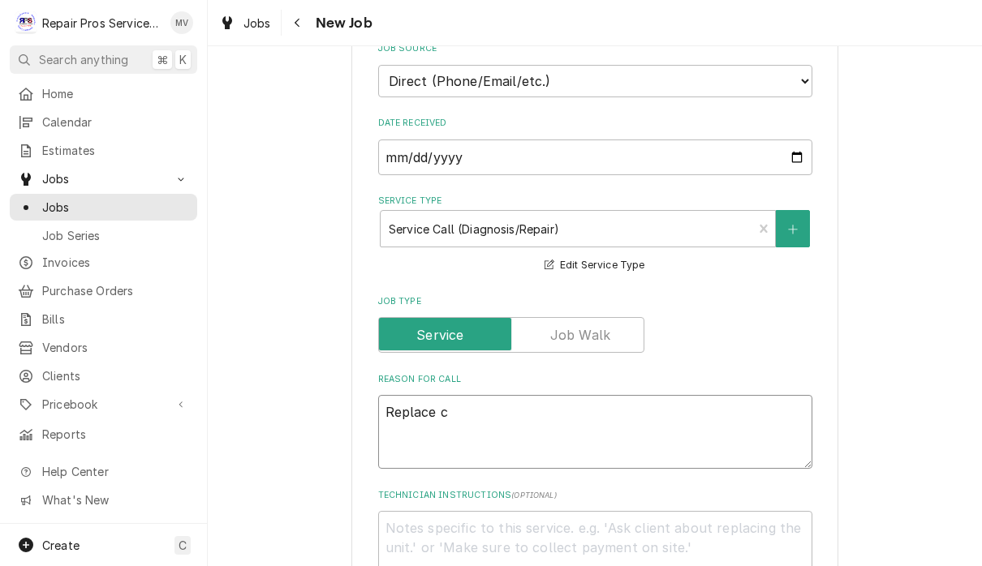
type textarea "Replace co"
type textarea "x"
type textarea "Replace com"
type textarea "x"
type textarea "Replace como"
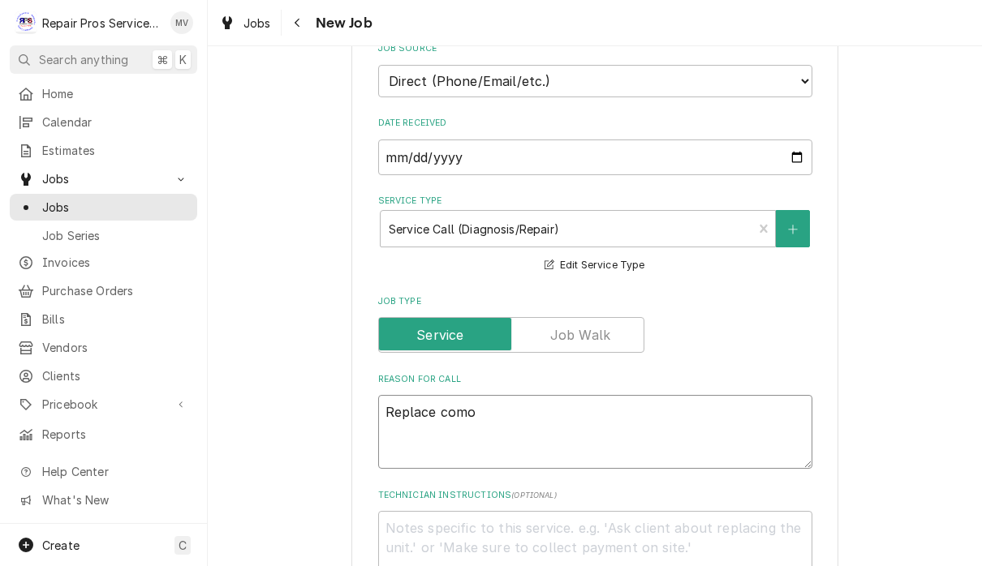
type textarea "x"
type textarea "Replace com"
type textarea "x"
type textarea "Replace comp"
type textarea "x"
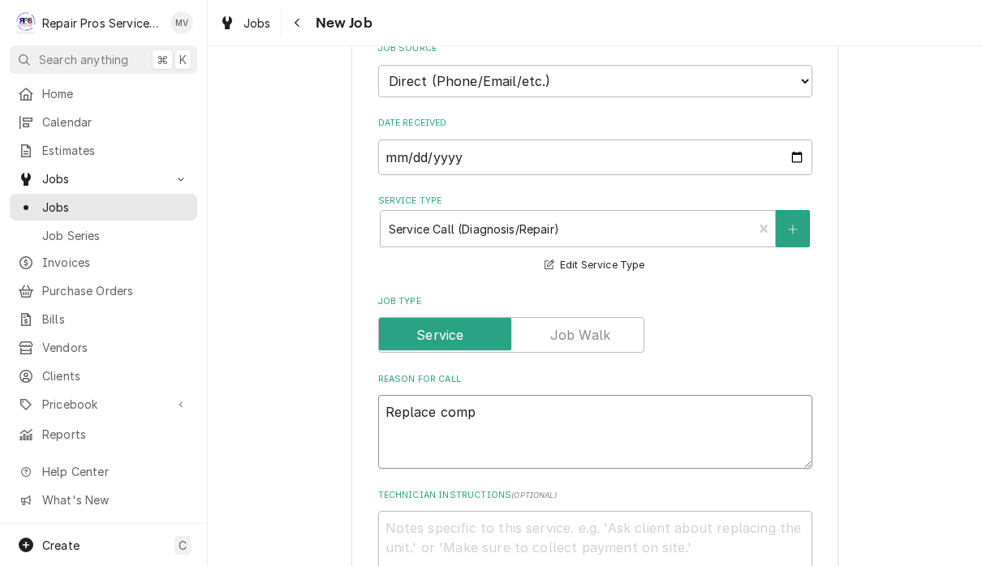
type textarea "Replace compo"
type textarea "x"
type textarea "Replace comp"
type textarea "x"
type textarea "Replace com"
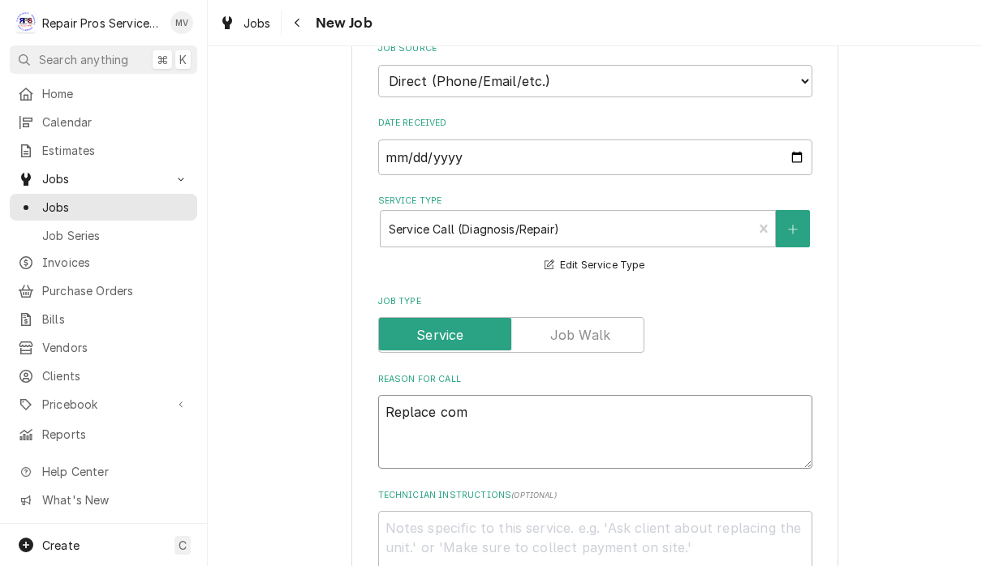
type textarea "x"
type textarea "Replace co"
type textarea "x"
type textarea "Replace com"
type textarea "x"
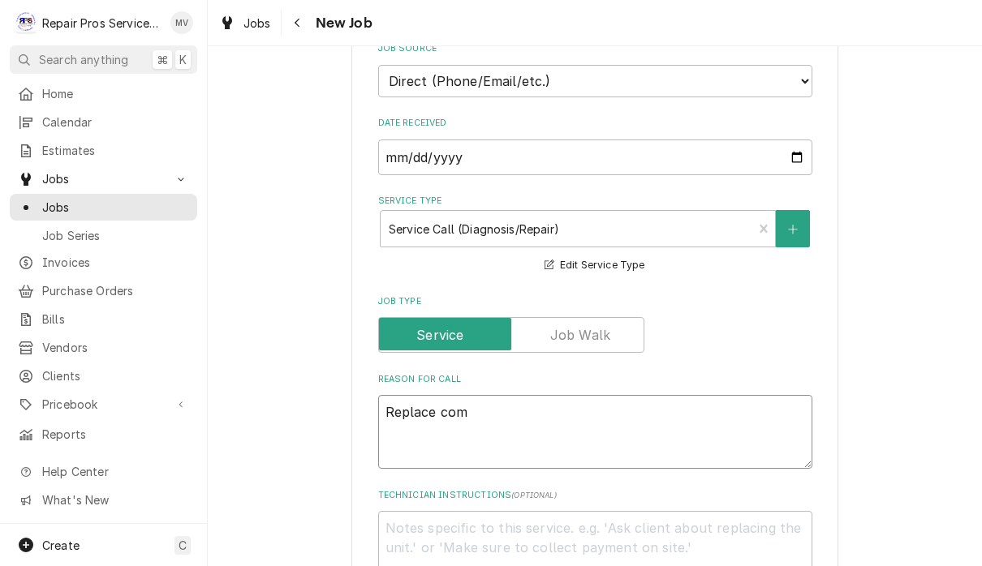
type textarea "Replace comp"
type textarea "x"
type textarea "Replace compr"
type textarea "x"
type textarea "Replace compre"
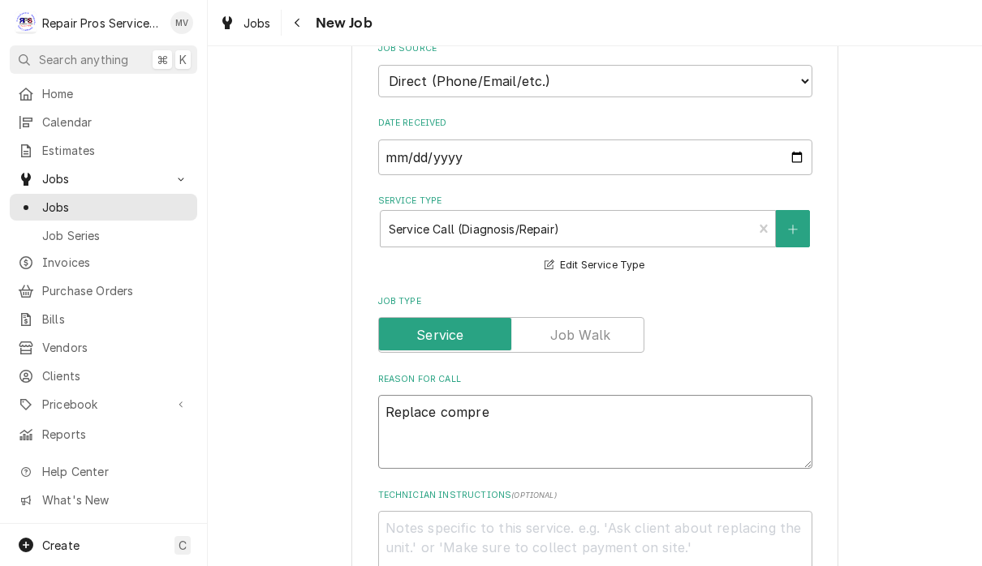
type textarea "x"
type textarea "Replace compres"
type textarea "x"
type textarea "Replace compress"
type textarea "x"
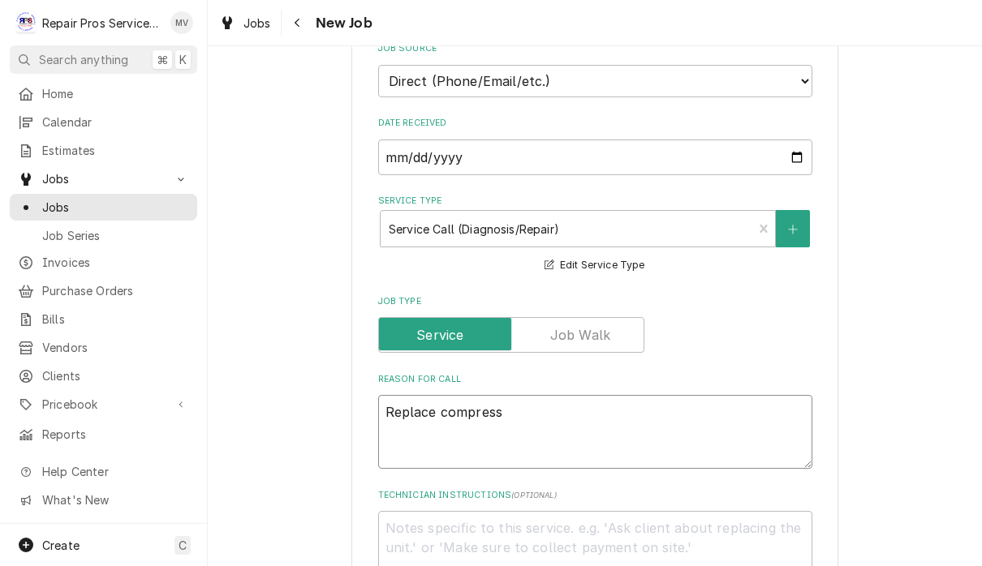
type textarea "Replace compresso"
type textarea "x"
type textarea "Replace compressor"
type textarea "x"
type textarea "Replace compressor"
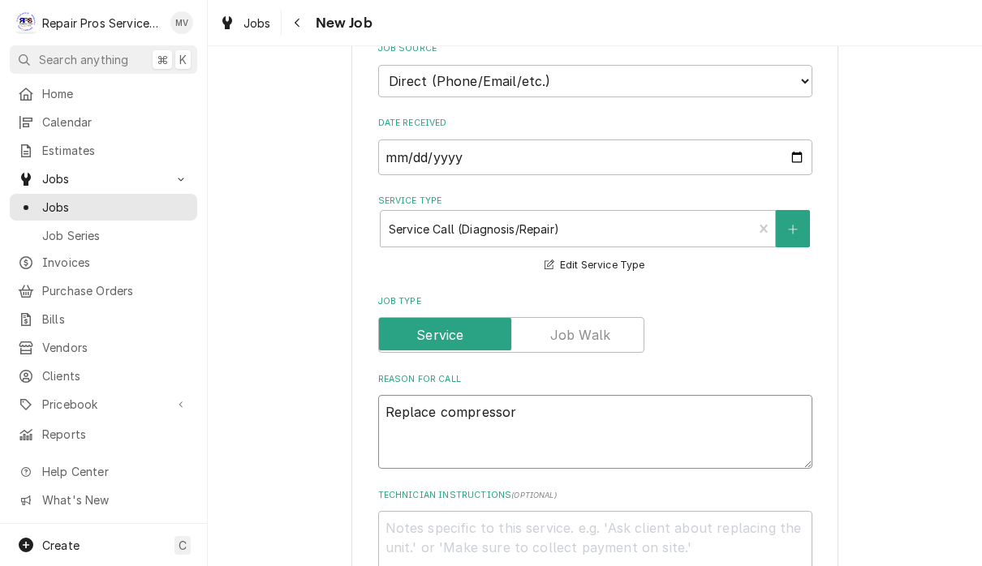
type textarea "x"
type textarea "Replace compressor a"
type textarea "x"
type textarea "Replace compressor an"
type textarea "x"
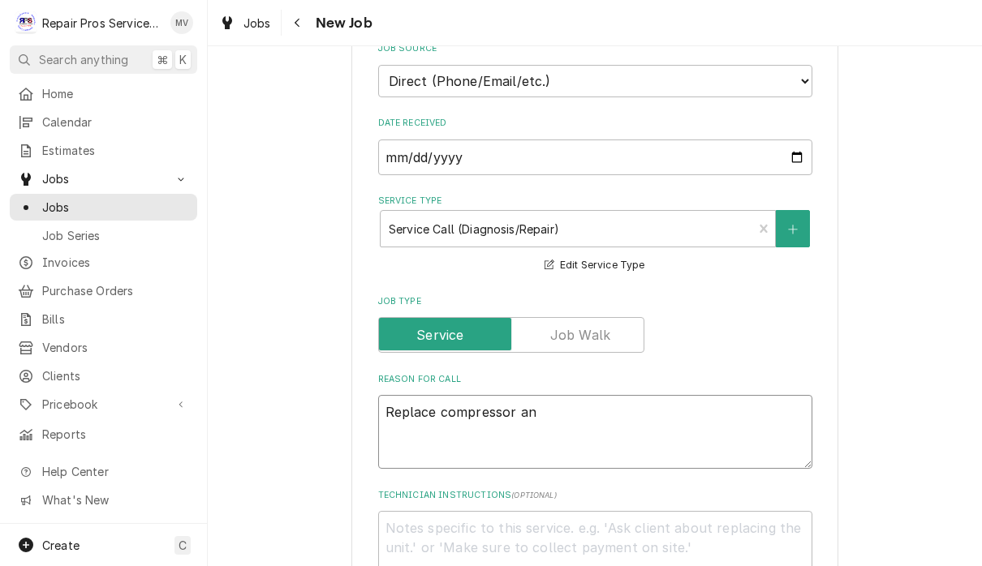
type textarea "Replace compressor and"
type textarea "x"
type textarea "Replace compressor and"
type textarea "x"
type textarea "Replace compressor and b"
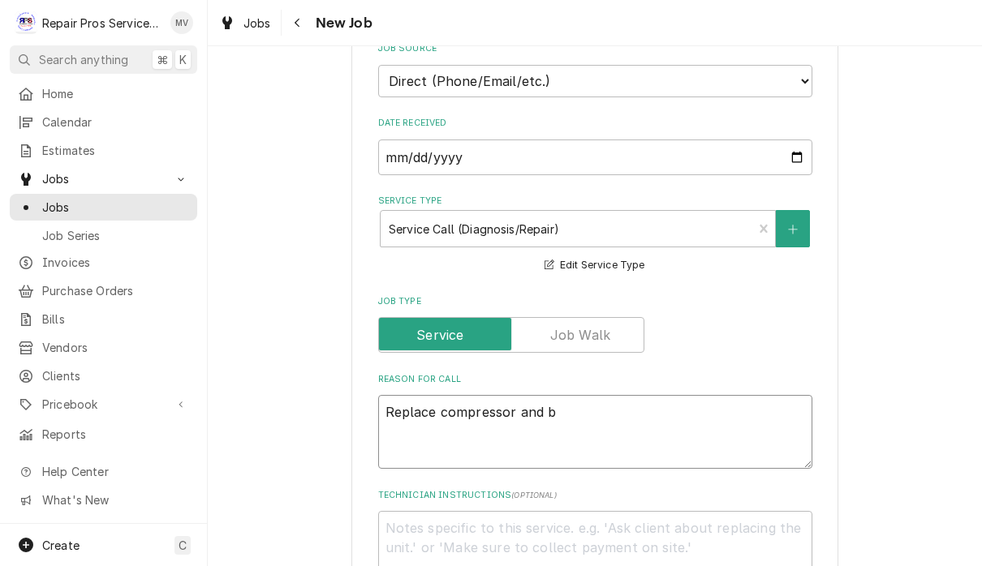
type textarea "x"
type textarea "Replace compressor and bu"
type textarea "x"
type textarea "Replace compressor and burn"
type textarea "x"
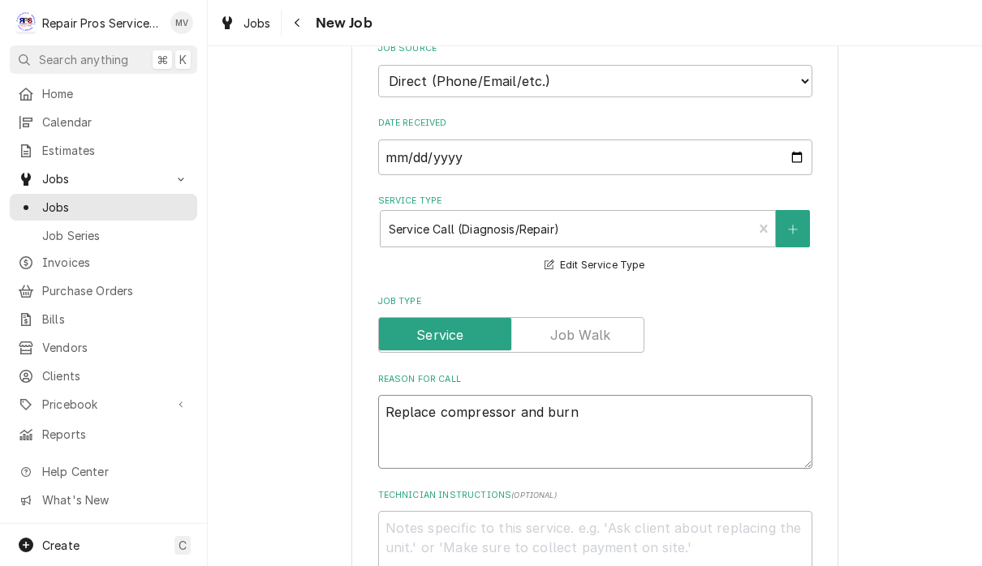
type textarea "Replace compressor and burnt"
type textarea "x"
type textarea "Replace compressor and burnt"
type textarea "x"
type textarea "Replace compressor and burnt c"
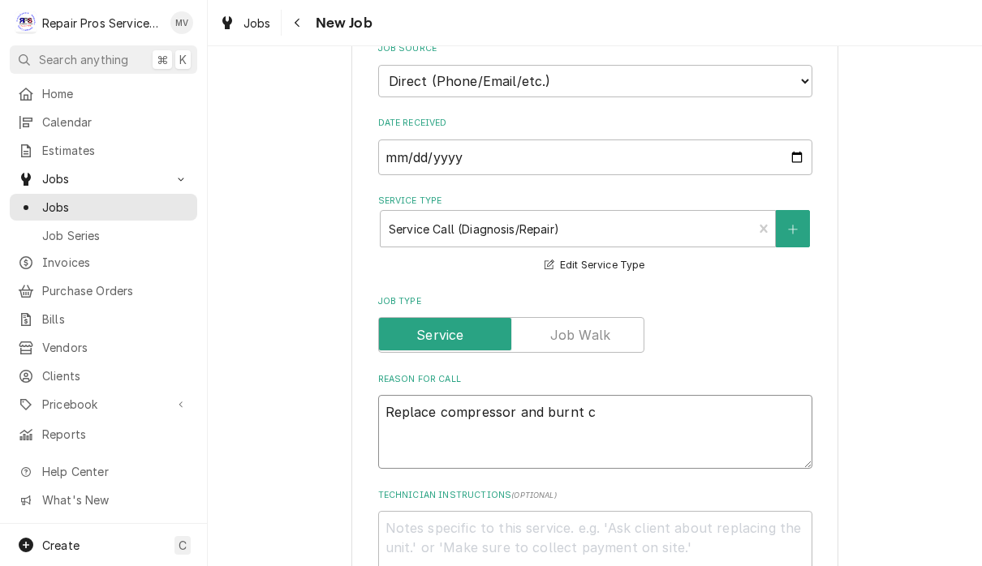
type textarea "x"
type textarea "Replace compressor and burnt co"
type textarea "x"
type textarea "Replace compressor and burnt com"
type textarea "x"
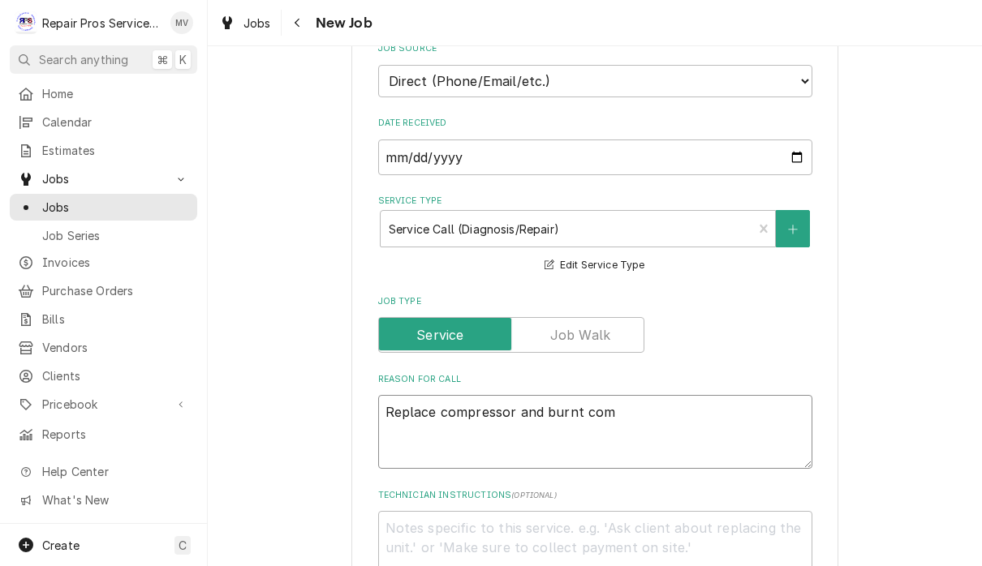
type textarea "Replace compressor and burnt comp"
type textarea "x"
type textarea "Replace compressor and burnt compo"
type textarea "x"
type textarea "Replace compressor and burnt compon"
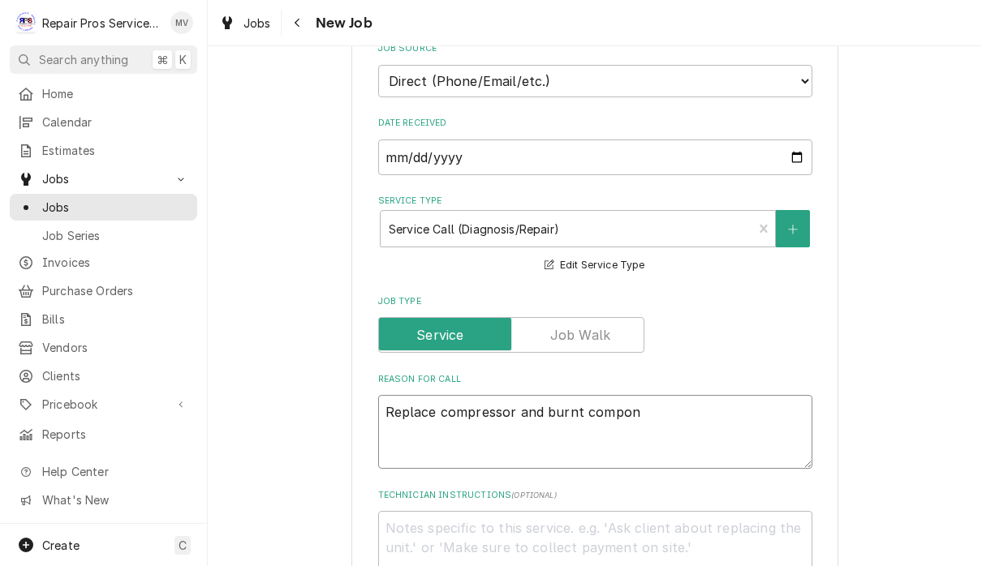
type textarea "x"
type textarea "Replace compressor and burnt compone"
type textarea "x"
type textarea "Replace compressor and burnt componen"
type textarea "x"
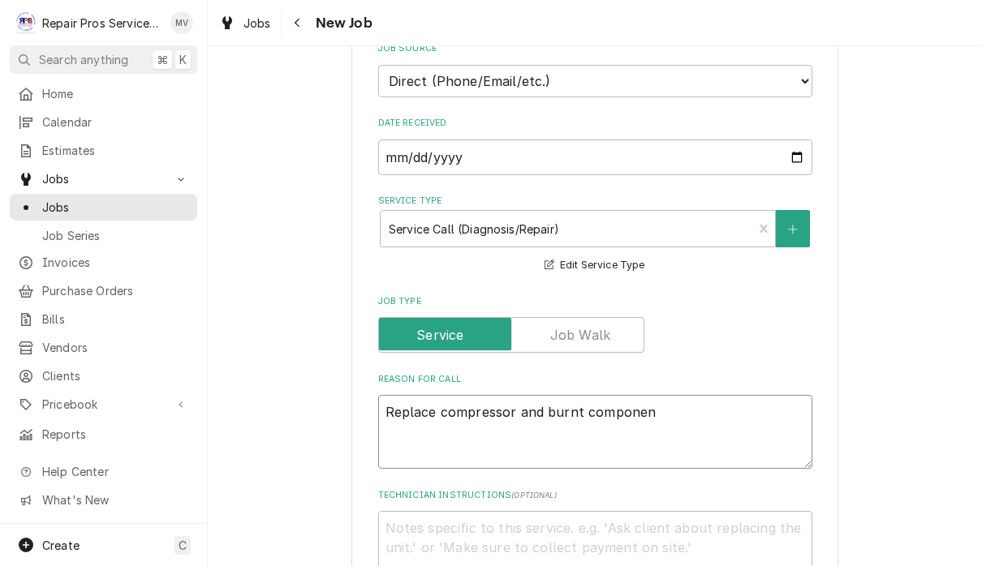
type textarea "Replace compressor and burnt componene"
type textarea "x"
type textarea "Replace compressor and burnt componen"
type textarea "x"
type textarea "Replace compressor and burnt component"
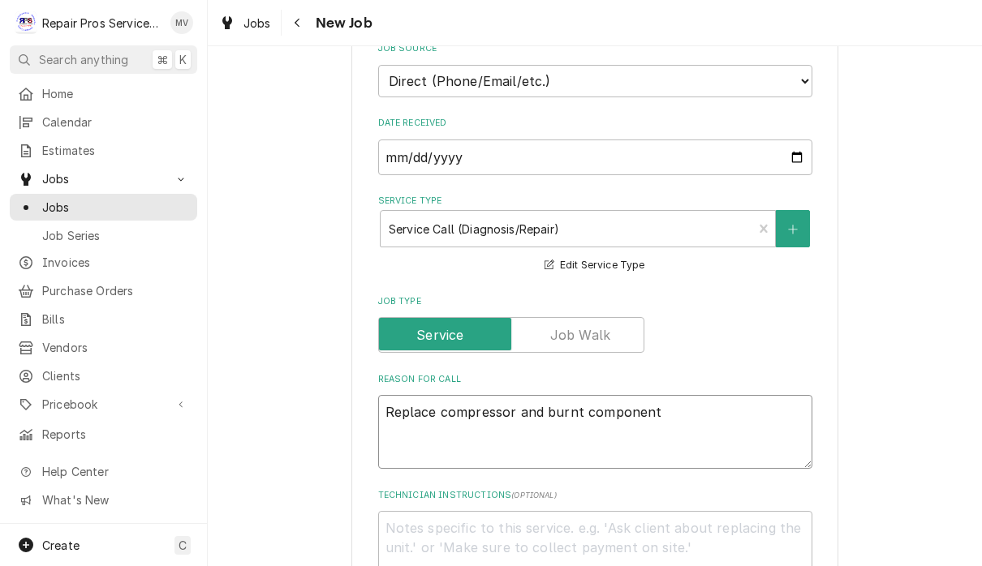
type textarea "x"
type textarea "Replace compressor and burnt components"
type textarea "x"
type textarea "Replace compressor and burnt components"
type textarea "x"
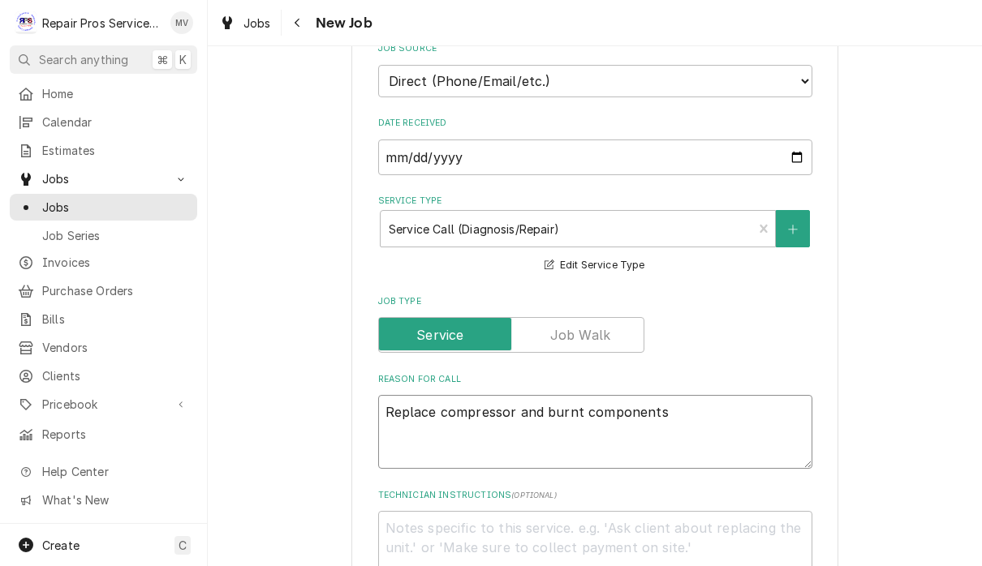
type textarea "Replace compressor and burnt components o"
type textarea "x"
type textarea "Replace compressor and burnt components on"
type textarea "x"
type textarea "Replace compressor and burnt components on"
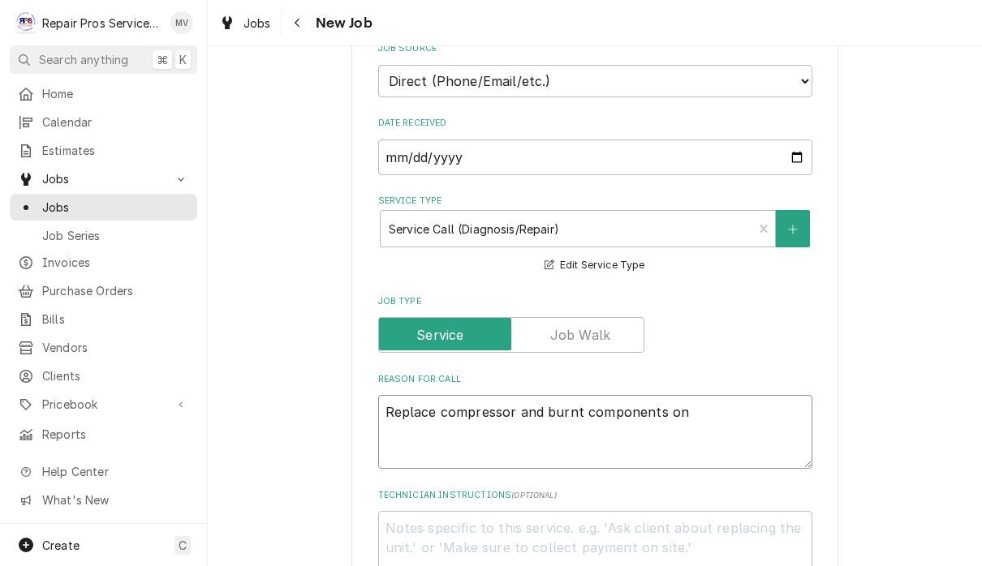
type textarea "x"
type textarea "Replace compressor and burnt components on R"
type textarea "x"
type textarea "Replace compressor and burnt components on RT"
type textarea "x"
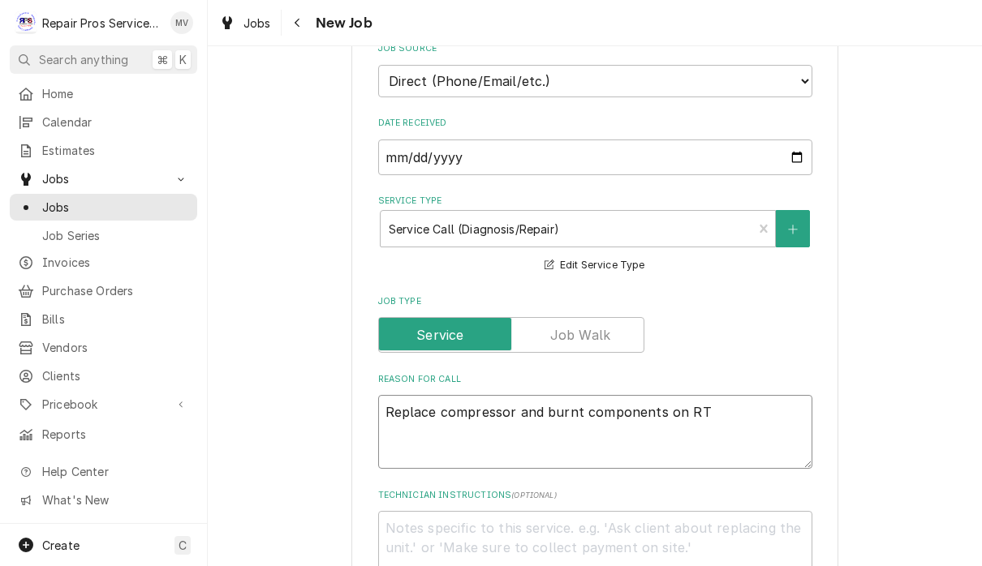
type textarea "Replace compressor and burnt components on RTU"
type textarea "x"
type textarea "Replace compressor and burnt components on RTU"
type textarea "x"
type textarea "Replace compressor and burnt components on RTU F"
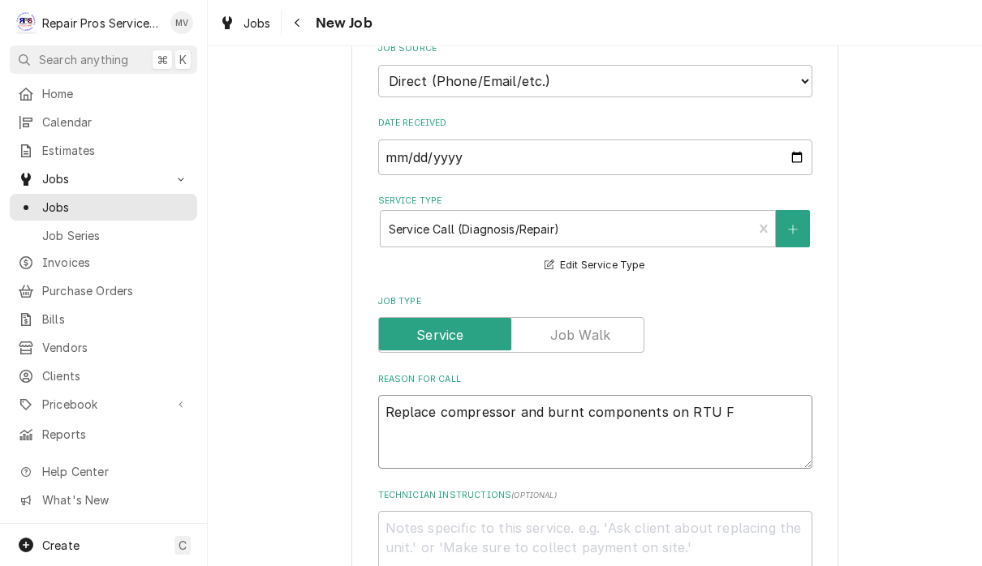
type textarea "x"
type textarea "Replace compressor and burnt components on RTU"
type textarea "x"
type textarea "Replace compressor and burnt components on RTU f"
type textarea "x"
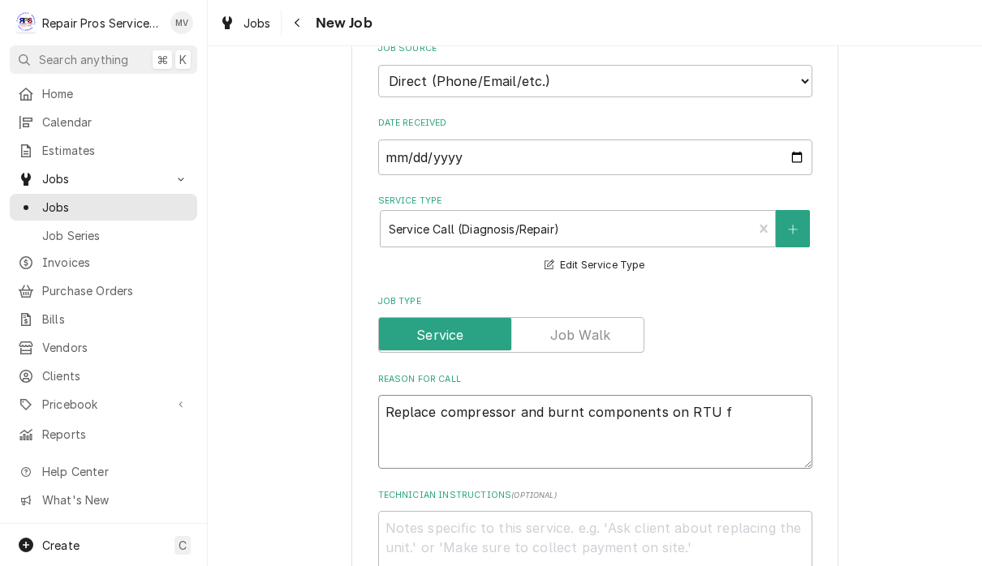
type textarea "Replace compressor and burnt components on RTU fo"
type textarea "x"
type textarea "Replace compressor and burnt components on RTU fou"
type textarea "x"
type textarea "Replace compressor and burnt components on RTU four"
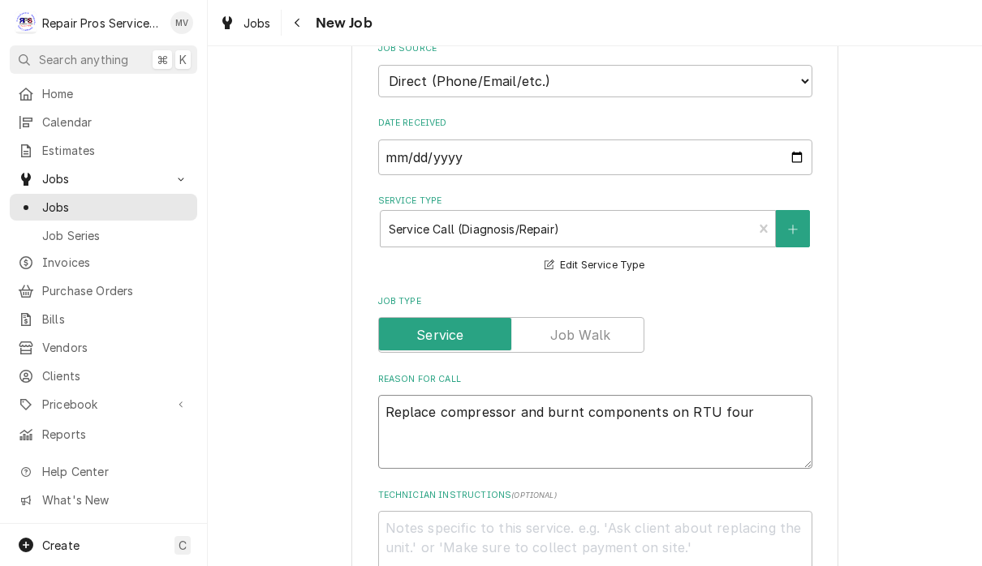
type textarea "x"
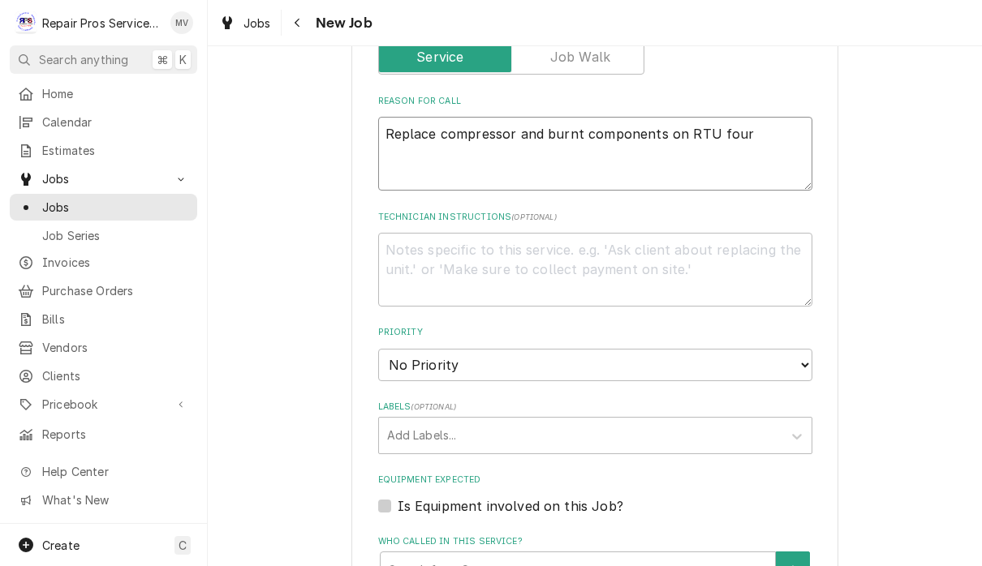
scroll to position [690, 0]
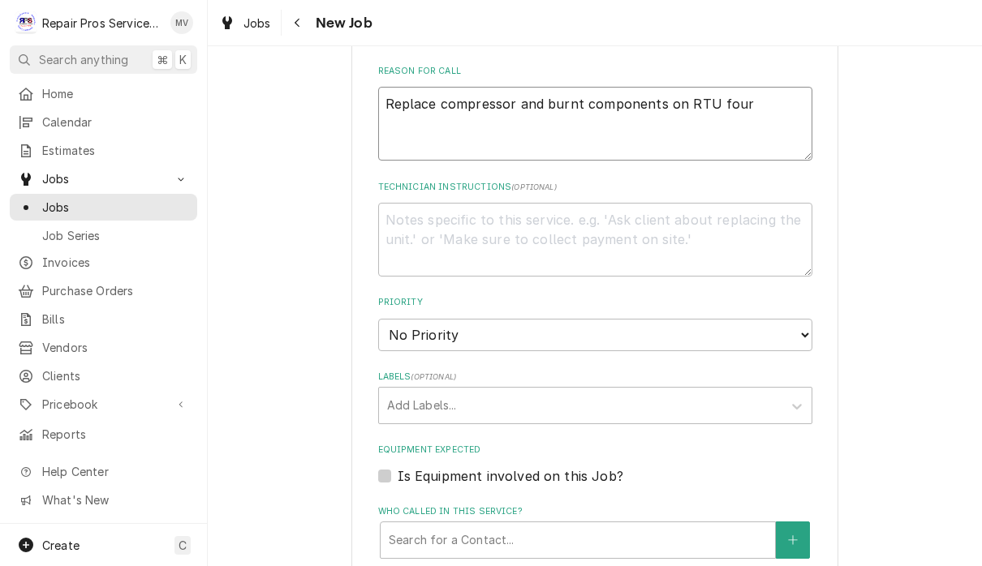
type textarea "Replace compressor and burnt components on RTU four"
click at [784, 325] on select "No Priority Urgent High Medium Low" at bounding box center [595, 335] width 434 height 32
select select "3"
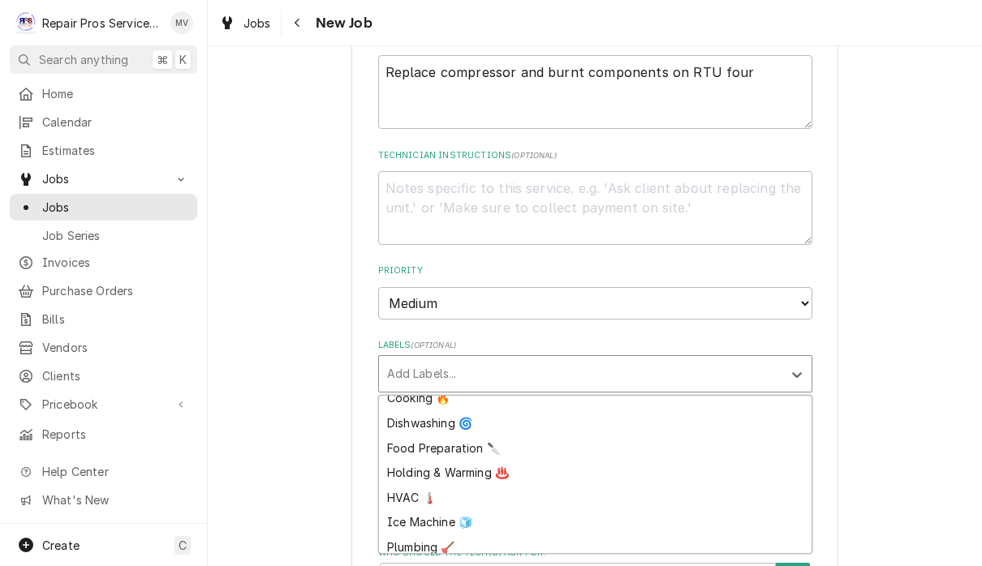
scroll to position [88, 0]
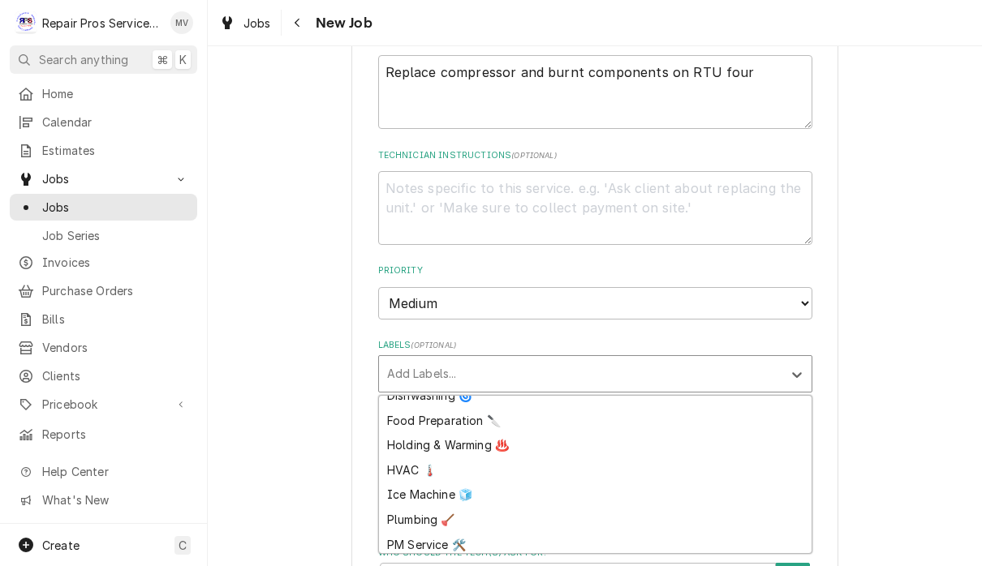
click at [420, 458] on div "HVAC 🌡️" at bounding box center [595, 470] width 433 height 25
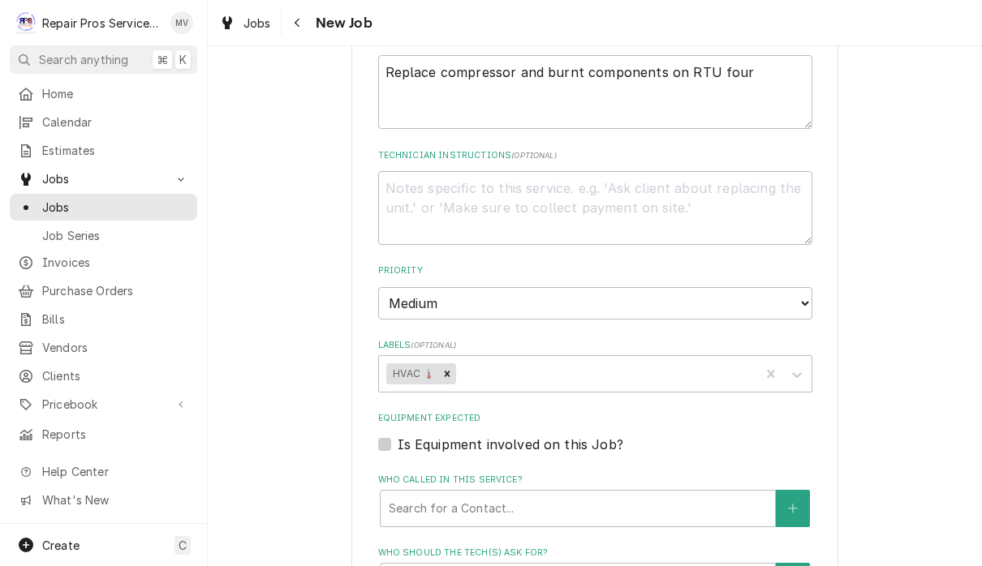
type textarea "x"
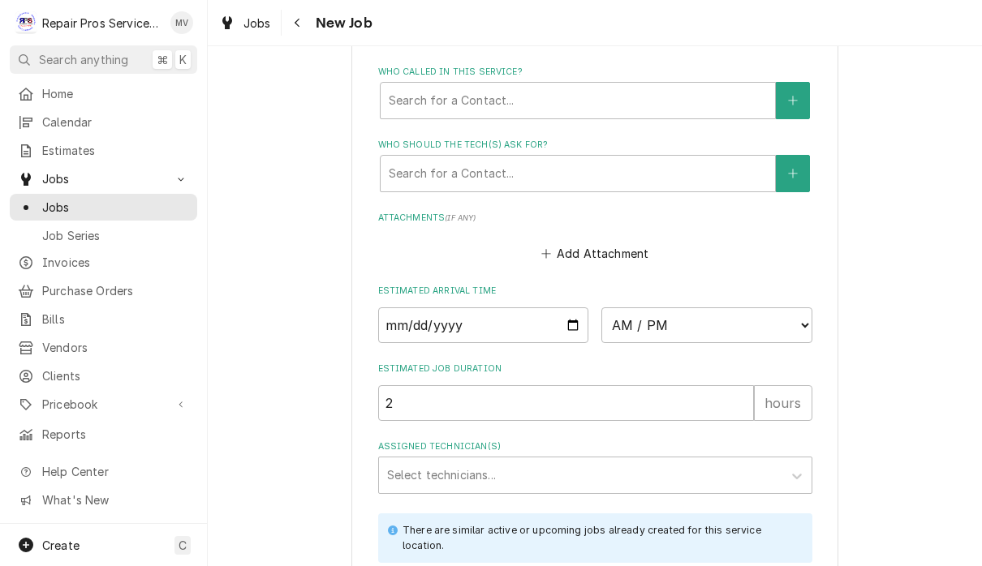
scroll to position [1133, 0]
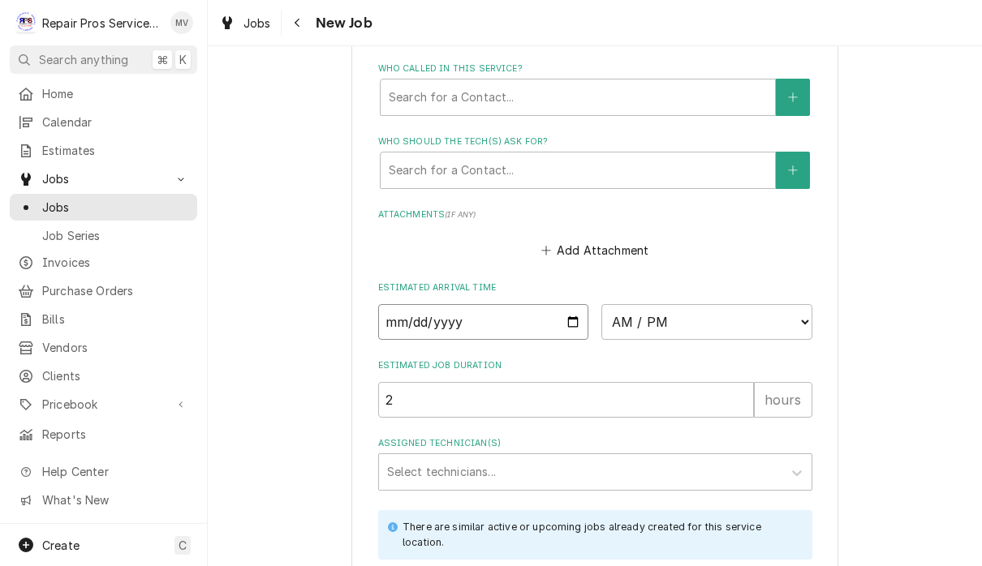
click at [420, 305] on input "Date" at bounding box center [483, 322] width 211 height 36
type input "2025-10-15"
type textarea "x"
type input "2025-10-20"
type textarea "x"
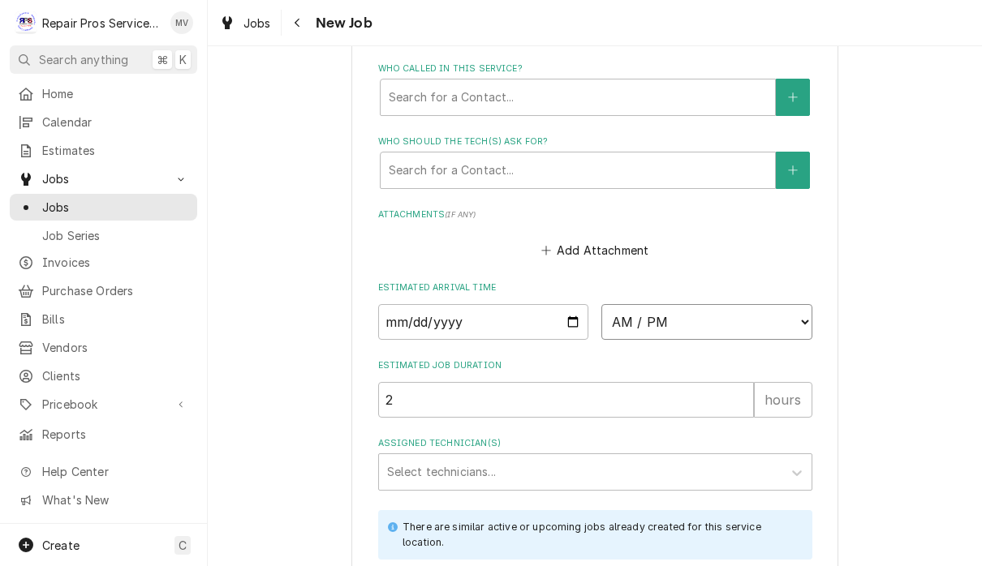
click at [625, 304] on select "AM / PM 6:00 AM 6:15 AM 6:30 AM 6:45 AM 7:00 AM 7:15 AM 7:30 AM 7:45 AM 8:00 AM…" at bounding box center [706, 322] width 211 height 36
select select "14:00:00"
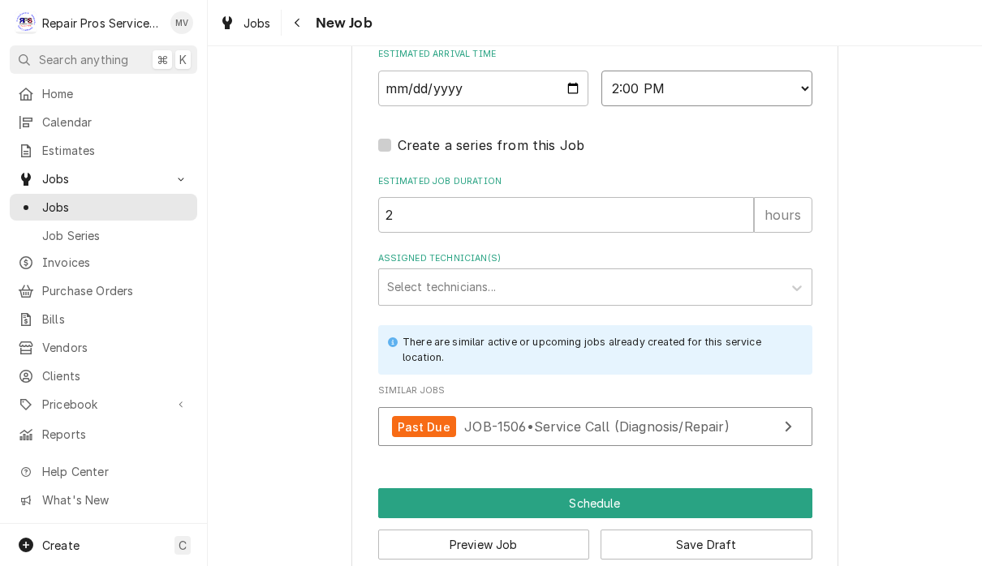
scroll to position [1367, 0]
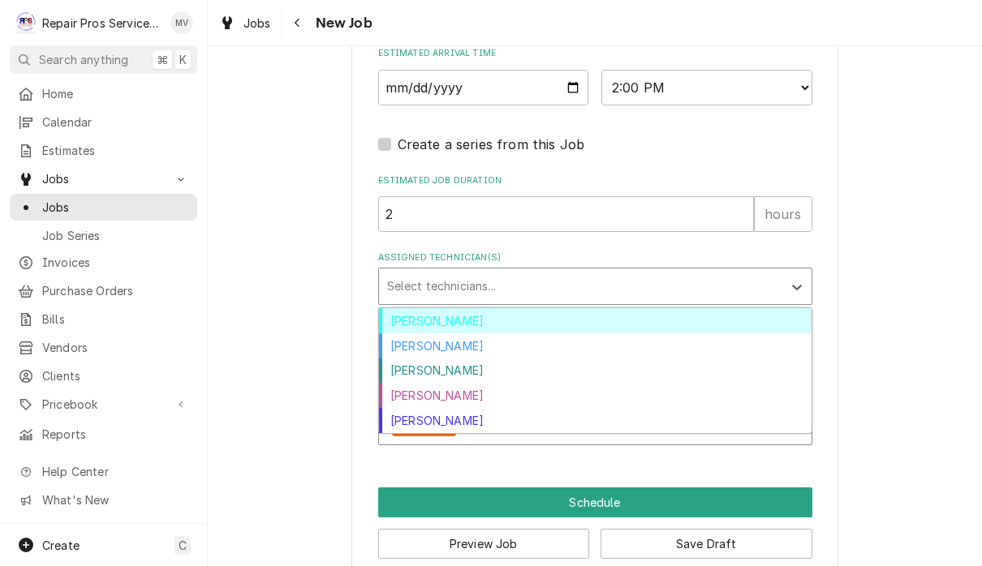
click at [474, 334] on div "Caleb Kvale" at bounding box center [595, 346] width 433 height 25
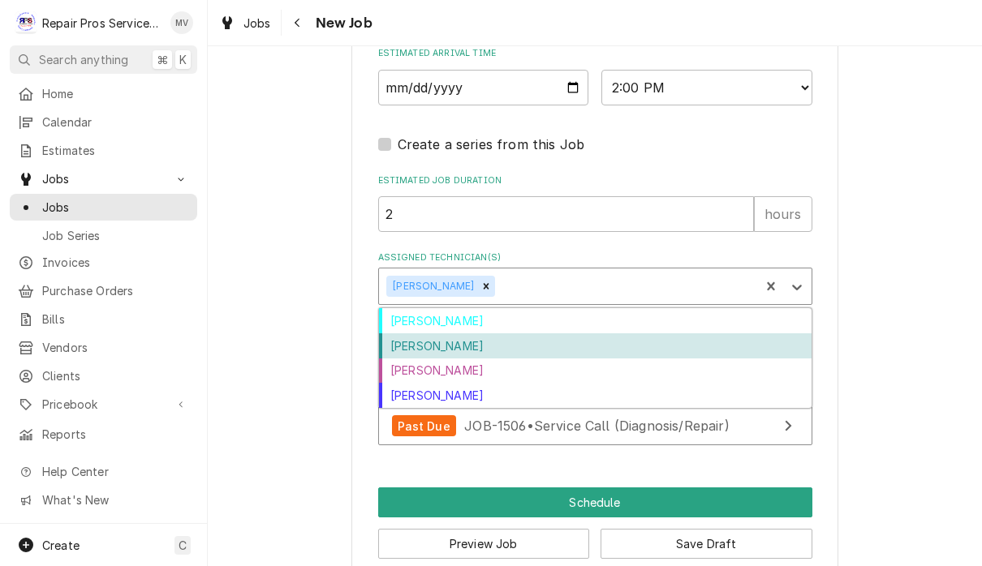
click at [474, 334] on div "Colten McCurry" at bounding box center [595, 346] width 433 height 25
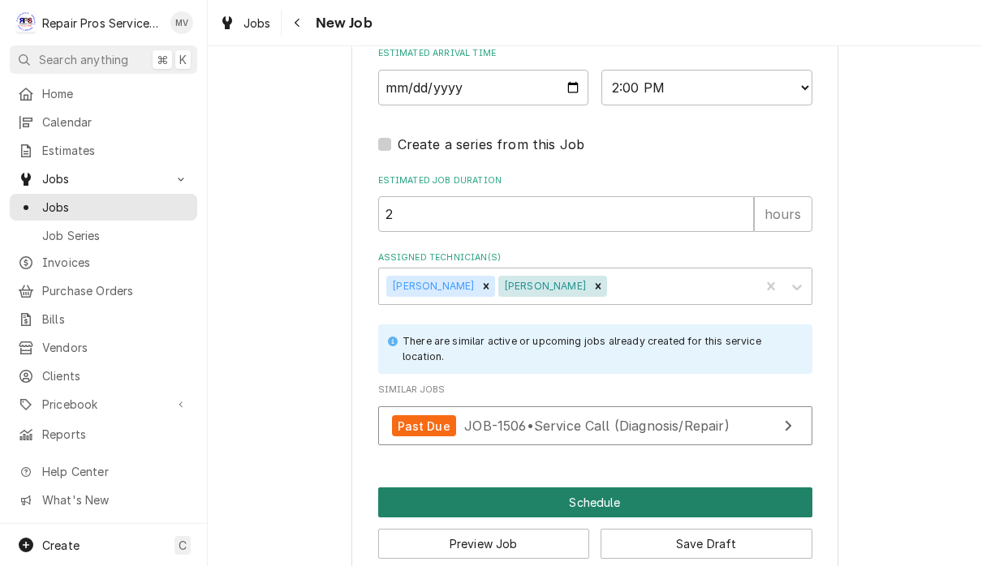
click at [658, 493] on button "Schedule" at bounding box center [595, 503] width 434 height 30
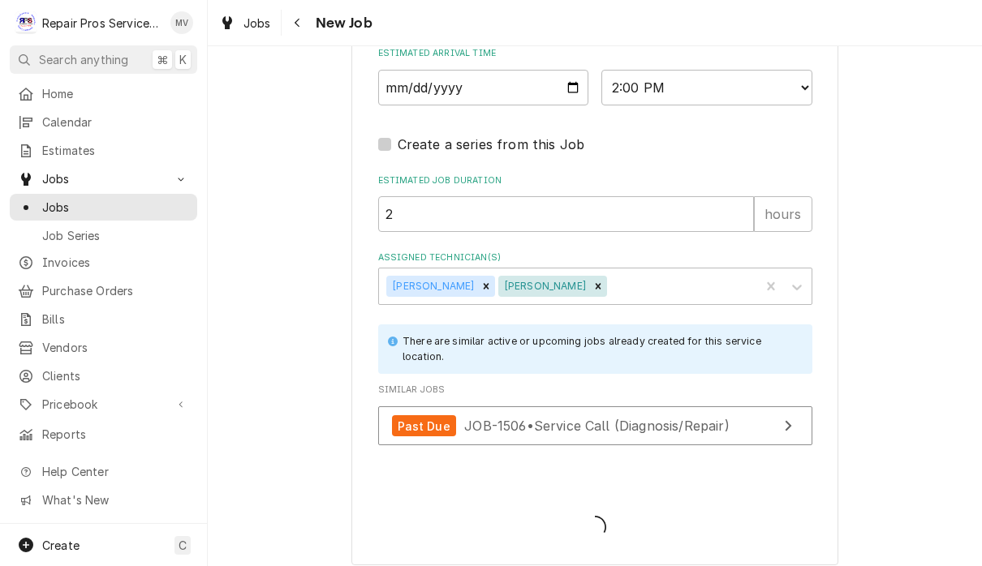
scroll to position [1362, 0]
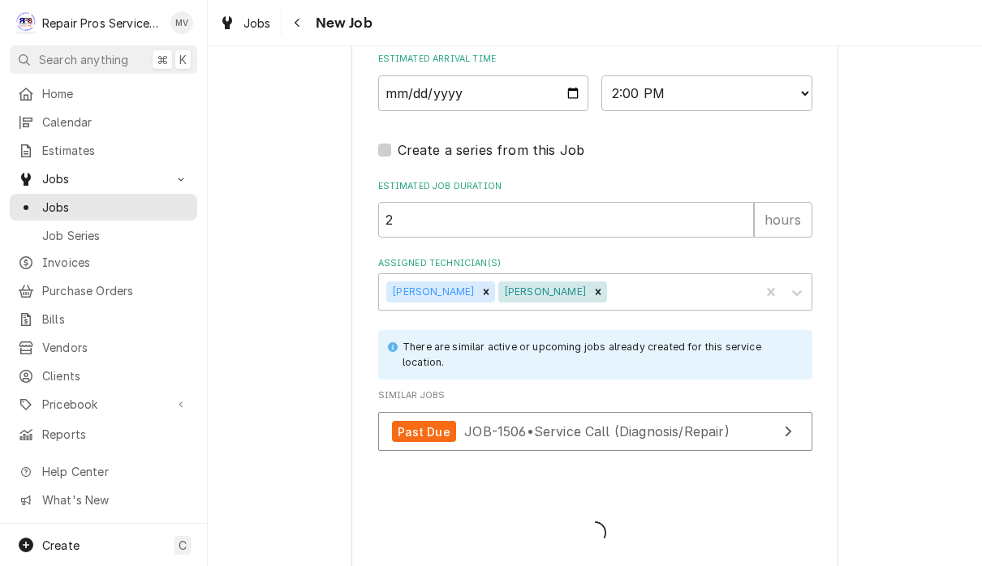
type textarea "x"
